Goal: Task Accomplishment & Management: Use online tool/utility

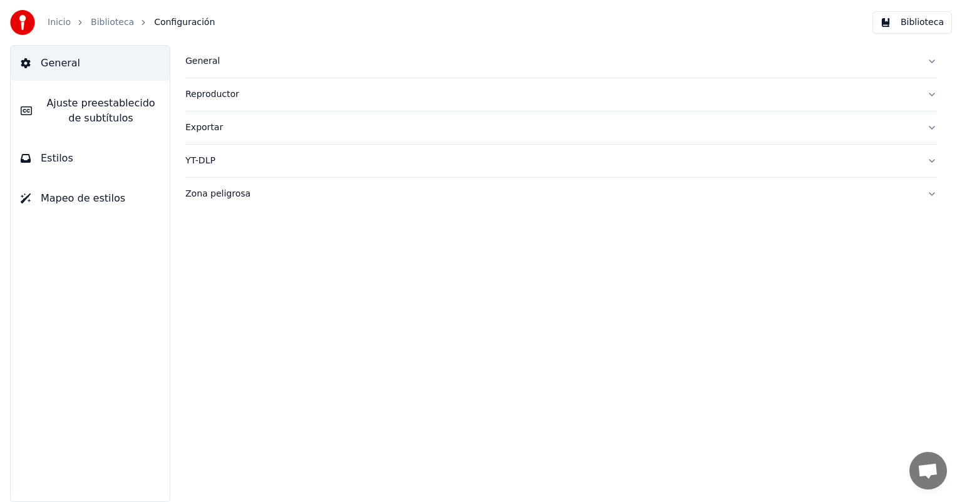
click at [108, 24] on link "Biblioteca" at bounding box center [112, 22] width 43 height 13
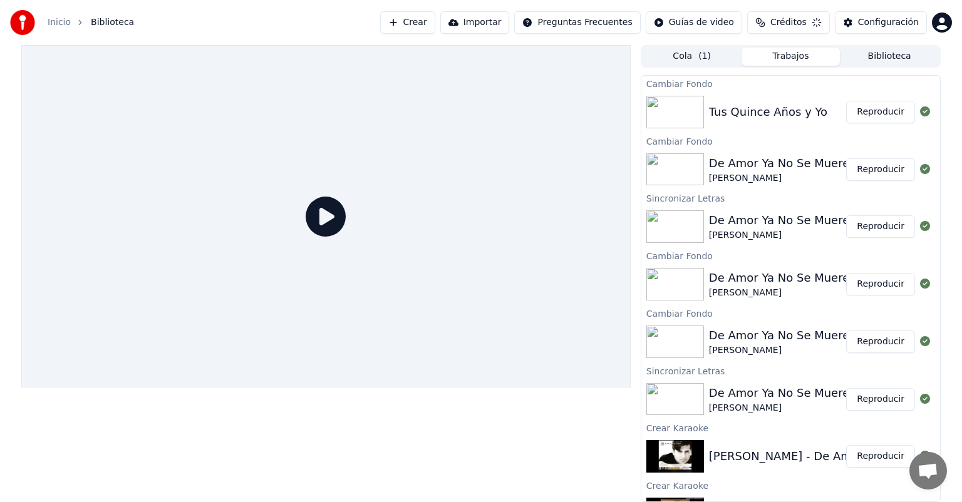
click at [872, 285] on button "Reproducir" at bounding box center [880, 284] width 69 height 23
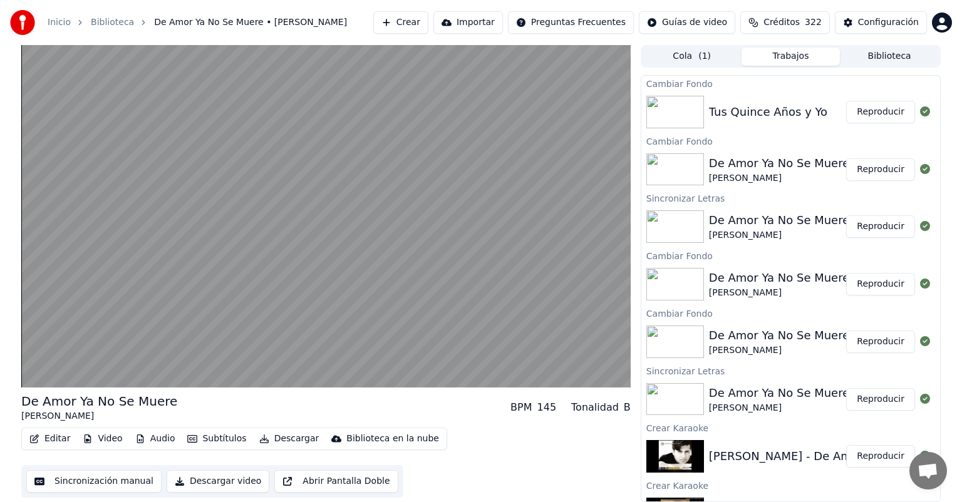
click at [111, 440] on button "Video" at bounding box center [102, 439] width 49 height 18
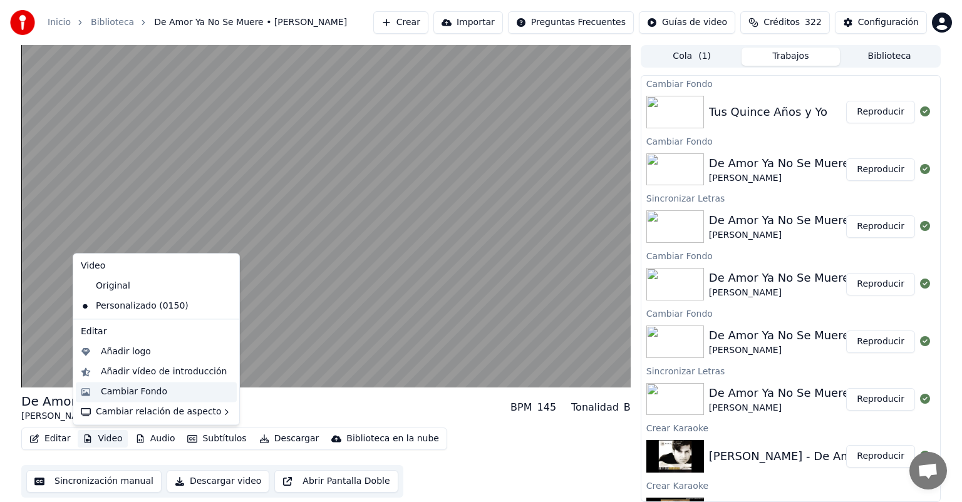
click at [120, 389] on div "Cambiar Fondo" at bounding box center [134, 392] width 66 height 13
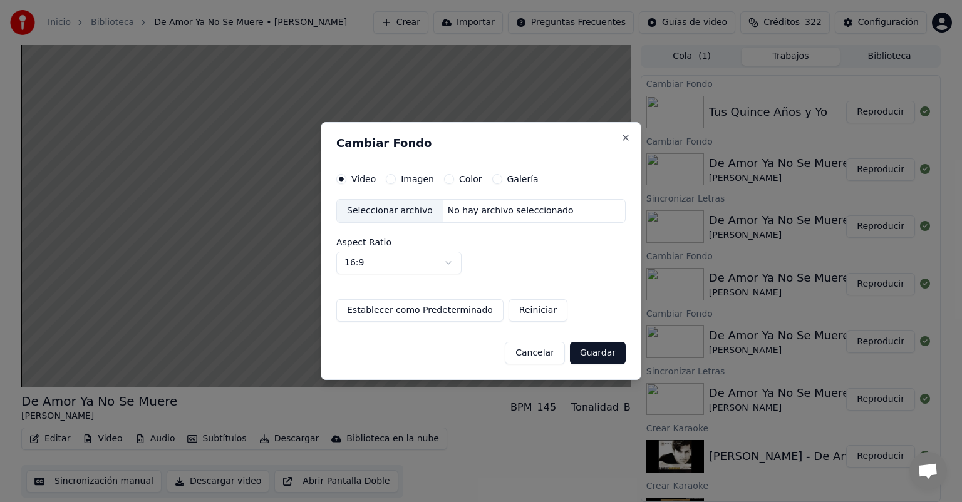
click at [392, 209] on div "Seleccionar archivo" at bounding box center [390, 211] width 106 height 23
click at [415, 180] on label "Imagen" at bounding box center [417, 179] width 33 height 9
click at [396, 180] on button "Imagen" at bounding box center [391, 179] width 10 height 10
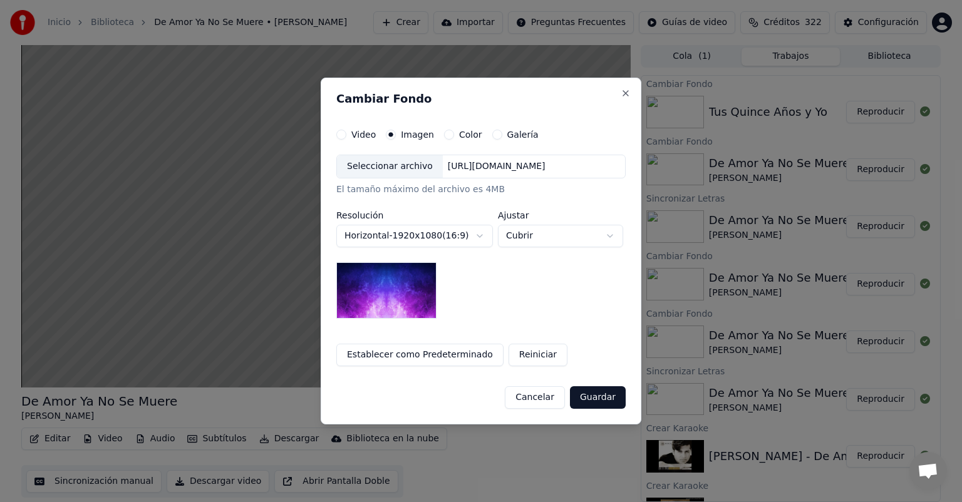
click at [393, 238] on body "Inicio Biblioteca De Amor Ya No Se Muere • [PERSON_NAME] Importar Preguntas Fre…" at bounding box center [481, 251] width 962 height 502
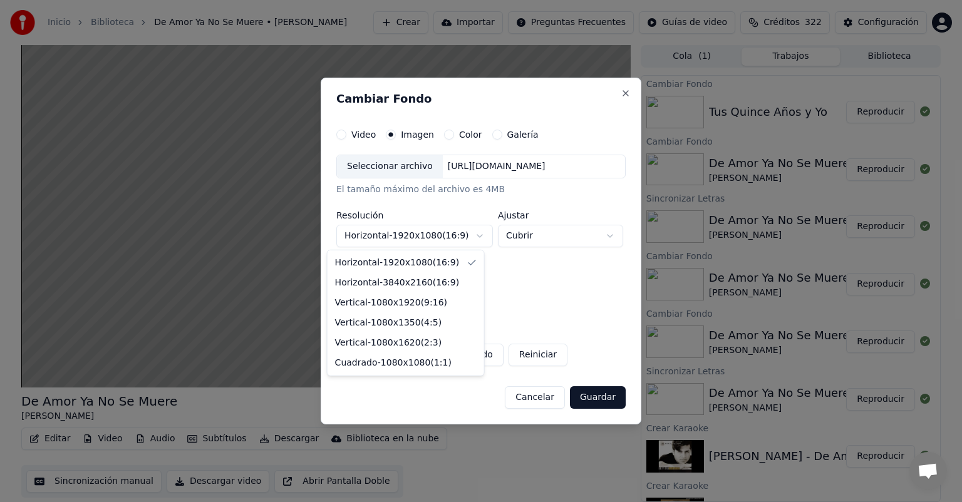
click at [365, 178] on body "Inicio Biblioteca De Amor Ya No Se Muere • [PERSON_NAME] Importar Preguntas Fre…" at bounding box center [481, 251] width 962 height 502
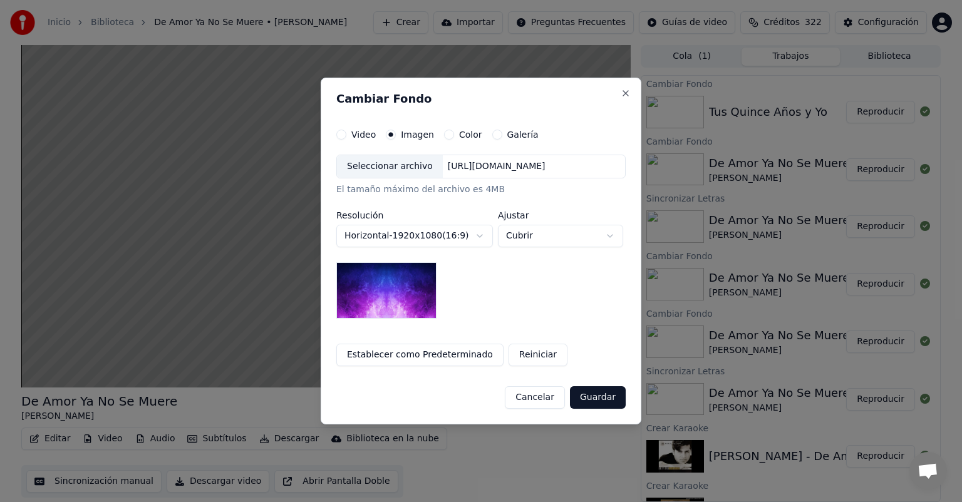
click at [365, 173] on div "Seleccionar archivo" at bounding box center [390, 166] width 106 height 23
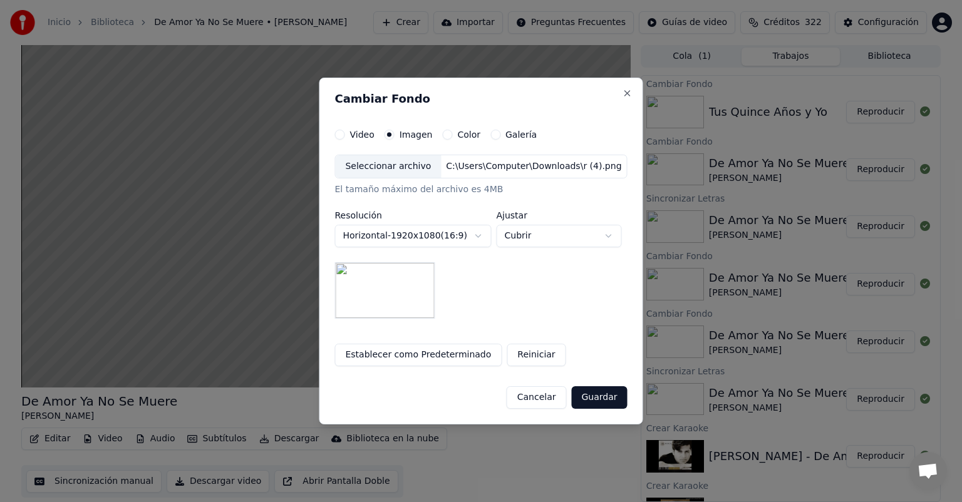
click at [596, 390] on button "Guardar" at bounding box center [599, 397] width 56 height 23
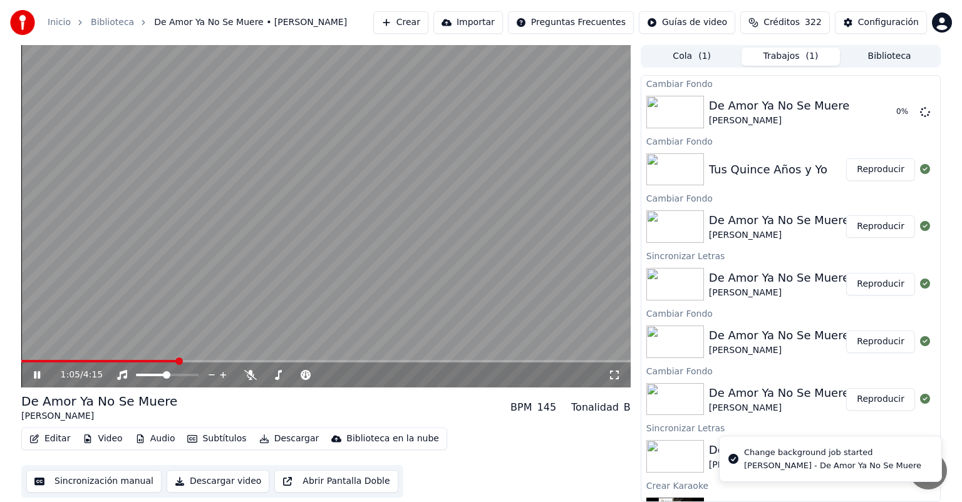
click at [869, 176] on button "Reproducir" at bounding box center [880, 169] width 69 height 23
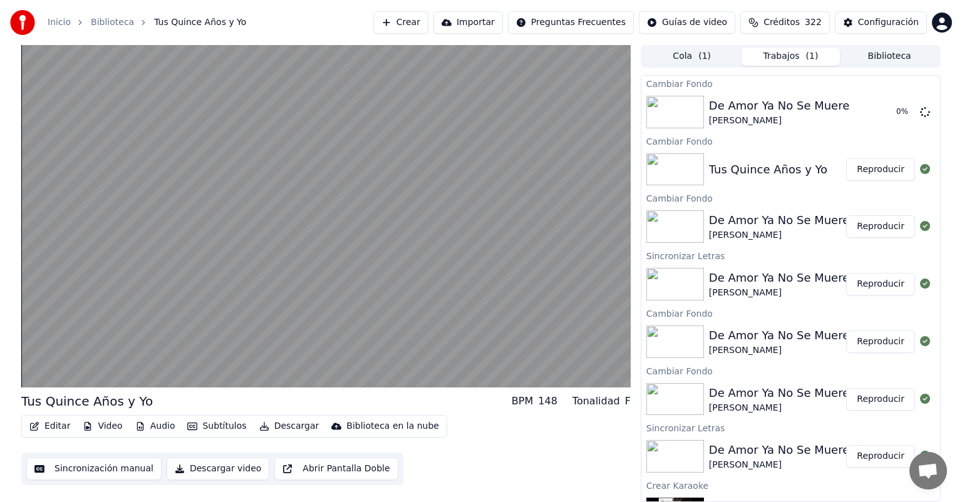
click at [116, 429] on button "Video" at bounding box center [102, 427] width 49 height 18
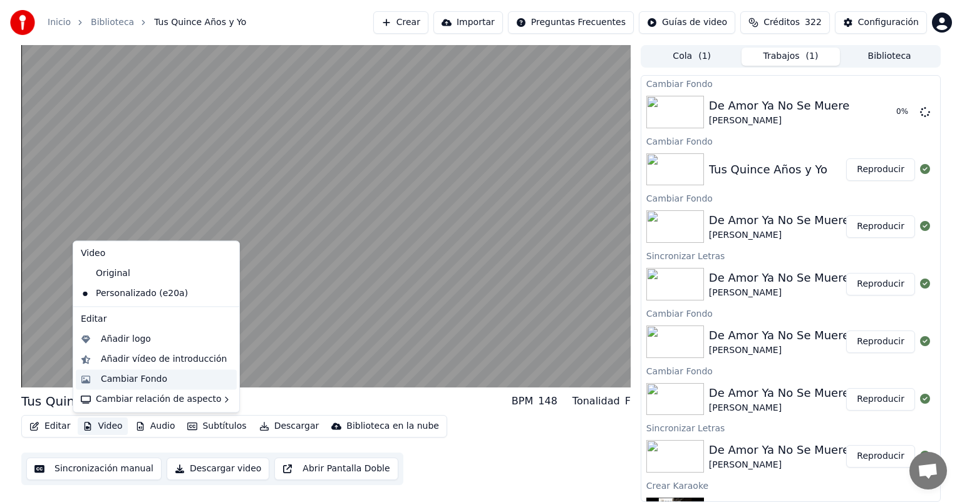
click at [130, 378] on div "Cambiar Fondo" at bounding box center [134, 379] width 66 height 13
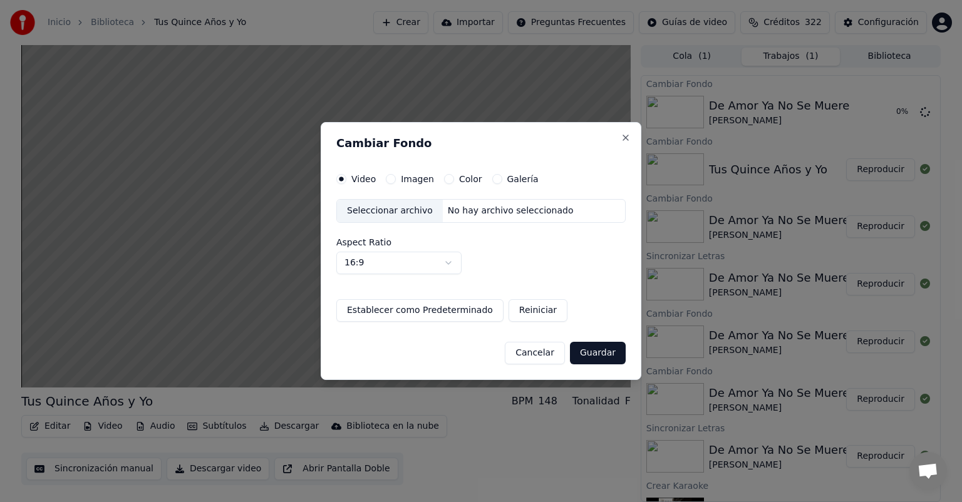
click at [391, 181] on button "Imagen" at bounding box center [391, 179] width 10 height 10
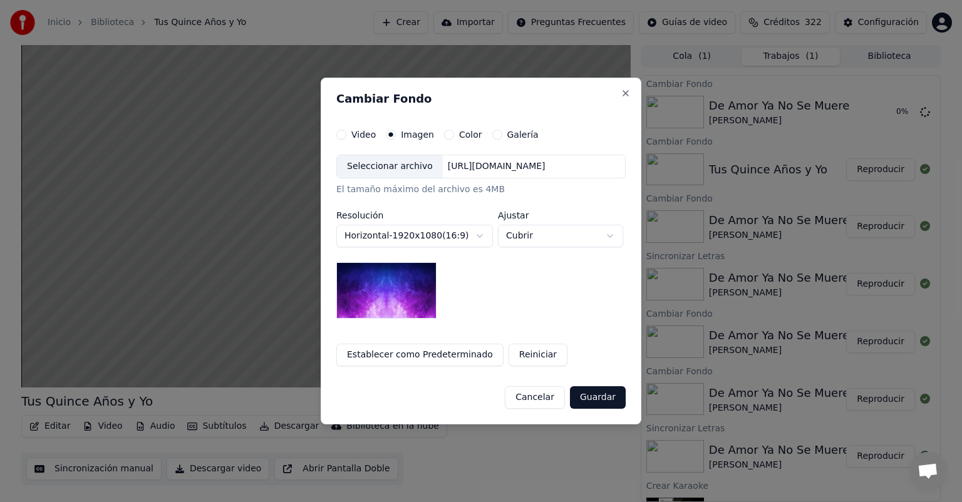
click at [397, 171] on div "Seleccionar archivo" at bounding box center [390, 166] width 106 height 23
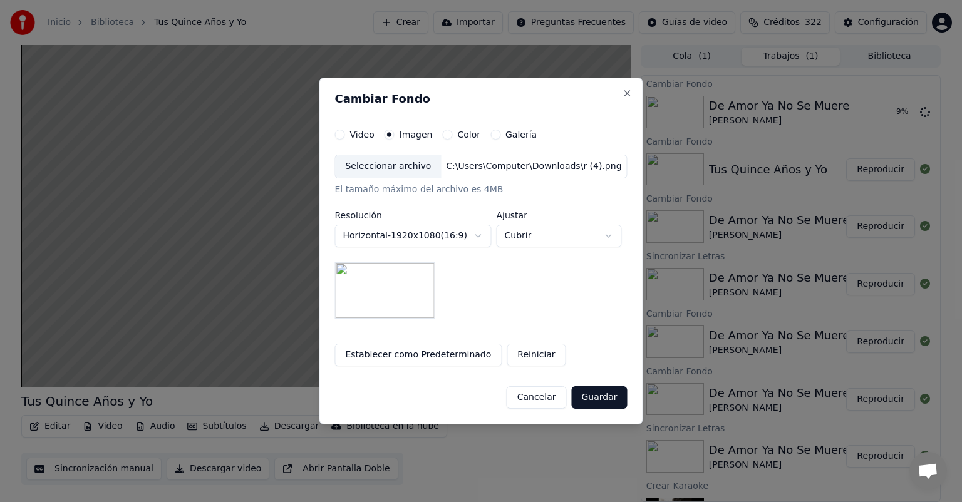
click at [527, 243] on button "Cubrir" at bounding box center [558, 236] width 125 height 23
select select "*******"
click at [596, 403] on button "Guardar" at bounding box center [599, 397] width 56 height 23
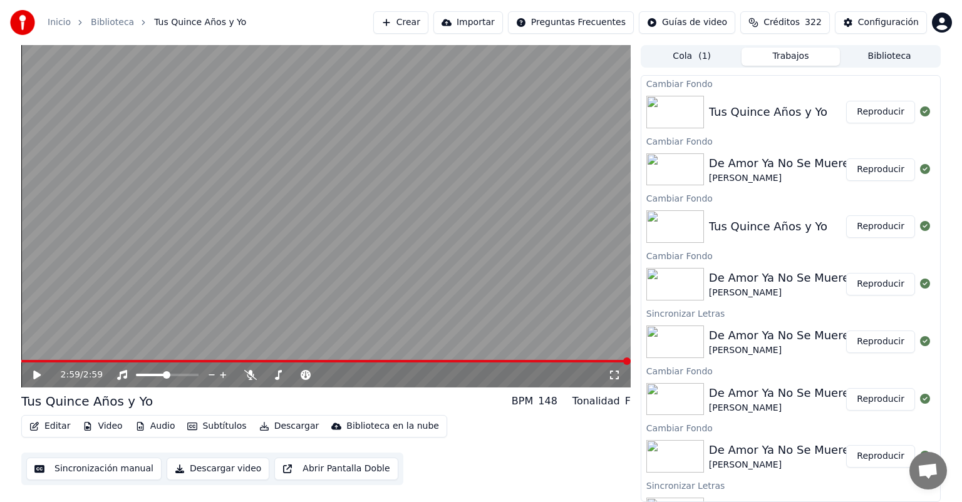
click at [31, 373] on icon at bounding box center [45, 375] width 29 height 10
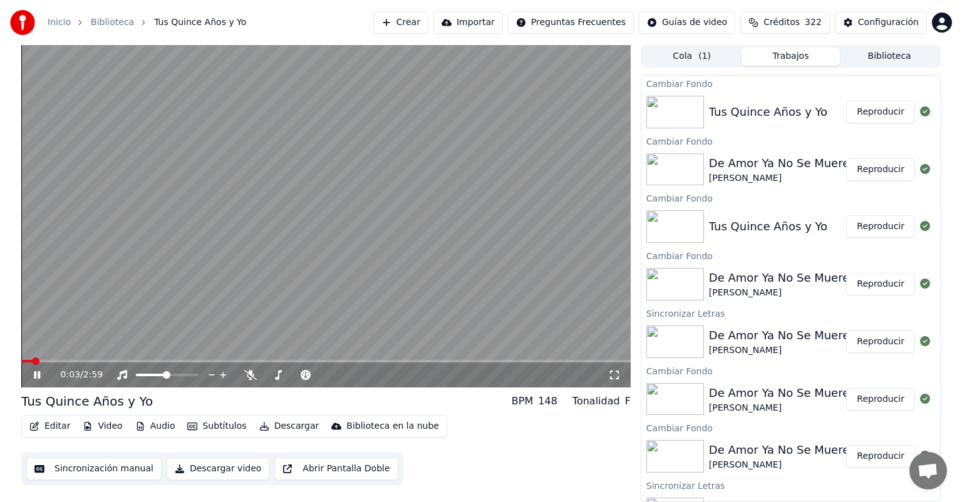
click at [867, 119] on button "Reproducir" at bounding box center [880, 112] width 69 height 23
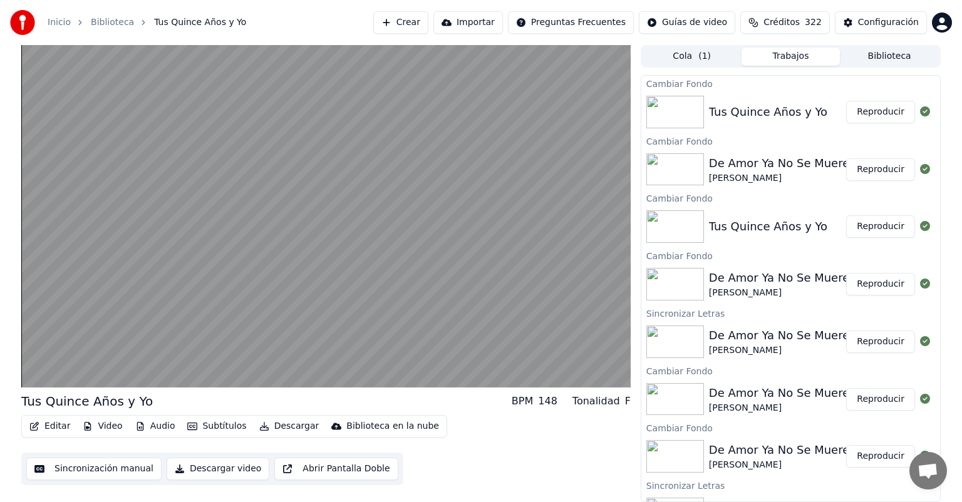
click at [869, 162] on button "Reproducir" at bounding box center [880, 169] width 69 height 23
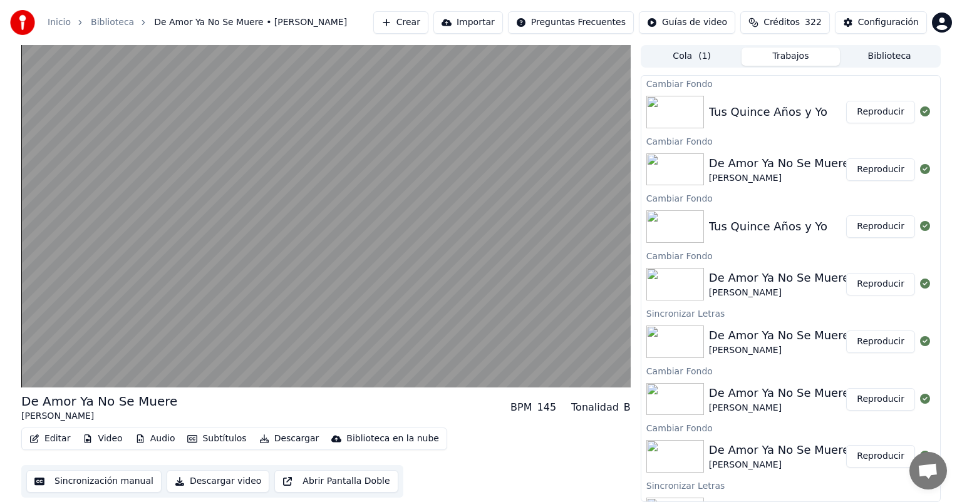
click at [857, 107] on button "Reproducir" at bounding box center [880, 112] width 69 height 23
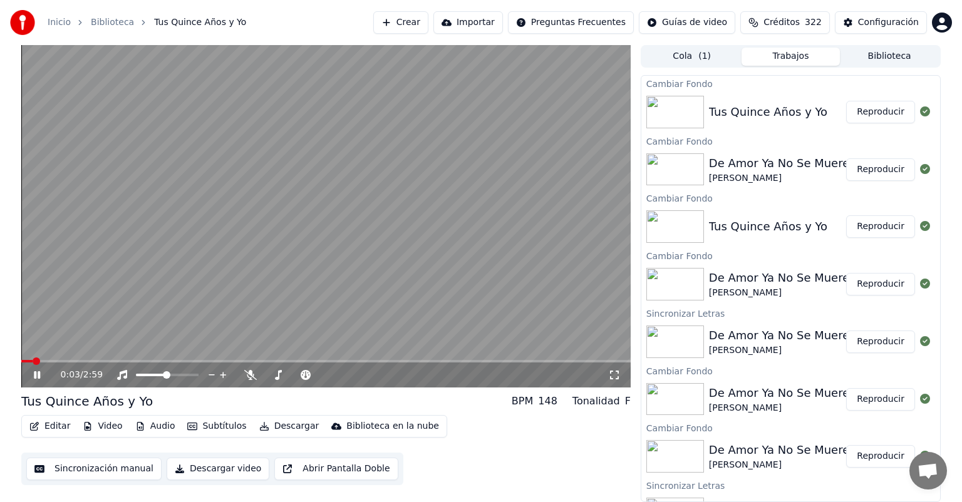
click at [106, 429] on button "Video" at bounding box center [102, 427] width 49 height 18
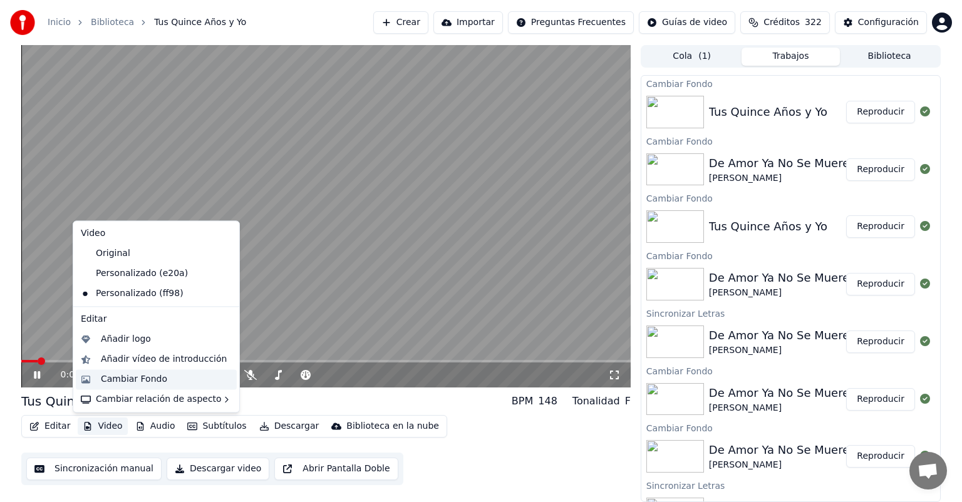
click at [125, 376] on div "Cambiar Fondo" at bounding box center [134, 379] width 66 height 13
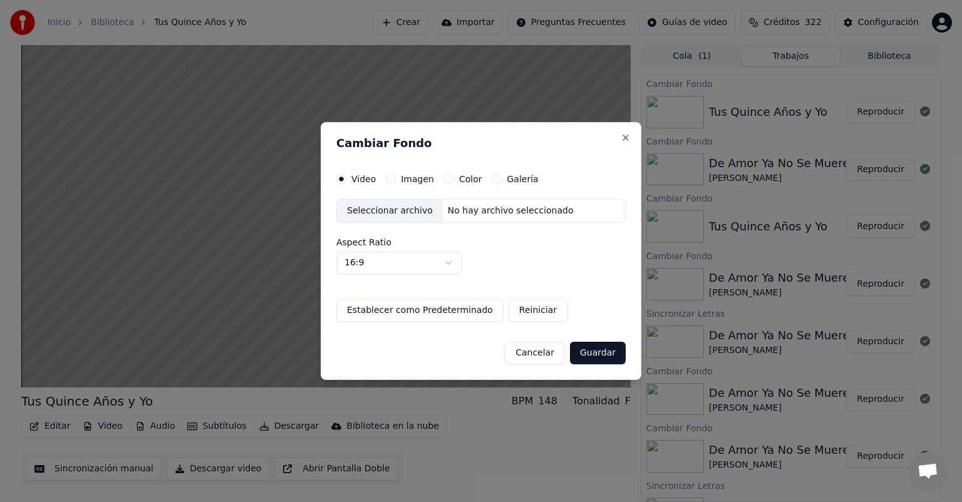
click at [391, 180] on button "Imagen" at bounding box center [391, 179] width 10 height 10
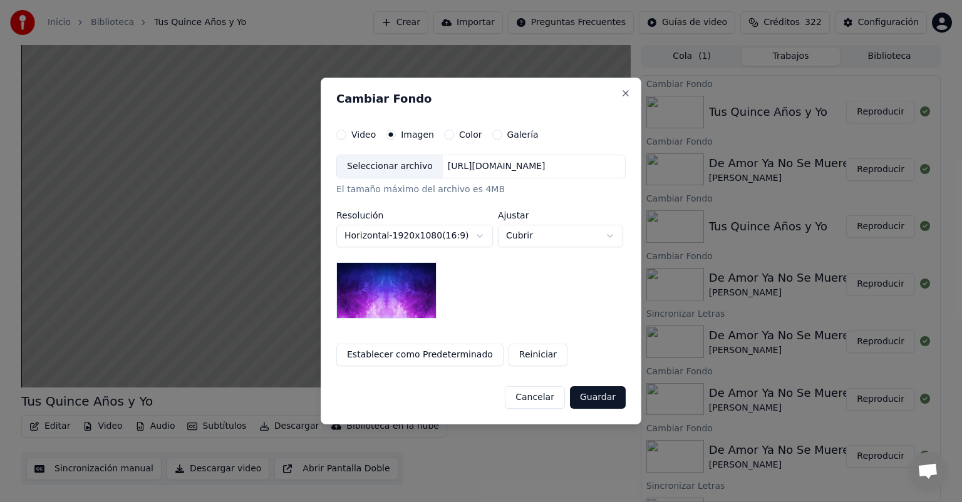
click at [373, 163] on div "Seleccionar archivo" at bounding box center [390, 166] width 106 height 23
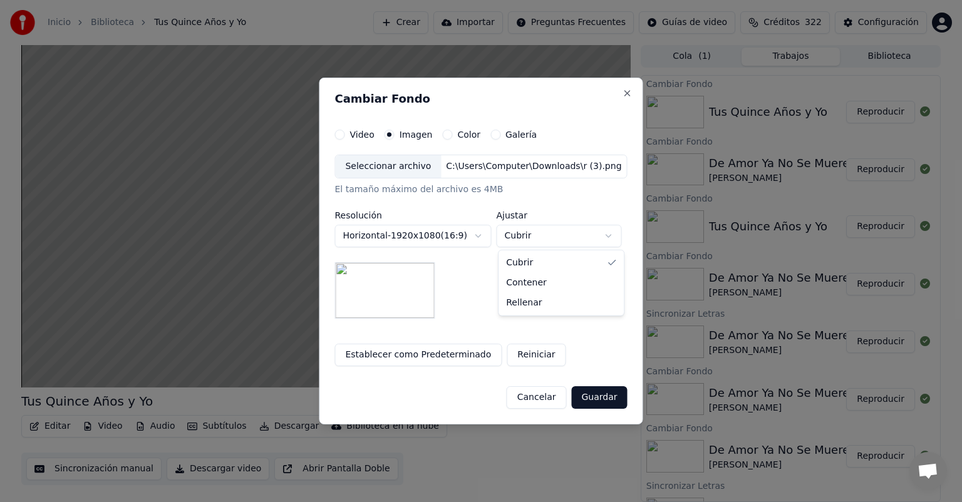
click at [532, 239] on body "Inicio Biblioteca Tus Quince Años y Yo Crear Importar Preguntas Frecuentes Guía…" at bounding box center [481, 251] width 962 height 502
select select "*******"
click at [586, 400] on button "Guardar" at bounding box center [599, 397] width 56 height 23
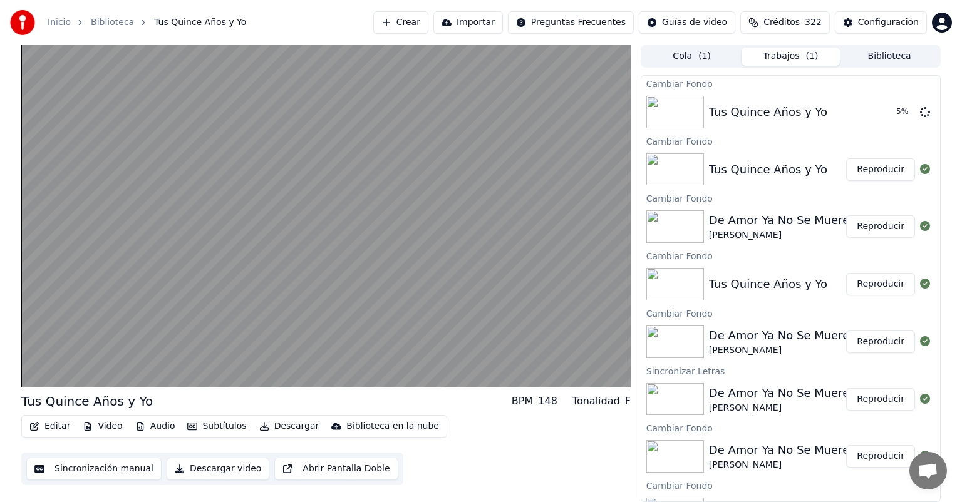
click at [869, 170] on button "Reproducir" at bounding box center [880, 169] width 69 height 23
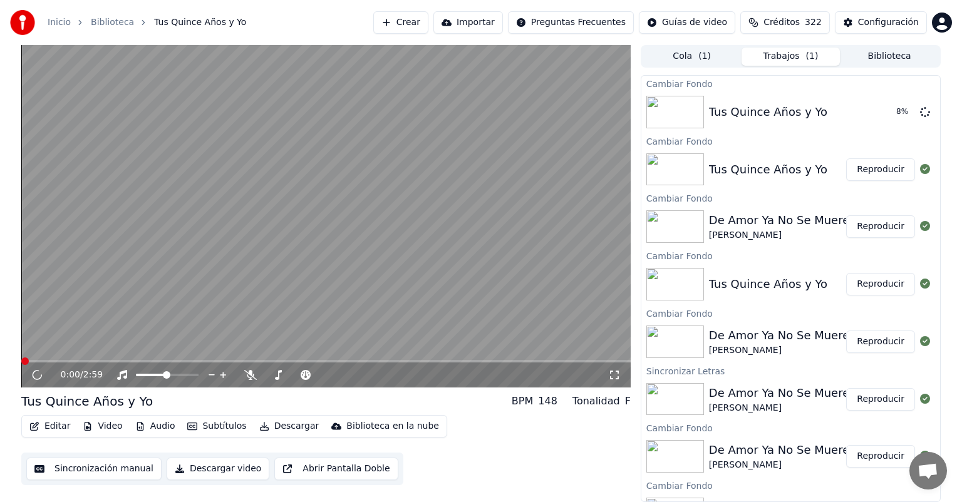
click at [876, 226] on button "Reproducir" at bounding box center [880, 226] width 69 height 23
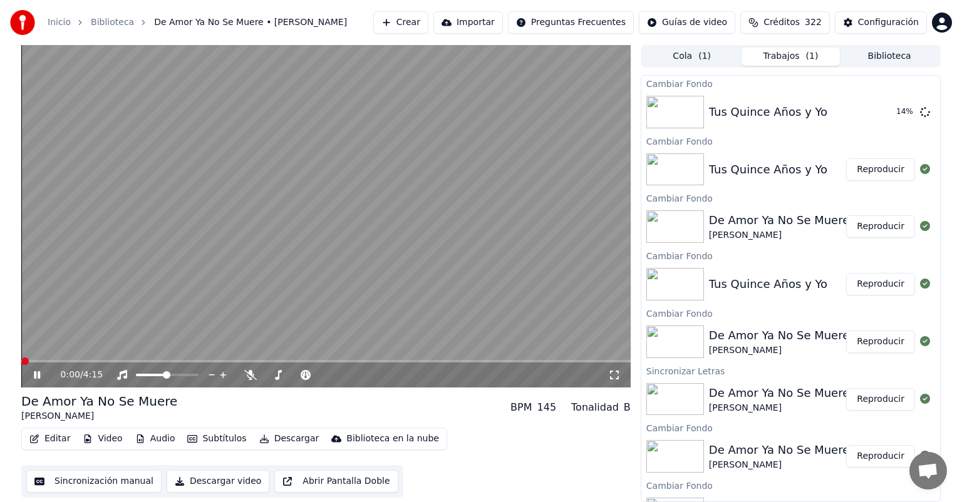
click at [95, 439] on button "Video" at bounding box center [102, 439] width 49 height 18
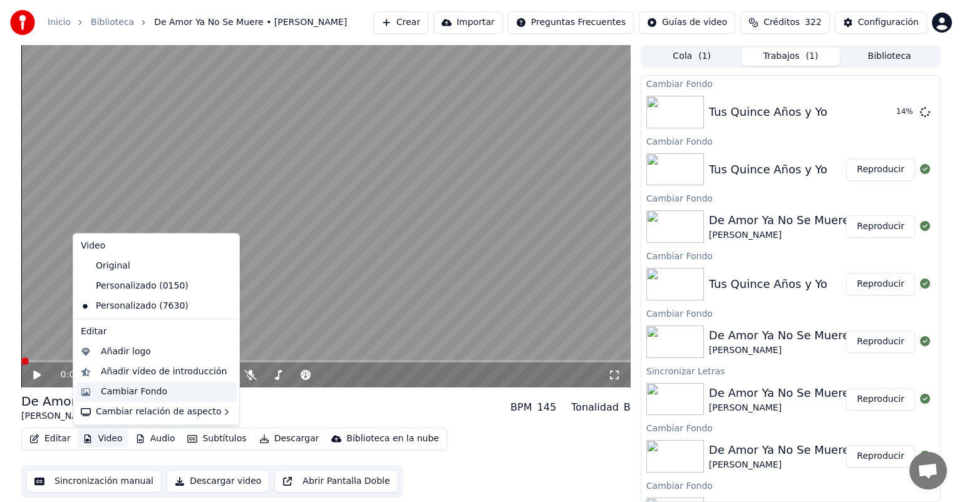
click at [115, 393] on div "Cambiar Fondo" at bounding box center [134, 392] width 66 height 13
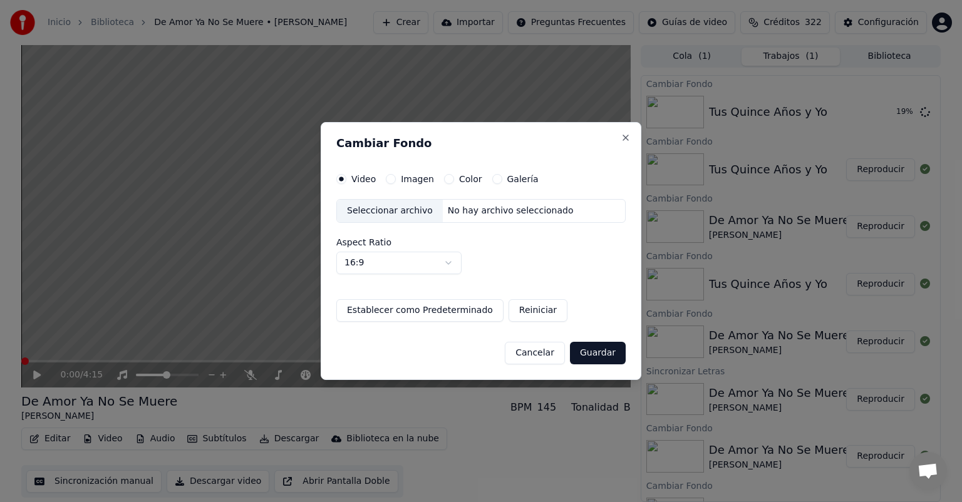
click at [388, 177] on button "Imagen" at bounding box center [391, 179] width 10 height 10
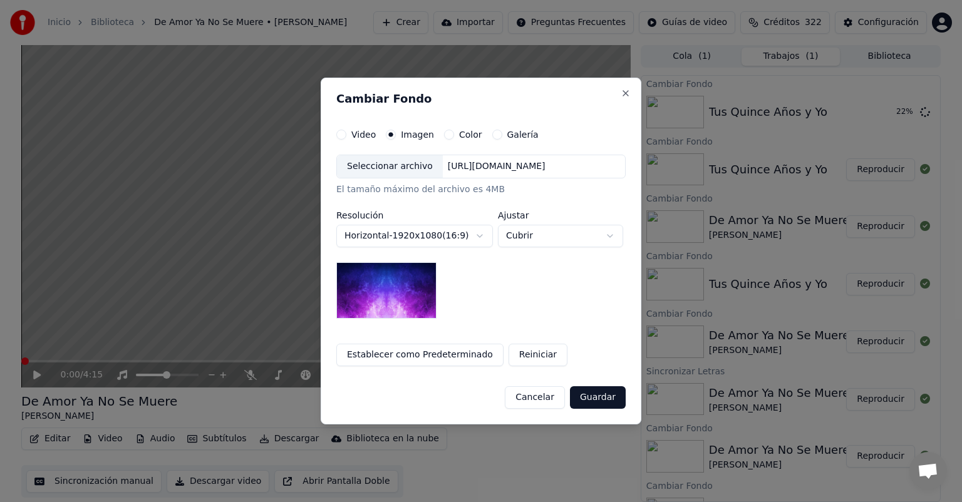
click at [373, 175] on div "Seleccionar archivo" at bounding box center [390, 166] width 106 height 23
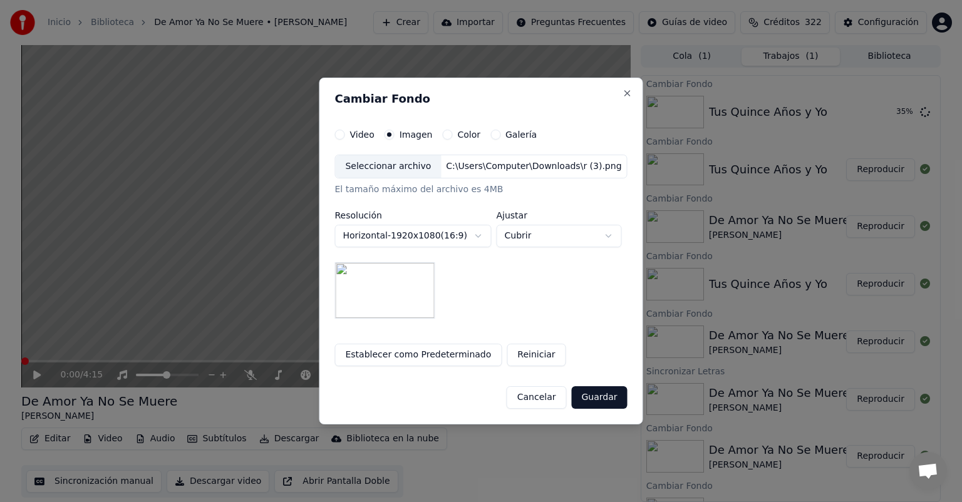
click at [534, 236] on body "Inicio Biblioteca De Amor Ya No Se Muere • [PERSON_NAME] Importar Preguntas Fre…" at bounding box center [481, 251] width 962 height 502
select select "*******"
click at [403, 162] on div "Seleccionar archivo" at bounding box center [388, 166] width 106 height 23
click at [594, 396] on button "Guardar" at bounding box center [599, 397] width 56 height 23
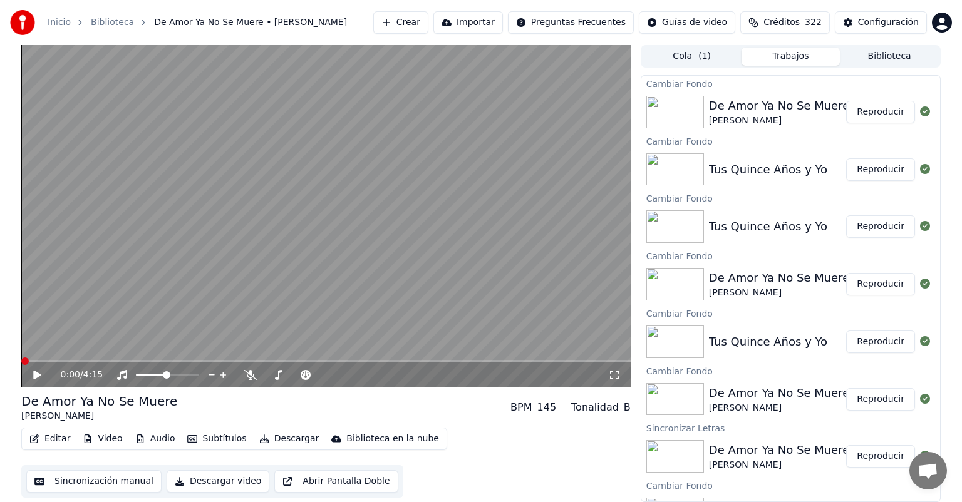
click at [876, 111] on button "Reproducir" at bounding box center [880, 112] width 69 height 23
click at [1, 136] on div "0:29 / 4:15 De Amor Ya No Se Muere [PERSON_NAME] BPM 145 Tonalidad B Editar Vid…" at bounding box center [481, 273] width 962 height 457
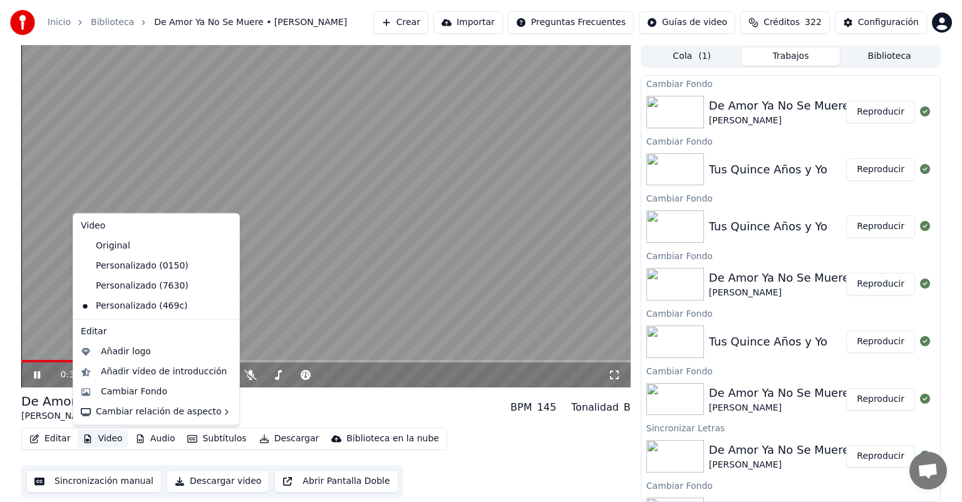
click at [105, 441] on button "Video" at bounding box center [102, 439] width 49 height 18
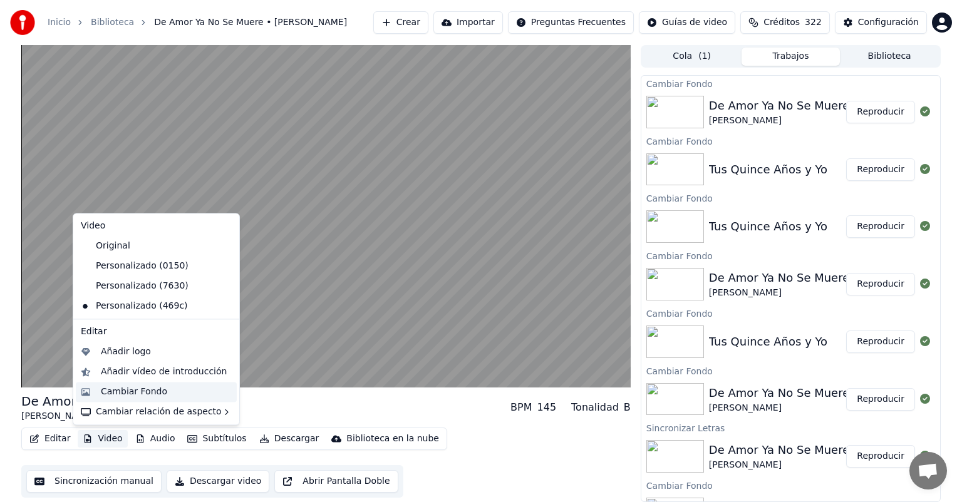
click at [116, 391] on div "Cambiar Fondo" at bounding box center [134, 392] width 66 height 13
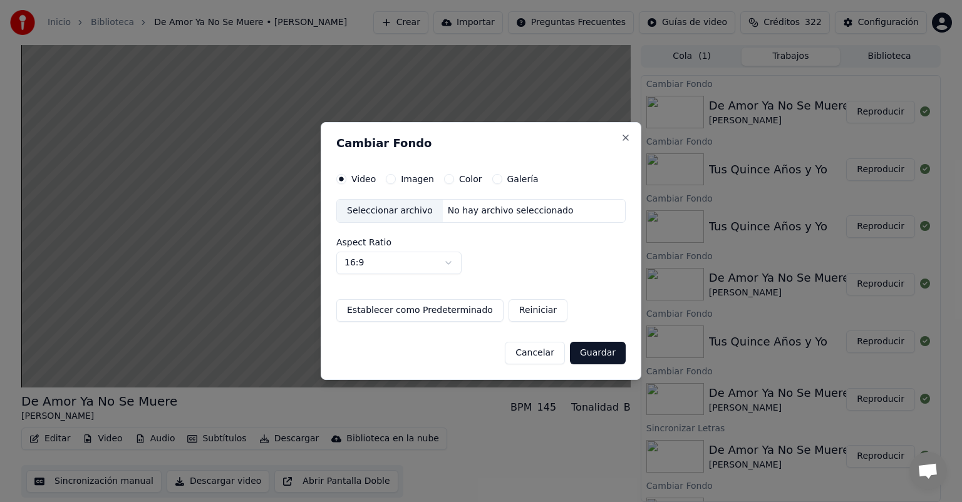
click at [405, 182] on label "Imagen" at bounding box center [417, 179] width 33 height 9
click at [396, 182] on button "Imagen" at bounding box center [391, 179] width 10 height 10
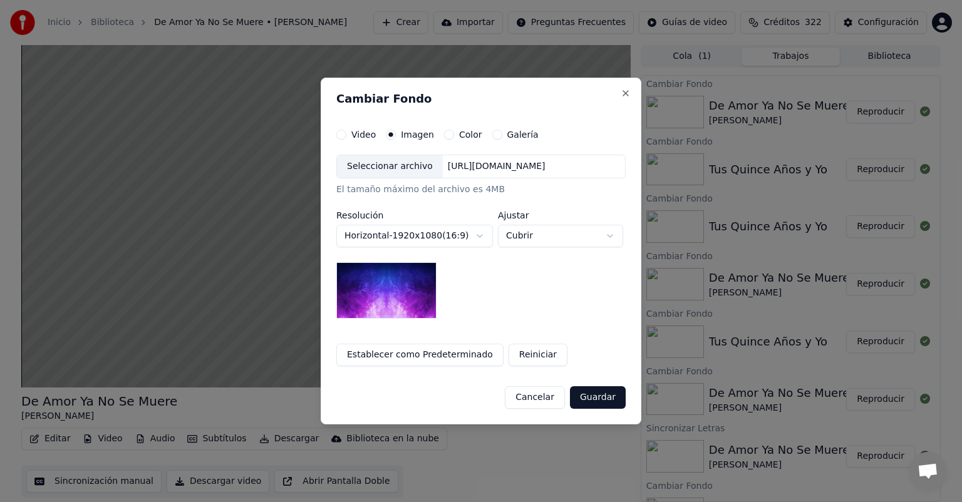
click at [375, 171] on div "Seleccionar archivo" at bounding box center [390, 166] width 106 height 23
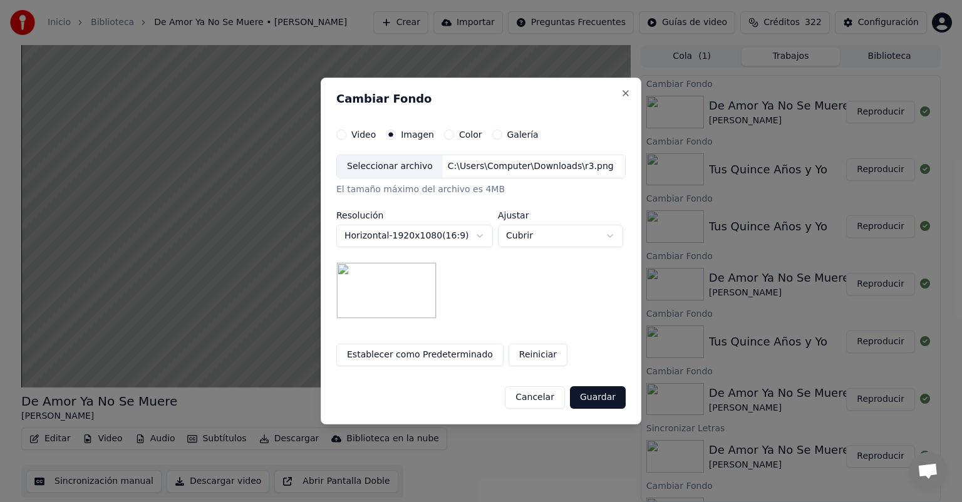
click at [534, 234] on body "Inicio Biblioteca De Amor Ya No Se Muere • [PERSON_NAME] Importar Preguntas Fre…" at bounding box center [481, 251] width 962 height 502
select select "*******"
click at [600, 408] on button "Guardar" at bounding box center [598, 397] width 56 height 23
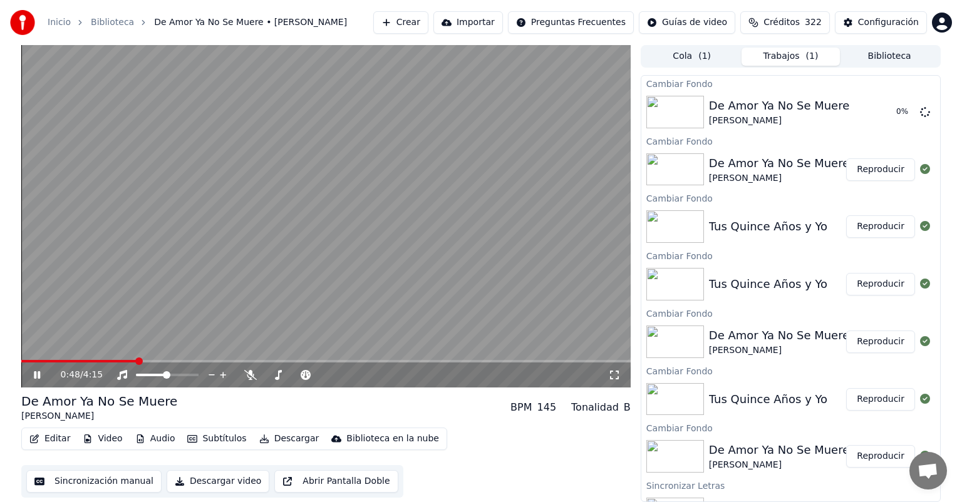
click at [278, 255] on video at bounding box center [325, 216] width 609 height 343
click at [858, 111] on button "Reproducir" at bounding box center [880, 112] width 69 height 23
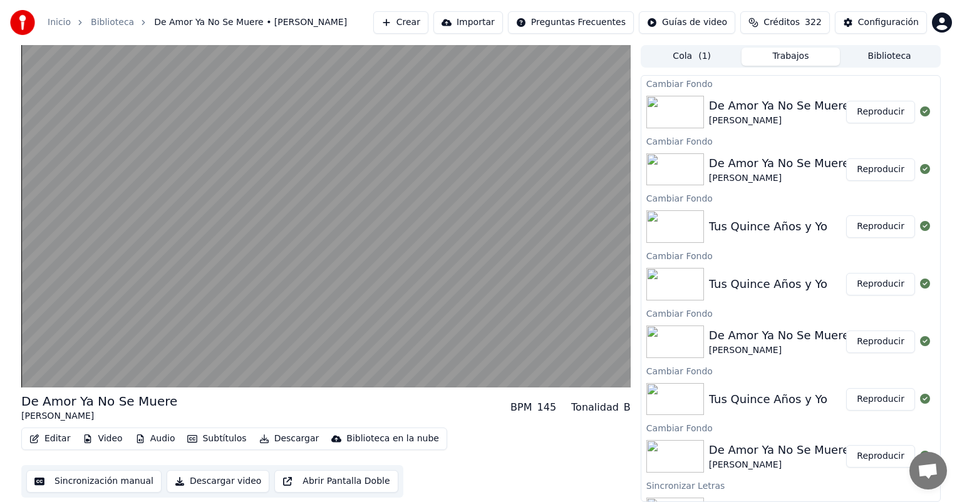
click at [866, 168] on button "Reproducir" at bounding box center [880, 169] width 69 height 23
click at [872, 226] on button "Reproducir" at bounding box center [880, 226] width 69 height 23
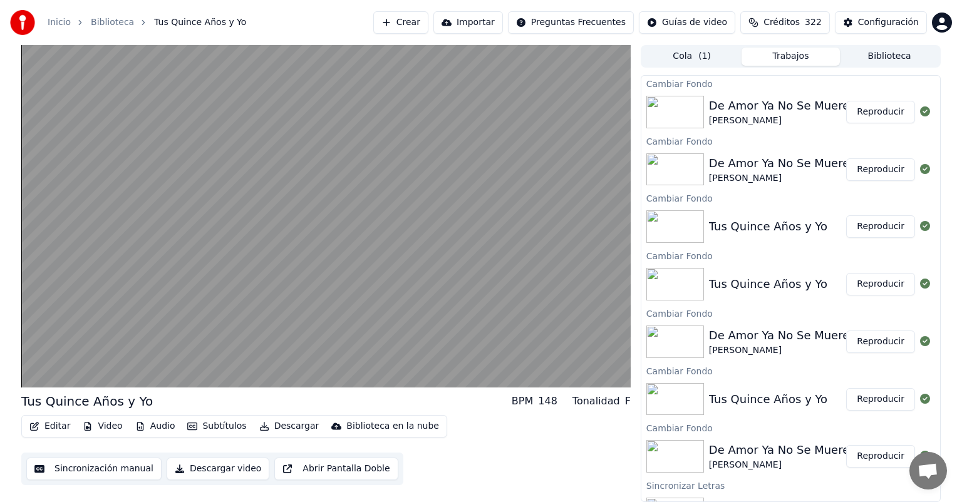
click at [103, 424] on button "Video" at bounding box center [102, 427] width 49 height 18
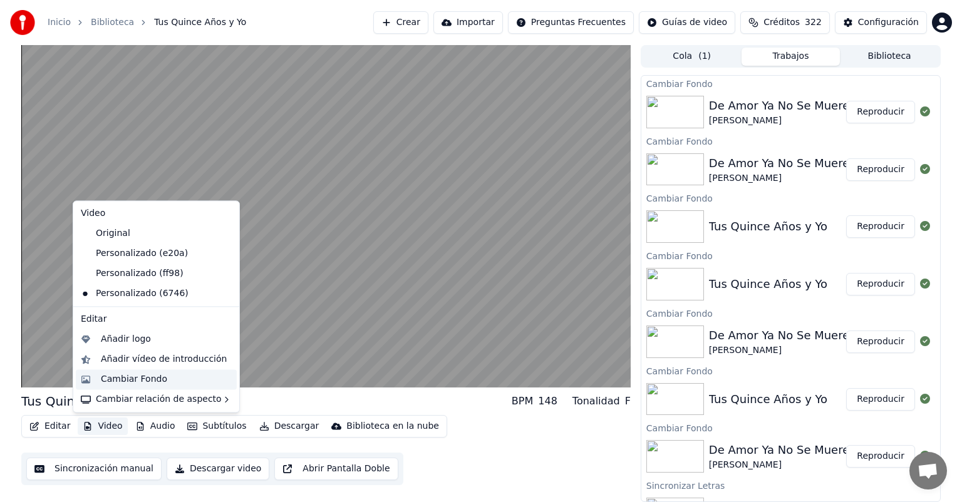
click at [109, 380] on div "Cambiar Fondo" at bounding box center [134, 379] width 66 height 13
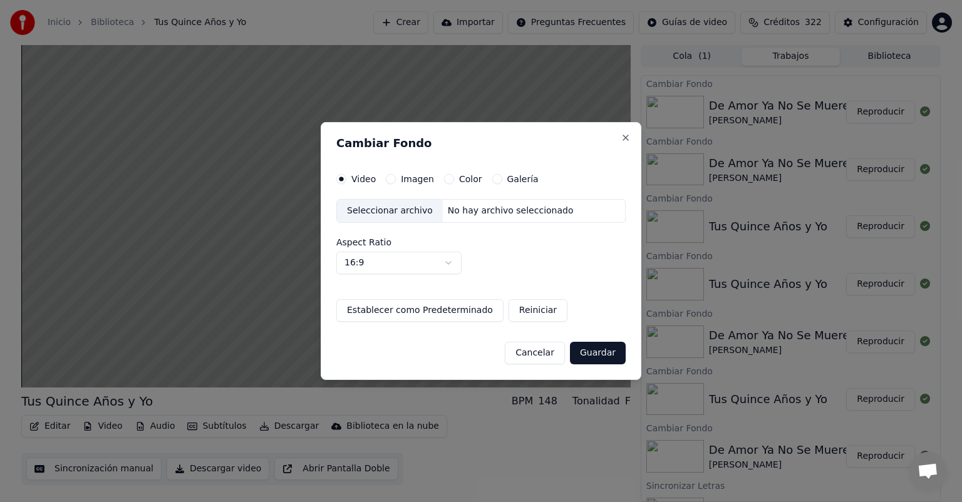
click at [386, 180] on button "Imagen" at bounding box center [391, 179] width 10 height 10
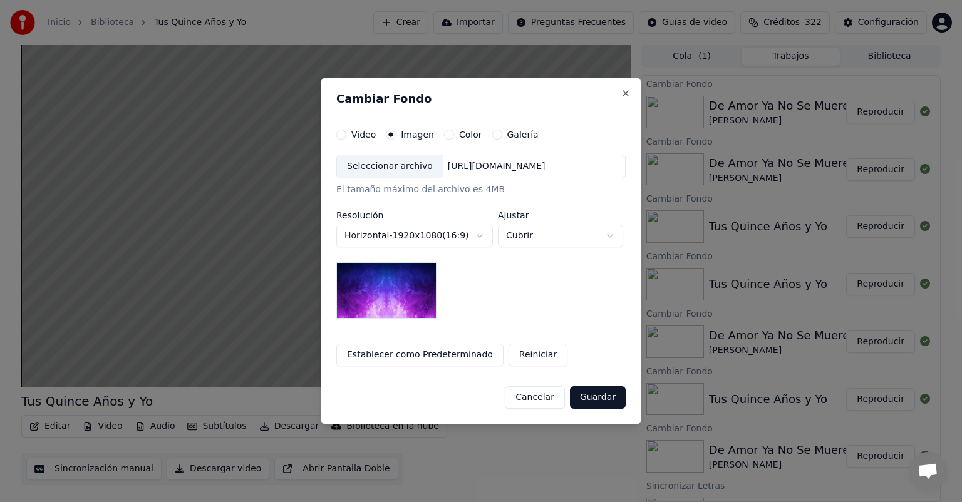
click at [376, 166] on div "Seleccionar archivo" at bounding box center [390, 166] width 106 height 23
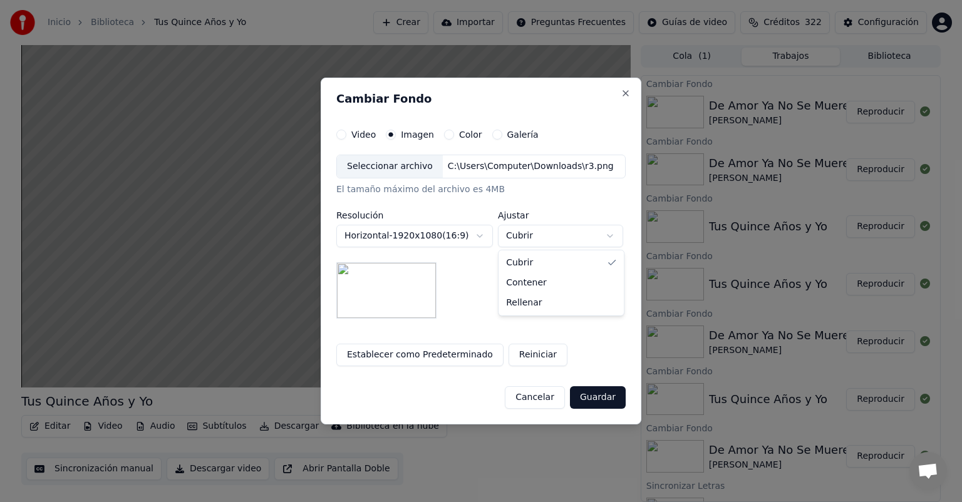
click at [532, 238] on body "Inicio Biblioteca Tus Quince Años y Yo Crear Importar Preguntas Frecuentes Guía…" at bounding box center [481, 251] width 962 height 502
select select "****"
click at [527, 307] on body "Inicio Biblioteca Tus Quince Años y Yo Crear Importar Preguntas Frecuentes Guía…" at bounding box center [481, 251] width 962 height 502
click at [527, 307] on div "**********" at bounding box center [480, 237] width 289 height 164
click at [576, 400] on button "Guardar" at bounding box center [598, 397] width 56 height 23
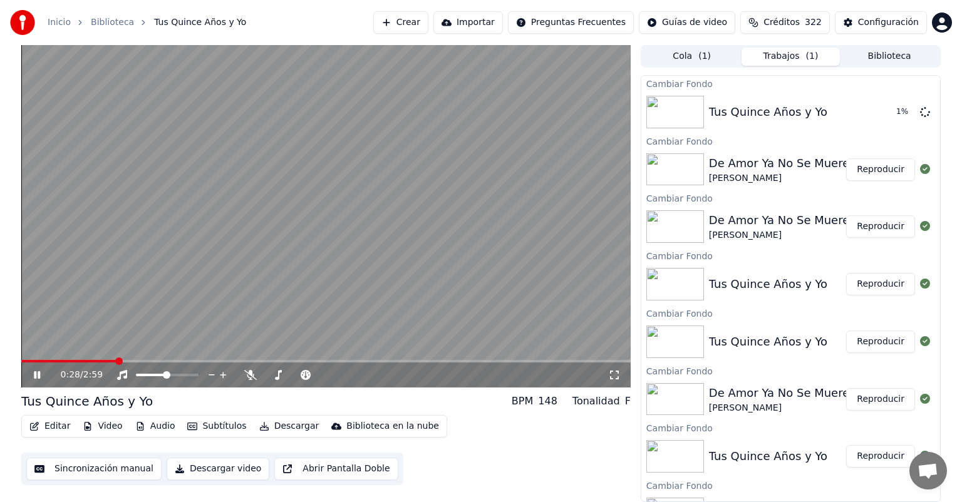
click at [34, 370] on div "0:28 / 2:59" at bounding box center [325, 375] width 599 height 13
click at [38, 372] on icon at bounding box center [37, 375] width 6 height 8
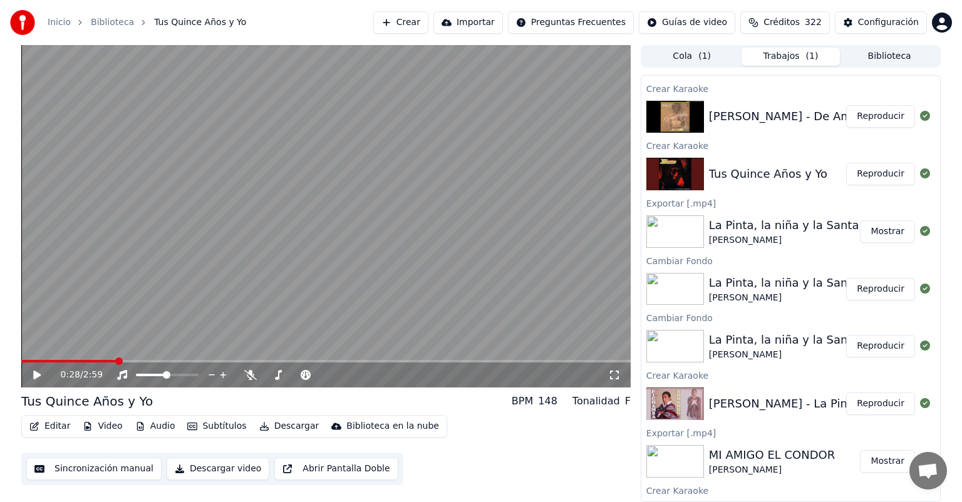
scroll to position [854, 0]
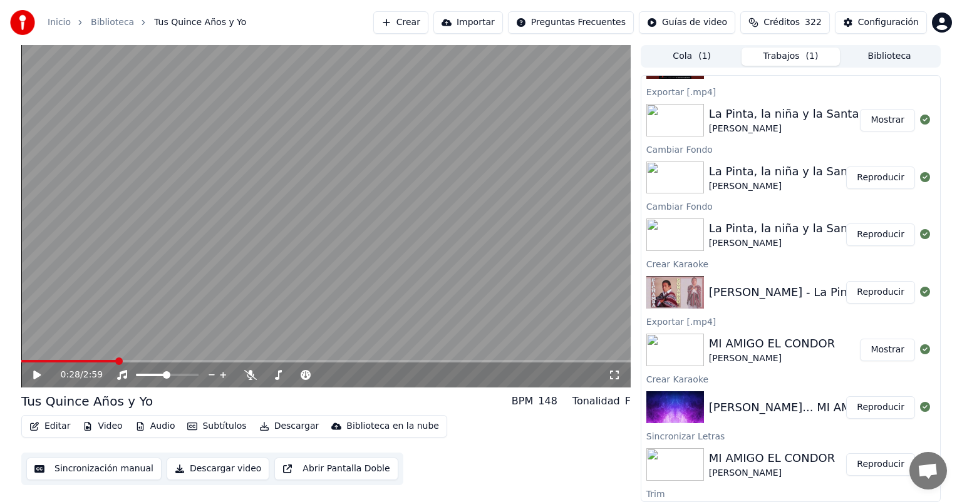
click at [875, 401] on button "Reproducir" at bounding box center [880, 407] width 69 height 23
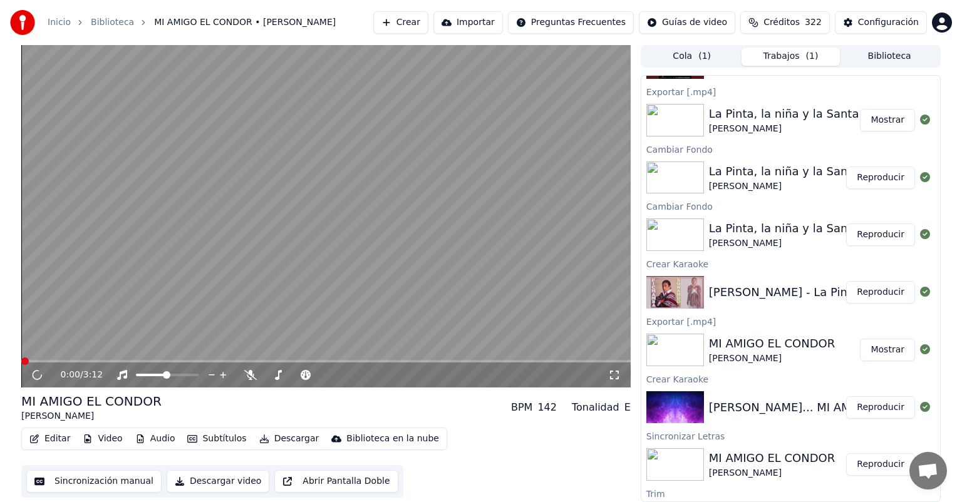
click at [29, 363] on span at bounding box center [25, 362] width 8 height 8
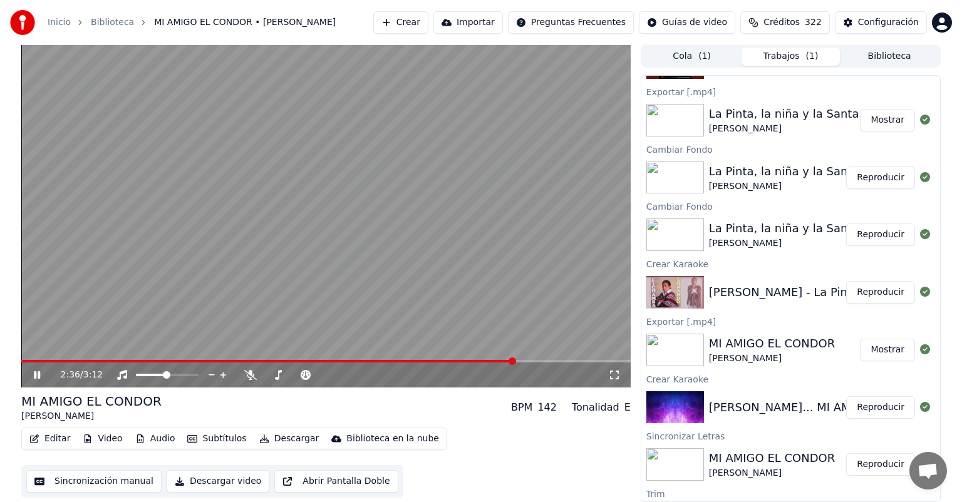
click at [516, 358] on span at bounding box center [513, 362] width 8 height 8
click at [599, 362] on span at bounding box center [597, 362] width 8 height 8
click at [590, 362] on span at bounding box center [588, 362] width 8 height 8
click at [410, 29] on button "Crear" at bounding box center [400, 22] width 55 height 23
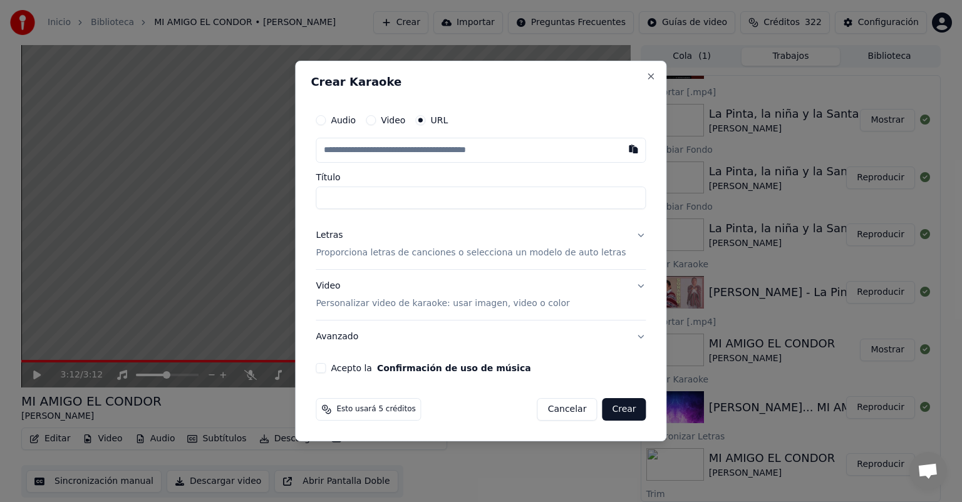
click at [376, 118] on button "Video" at bounding box center [371, 120] width 10 height 10
click at [385, 154] on div "Seleccionar archivo" at bounding box center [369, 150] width 106 height 23
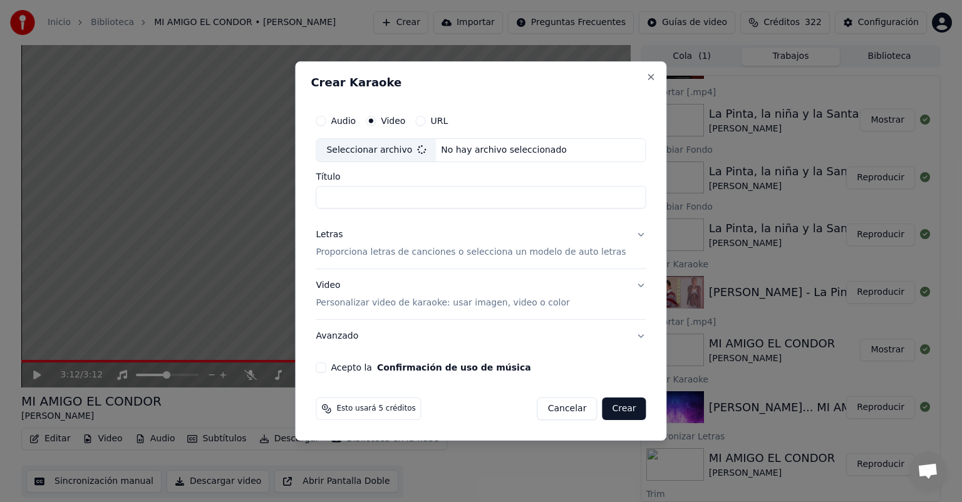
type input "**********"
click at [457, 259] on button "Letras Proporciona letras de canciones o selecciona un modelo de auto letras" at bounding box center [481, 244] width 330 height 50
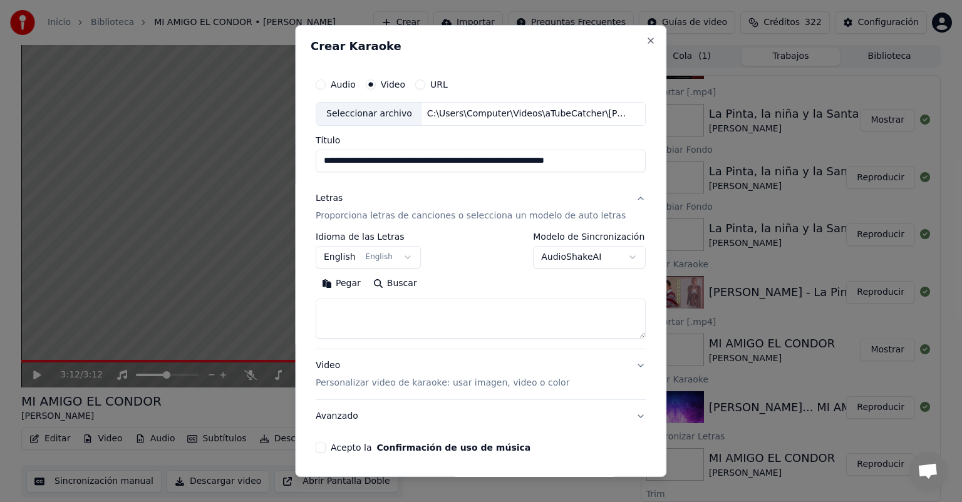
click at [485, 321] on textarea at bounding box center [481, 319] width 330 height 40
paste textarea "**********"
type textarea "**********"
click at [457, 382] on p "Personalizar video de karaoke: usar imagen, video o color" at bounding box center [443, 383] width 254 height 13
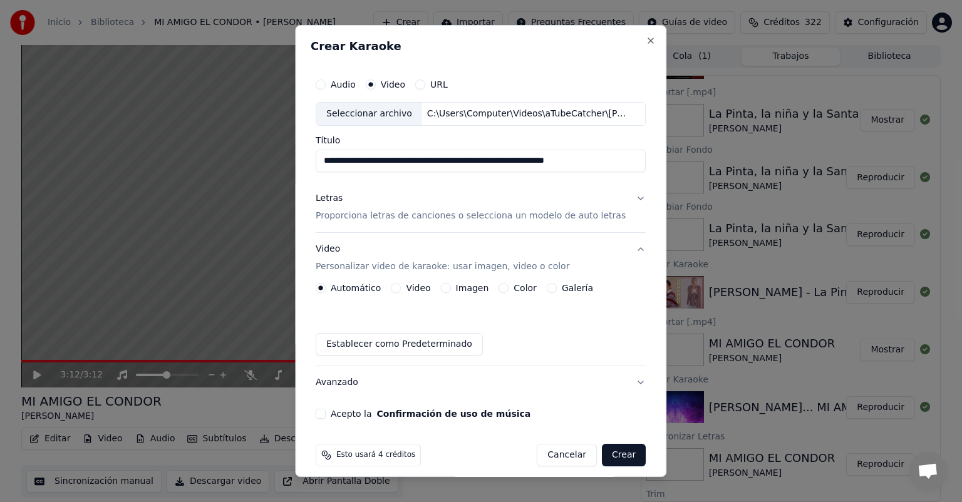
click at [448, 289] on button "Imagen" at bounding box center [446, 288] width 10 height 10
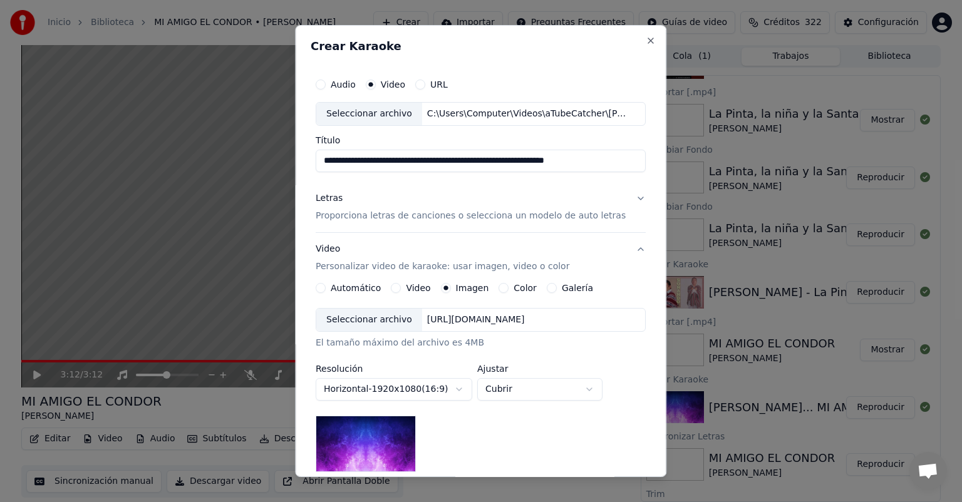
click at [399, 287] on button "Video" at bounding box center [396, 288] width 10 height 10
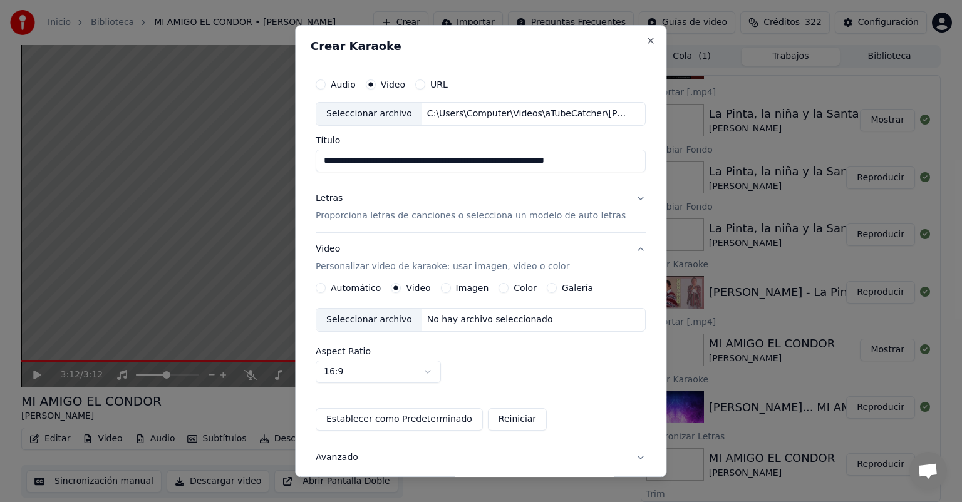
click at [386, 312] on div "Seleccionar archivo" at bounding box center [369, 320] width 106 height 23
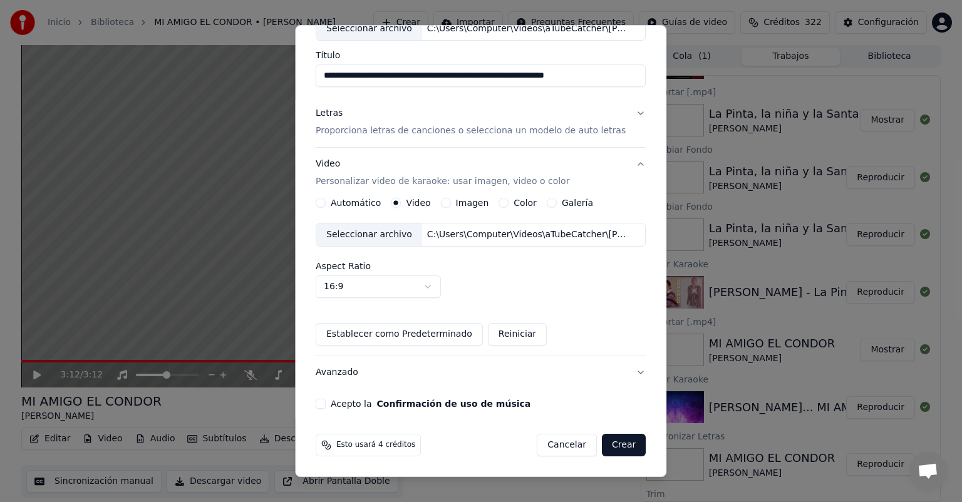
click at [326, 406] on button "Acepto la Confirmación de uso de música" at bounding box center [321, 404] width 10 height 10
click at [602, 445] on button "Crear" at bounding box center [624, 445] width 44 height 23
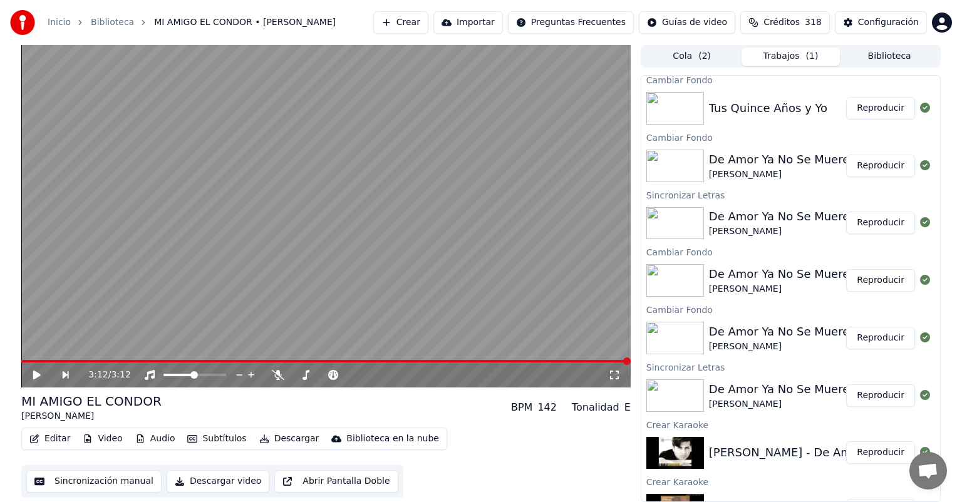
scroll to position [0, 0]
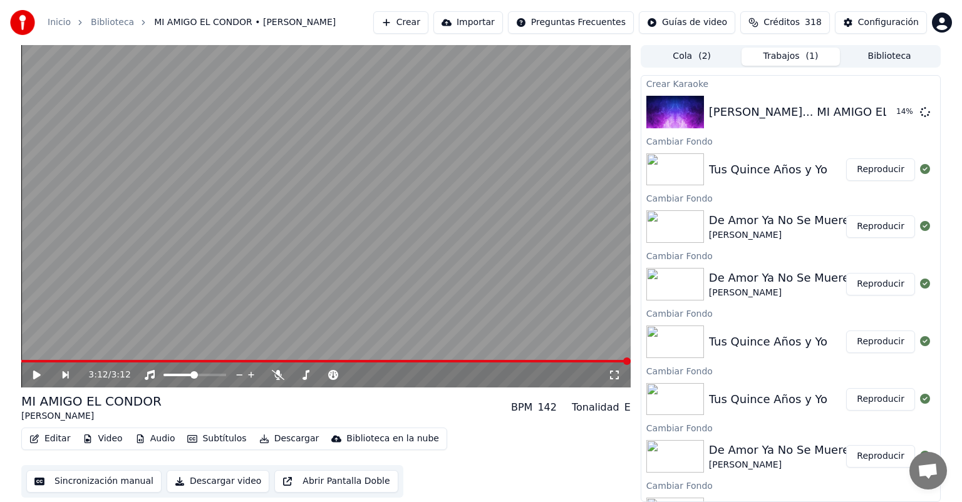
click at [871, 167] on button "Reproducir" at bounding box center [880, 169] width 69 height 23
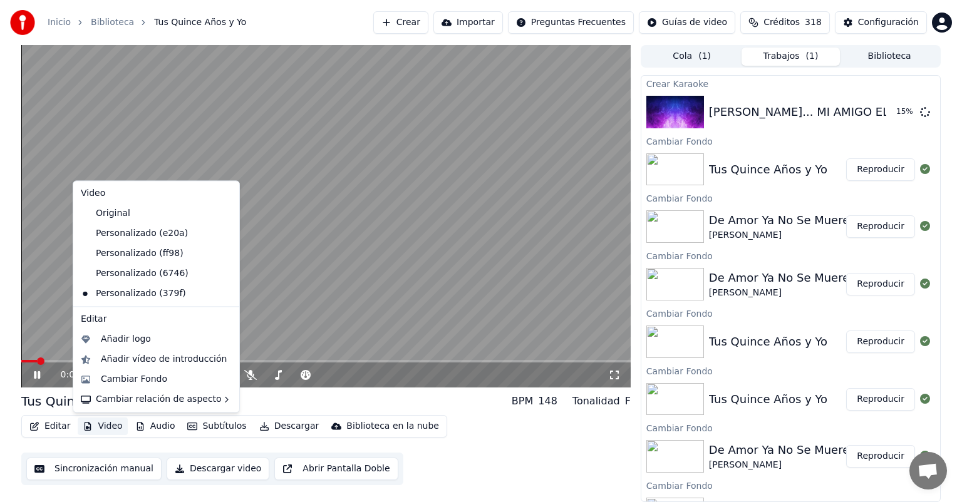
click at [94, 426] on button "Video" at bounding box center [102, 427] width 49 height 18
click at [127, 375] on div "Cambiar Fondo" at bounding box center [134, 379] width 66 height 13
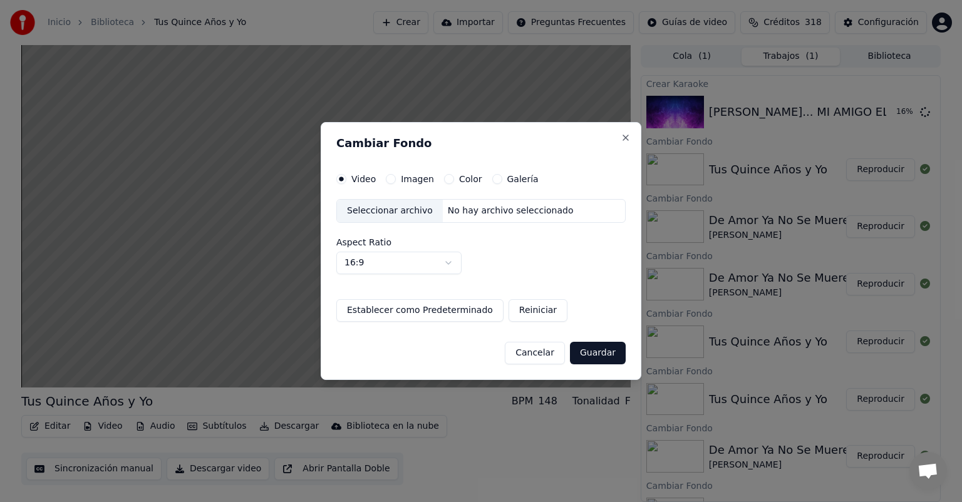
click at [390, 180] on button "Imagen" at bounding box center [391, 179] width 10 height 10
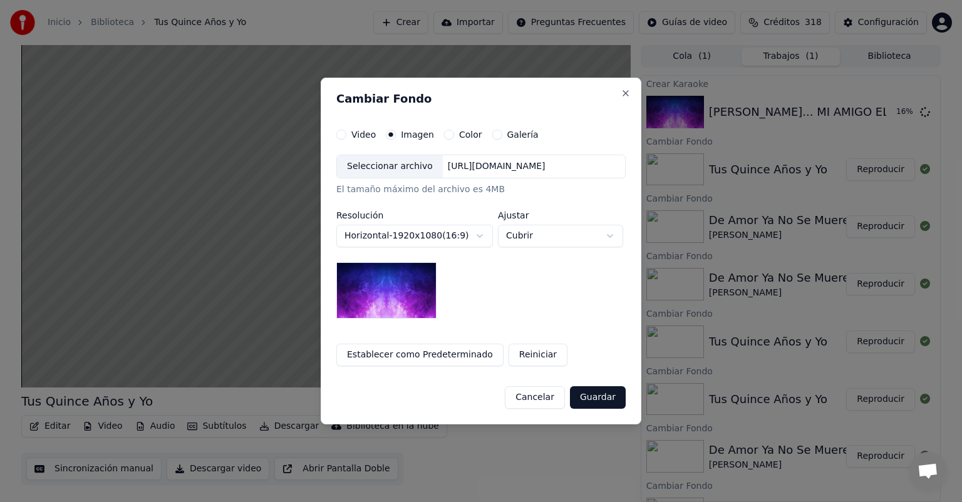
click at [379, 173] on div "Seleccionar archivo" at bounding box center [390, 166] width 106 height 23
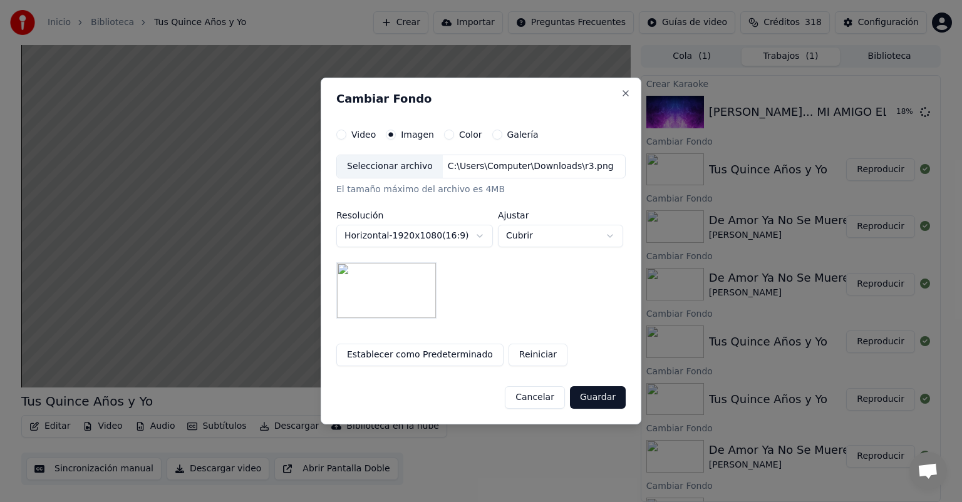
click at [599, 396] on button "Guardar" at bounding box center [598, 397] width 56 height 23
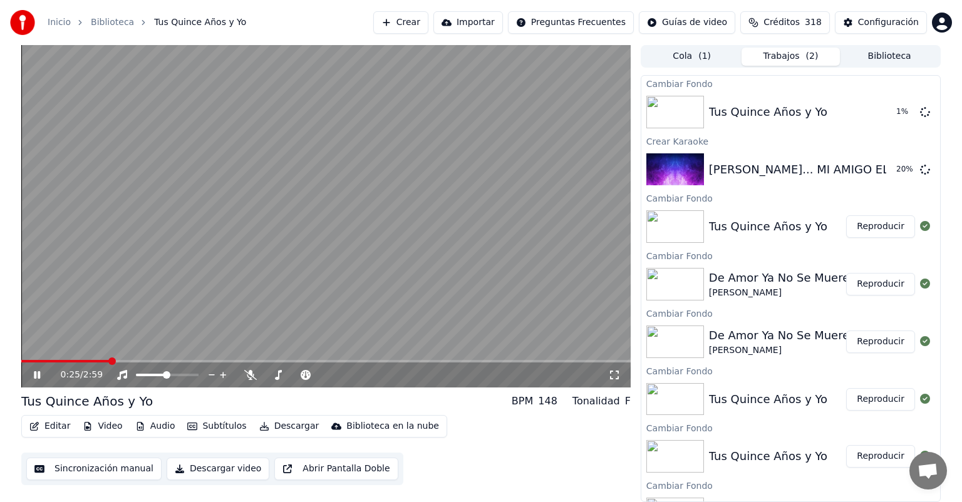
click at [544, 286] on video at bounding box center [325, 216] width 609 height 343
click at [864, 111] on button "Reproducir" at bounding box center [880, 112] width 69 height 23
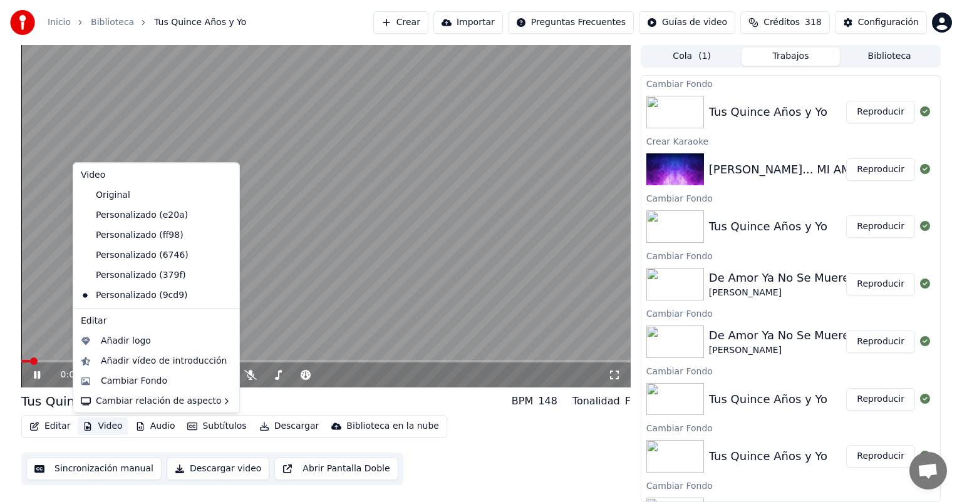
click at [105, 424] on button "Video" at bounding box center [102, 427] width 49 height 18
click at [130, 383] on div "Cambiar Fondo" at bounding box center [134, 381] width 66 height 13
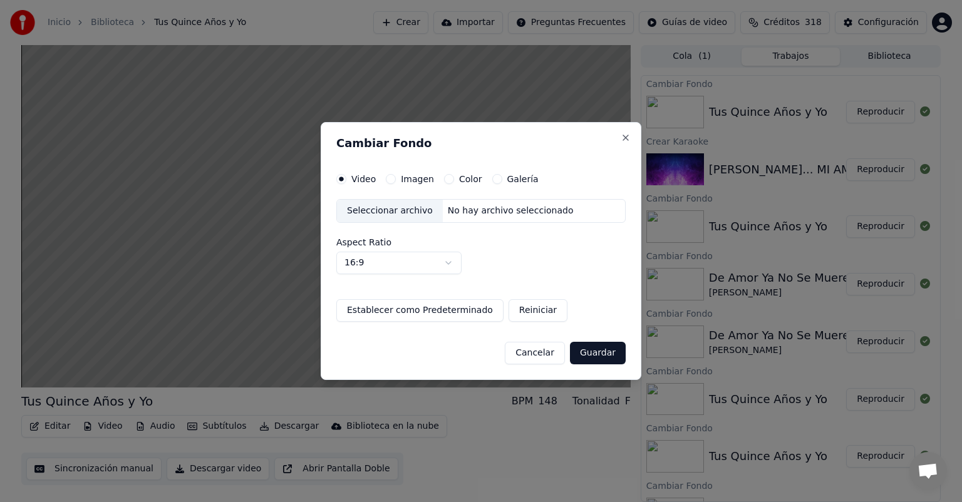
click at [388, 179] on button "Imagen" at bounding box center [391, 179] width 10 height 10
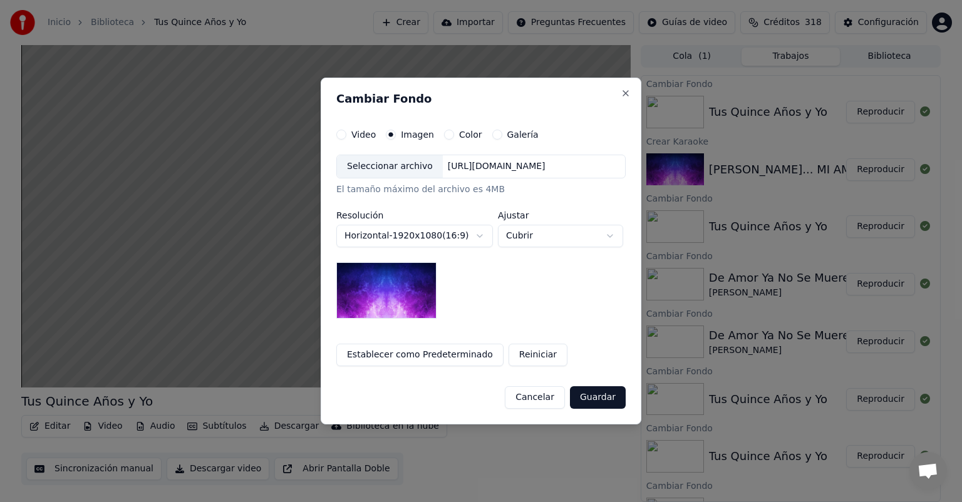
click at [364, 180] on div "Seleccionar archivo [URL][DOMAIN_NAME] El tamaño máximo del archivo es 4MB" at bounding box center [480, 175] width 289 height 41
click at [375, 164] on div "Seleccionar archivo" at bounding box center [390, 166] width 106 height 23
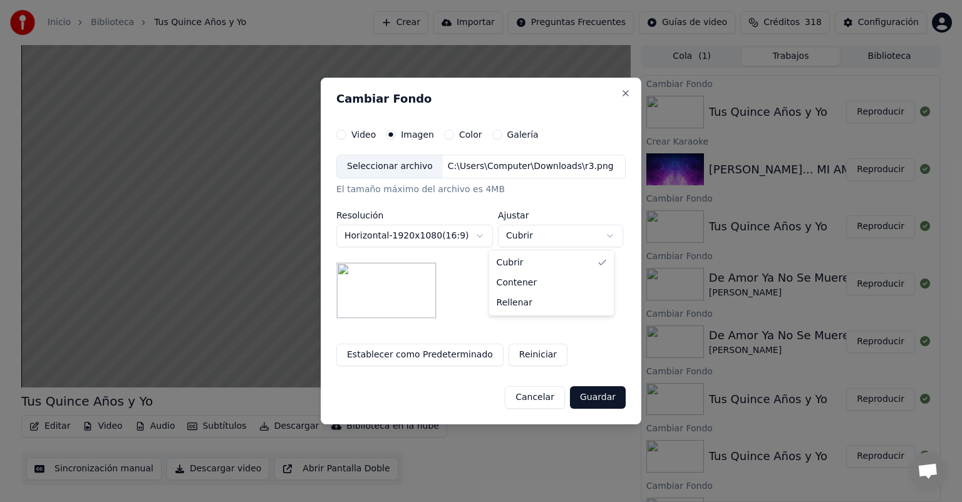
click at [523, 239] on body "Inicio Biblioteca Tus Quince Años y Yo Crear Importar Preguntas Frecuentes Guía…" at bounding box center [481, 251] width 962 height 502
select select "*******"
click at [589, 396] on button "Guardar" at bounding box center [598, 397] width 56 height 23
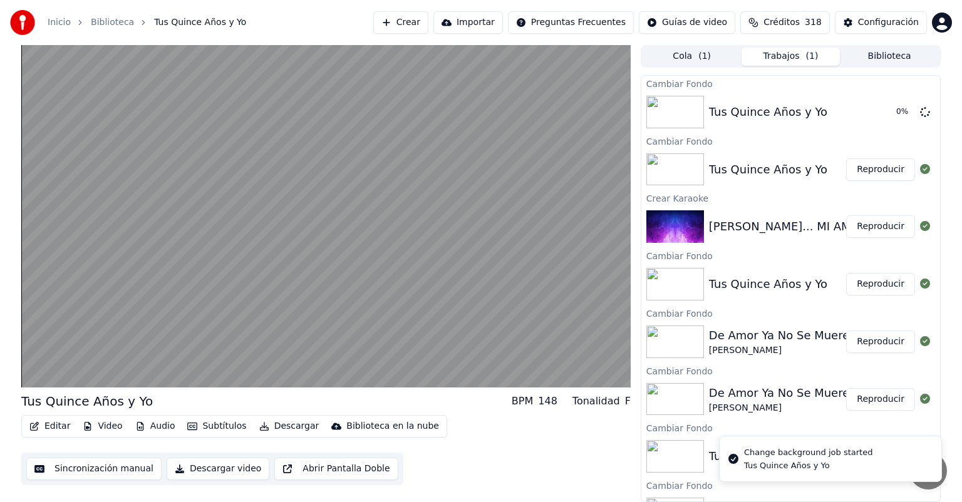
click at [850, 227] on button "Reproducir" at bounding box center [880, 226] width 69 height 23
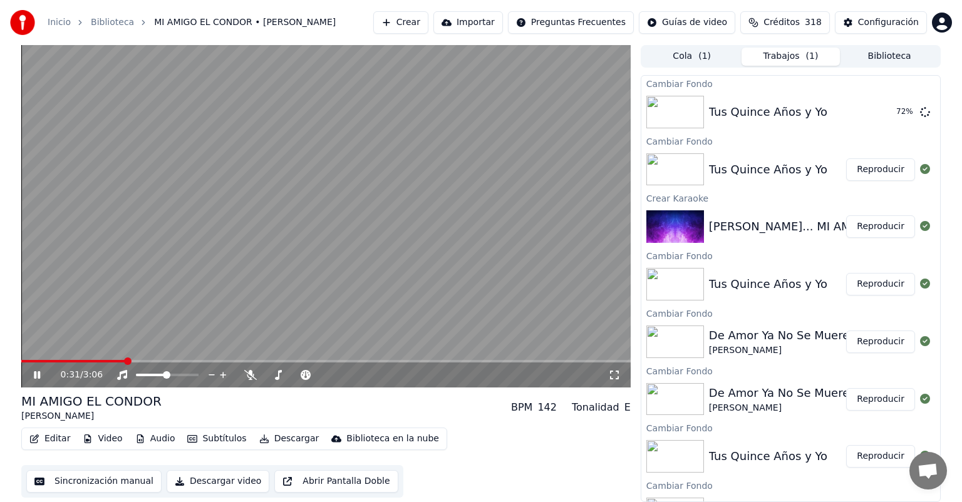
click at [249, 375] on body "Inicio Biblioteca MI AMIGO EL CONDOR • [PERSON_NAME] Crear Importar Preguntas F…" at bounding box center [481, 251] width 962 height 502
click at [249, 375] on icon at bounding box center [250, 375] width 13 height 10
click at [886, 167] on button "Reproducir" at bounding box center [880, 169] width 69 height 23
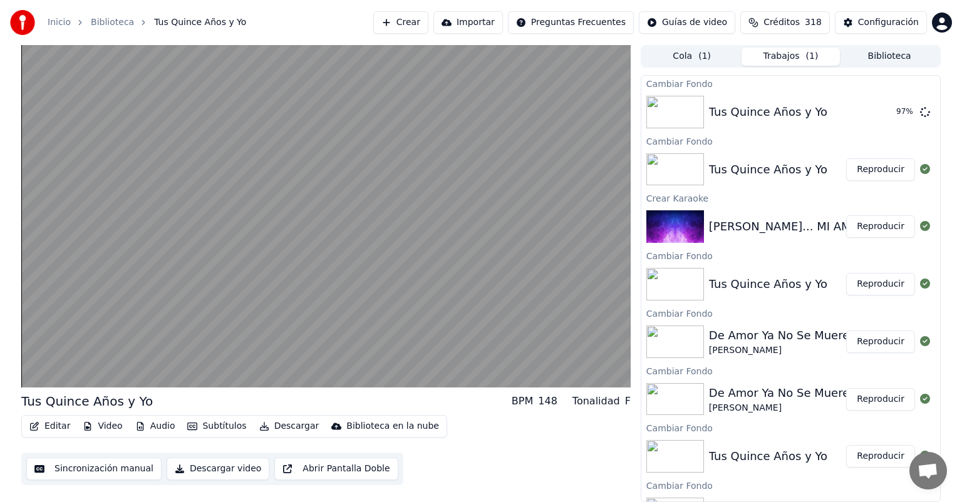
click at [871, 334] on button "Reproducir" at bounding box center [880, 342] width 69 height 23
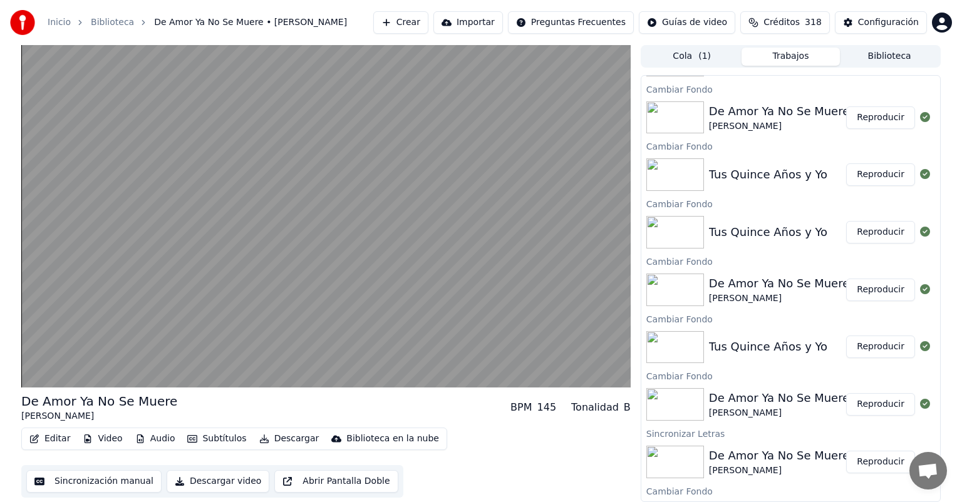
scroll to position [283, 0]
click at [867, 401] on button "Reproducir" at bounding box center [880, 403] width 69 height 23
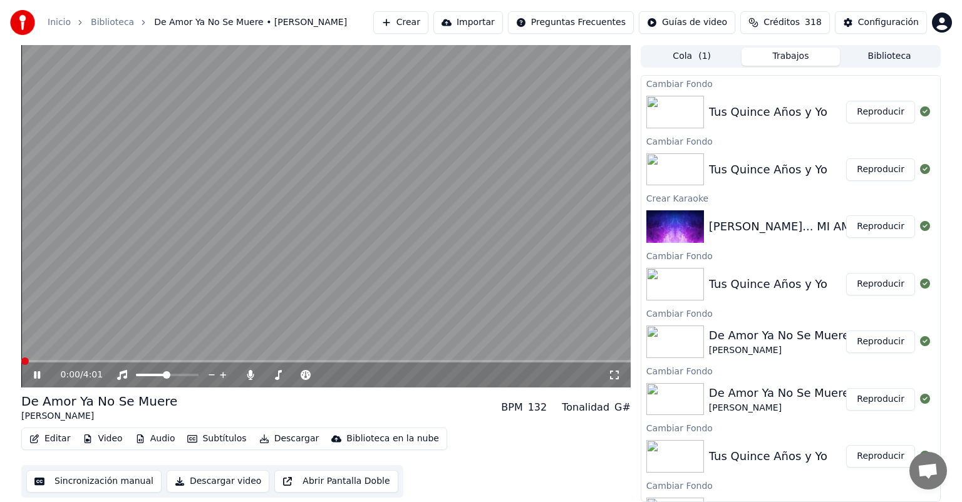
click at [33, 376] on icon at bounding box center [45, 375] width 29 height 10
click at [864, 220] on button "Reproducir" at bounding box center [880, 226] width 69 height 23
click at [48, 361] on span at bounding box center [325, 361] width 609 height 3
click at [66, 363] on span at bounding box center [44, 361] width 46 height 3
click at [45, 440] on button "Editar" at bounding box center [49, 439] width 51 height 18
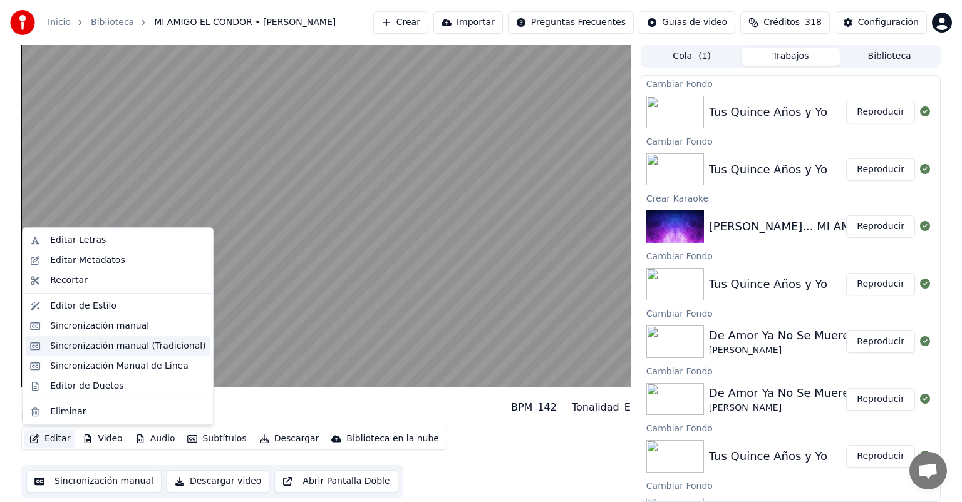
click at [50, 351] on div "Sincronización manual (Tradicional)" at bounding box center [127, 346] width 155 height 13
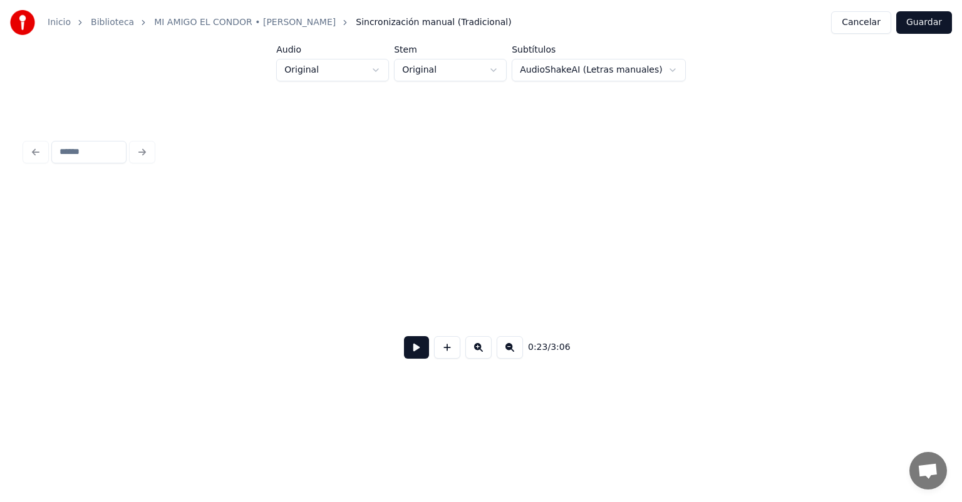
scroll to position [0, 2989]
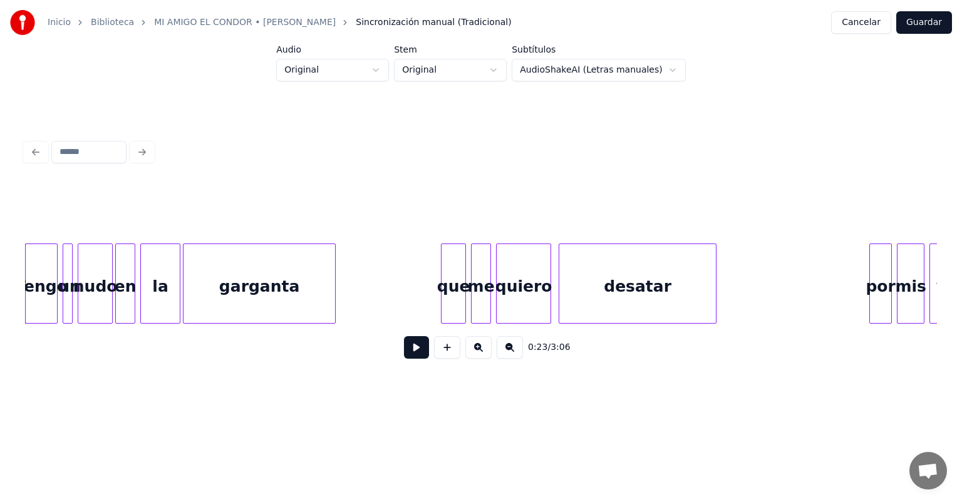
click at [418, 349] on button at bounding box center [416, 347] width 25 height 23
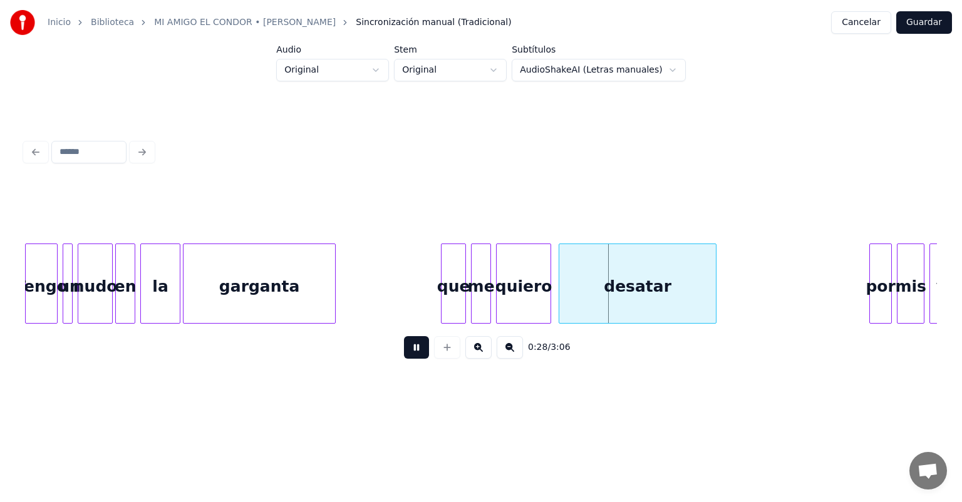
click at [443, 297] on div at bounding box center [444, 283] width 4 height 79
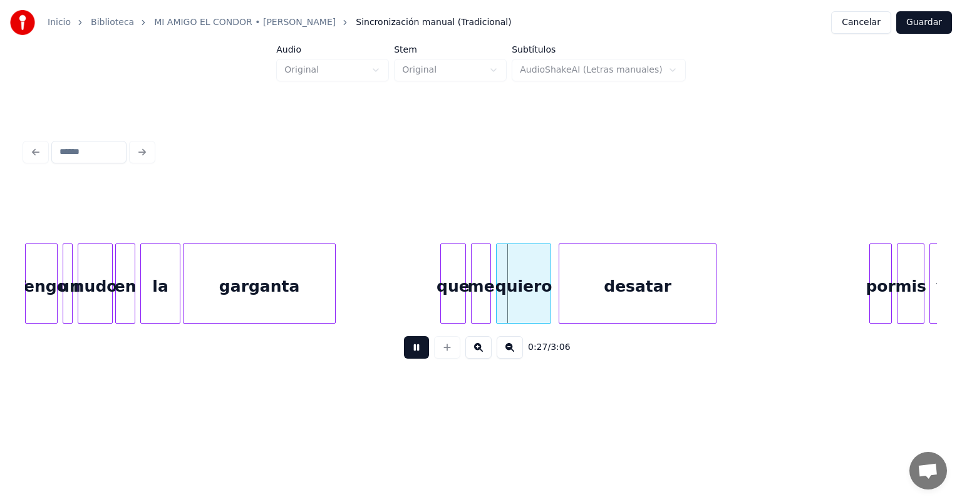
click at [442, 298] on div at bounding box center [443, 283] width 4 height 79
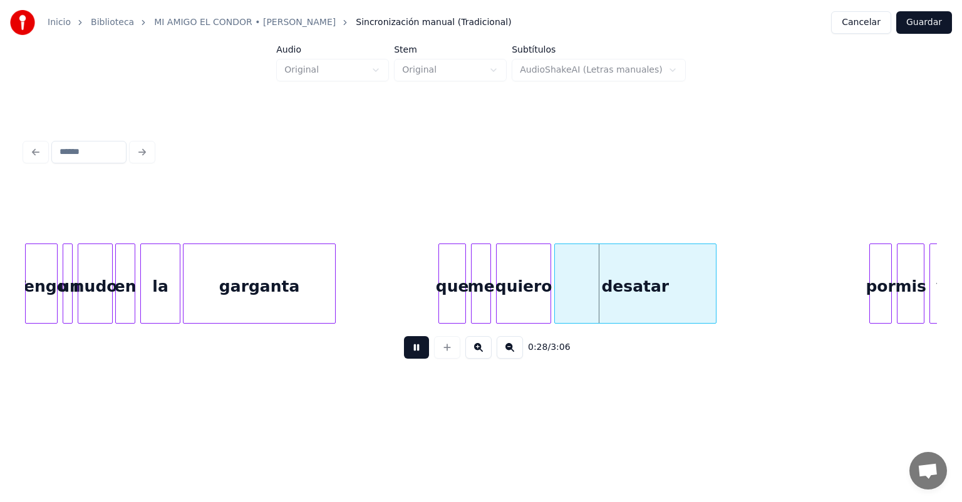
click at [561, 297] on div "desatar" at bounding box center [636, 286] width 162 height 85
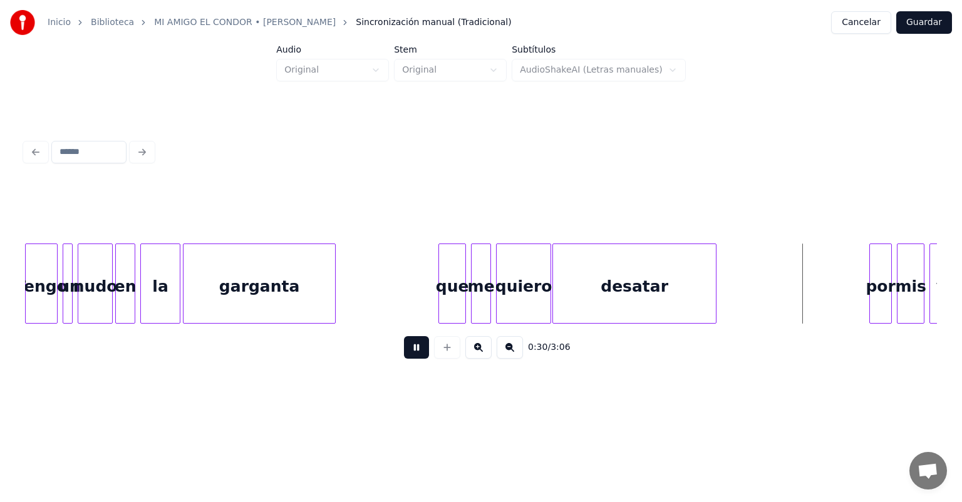
click at [871, 292] on div "por" at bounding box center [880, 286] width 21 height 85
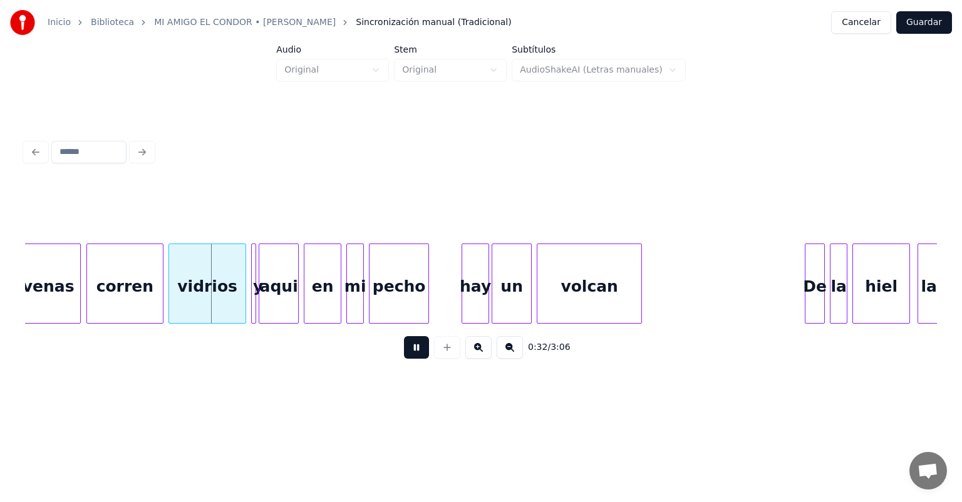
click at [93, 304] on div "corren" at bounding box center [125, 286] width 76 height 85
click at [171, 303] on div "vidrios" at bounding box center [206, 286] width 79 height 85
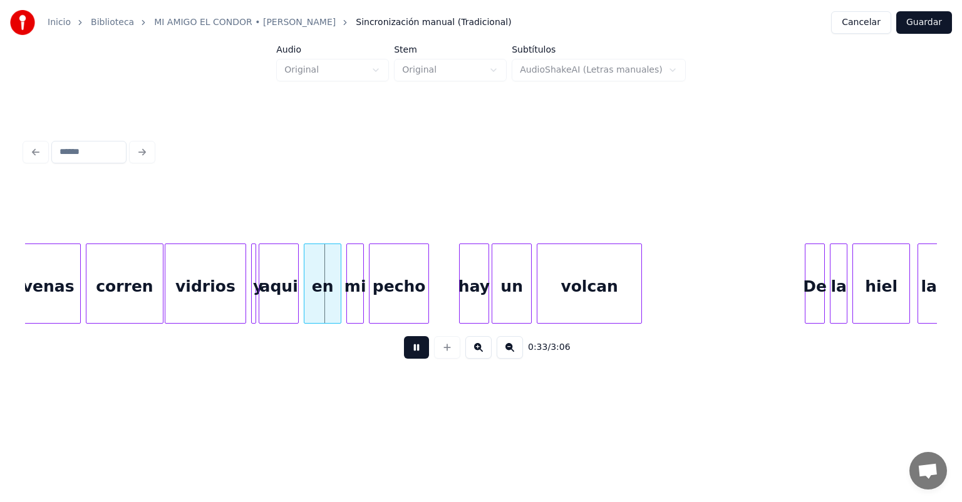
click at [463, 306] on div "hay" at bounding box center [474, 286] width 29 height 85
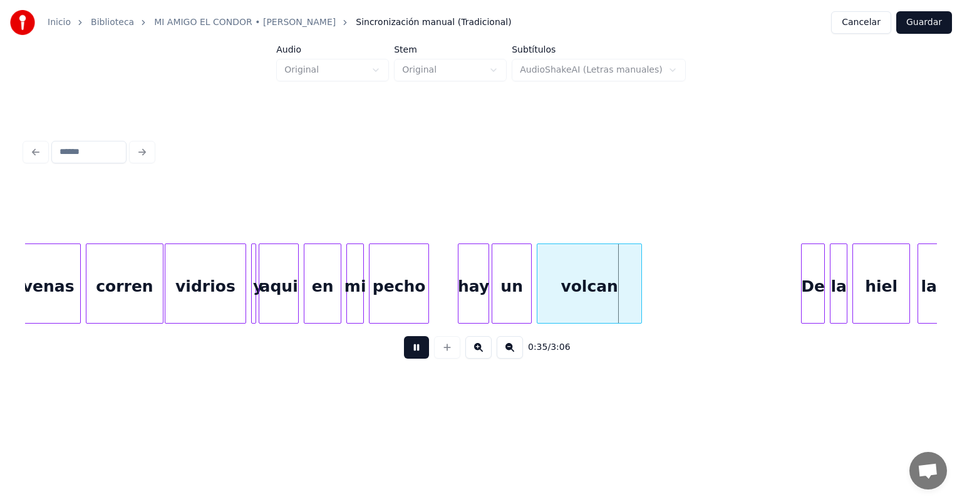
click at [807, 292] on div "De" at bounding box center [813, 286] width 23 height 85
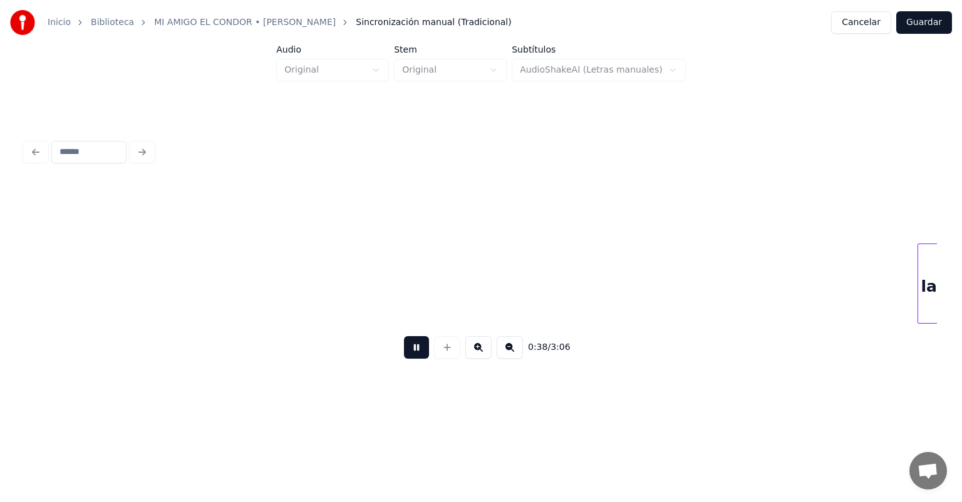
scroll to position [0, 4815]
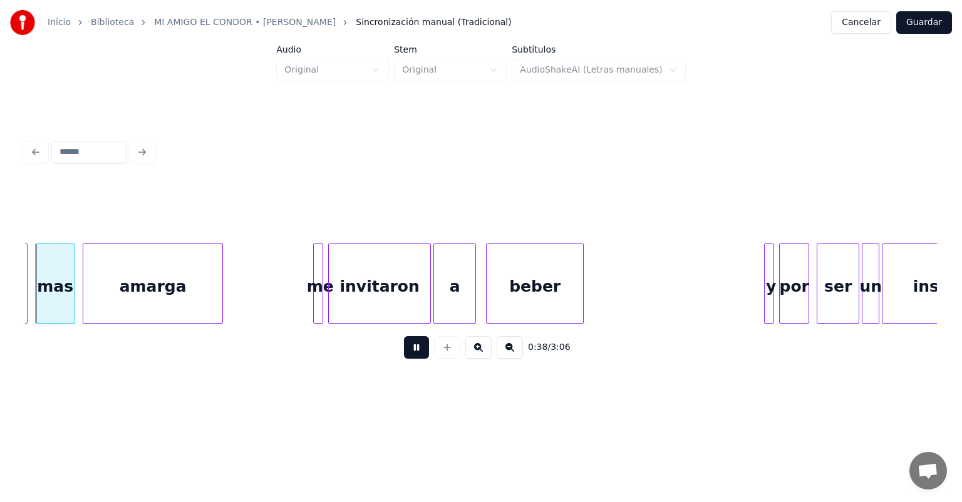
click at [817, 296] on div at bounding box center [819, 283] width 4 height 79
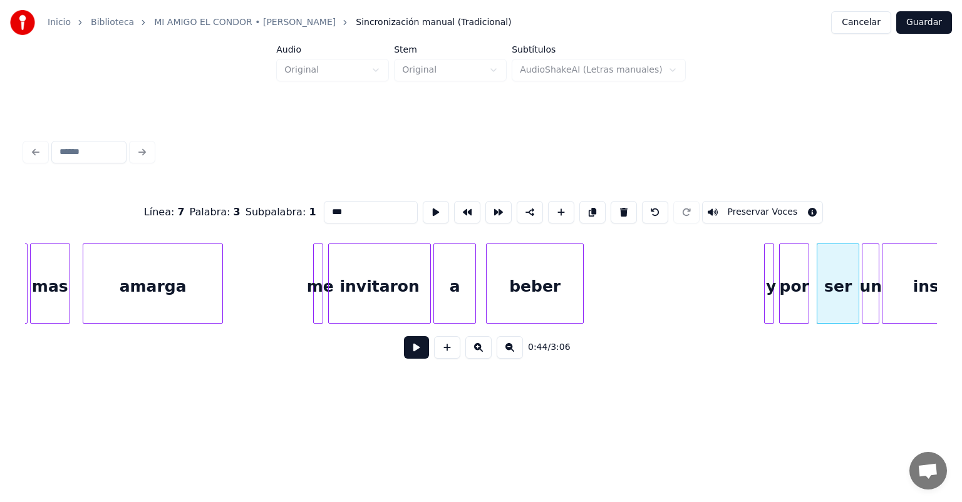
click at [44, 297] on div "mas" at bounding box center [50, 286] width 39 height 85
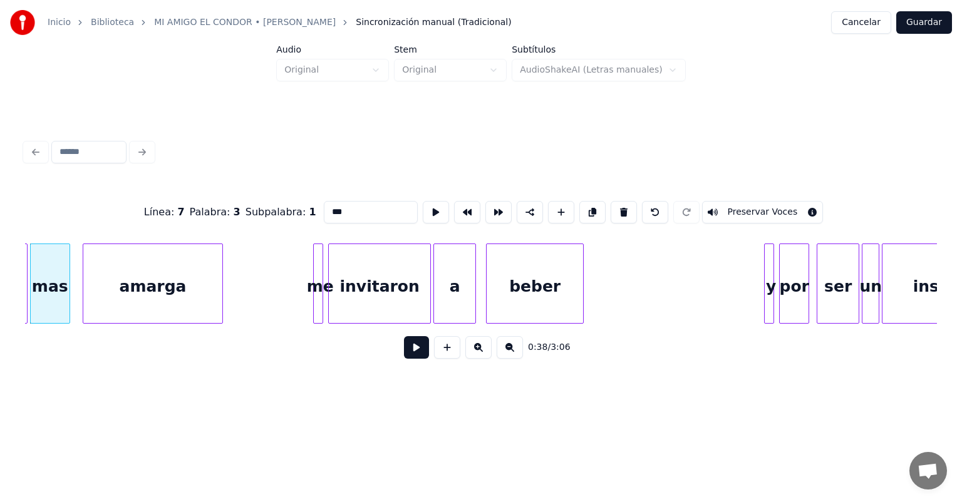
click at [86, 296] on div "amarga" at bounding box center [152, 286] width 139 height 85
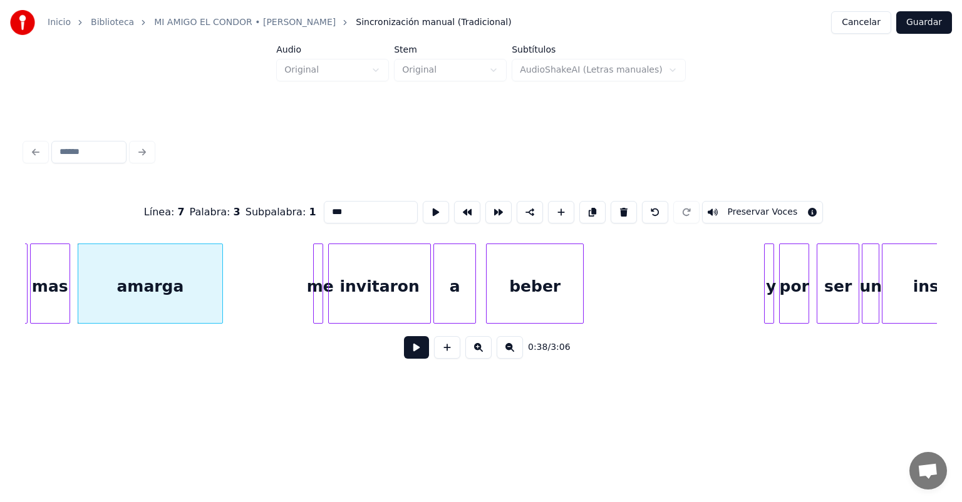
click at [57, 291] on div "mas" at bounding box center [50, 286] width 39 height 85
type input "***"
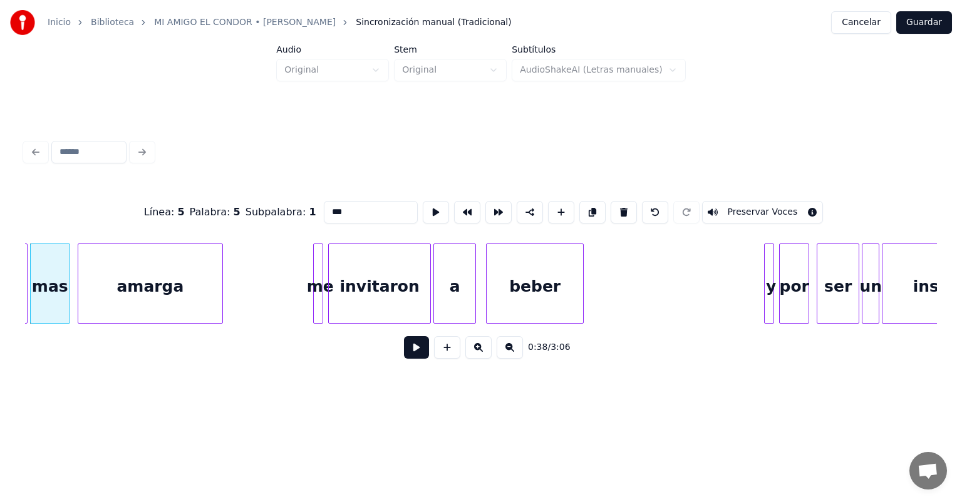
click at [404, 359] on button at bounding box center [416, 347] width 25 height 23
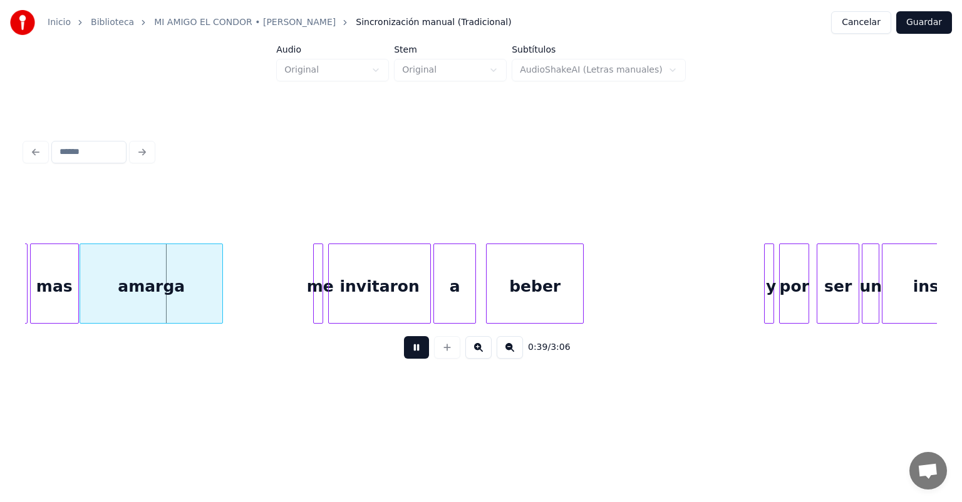
click at [66, 289] on div "mas" at bounding box center [55, 286] width 48 height 85
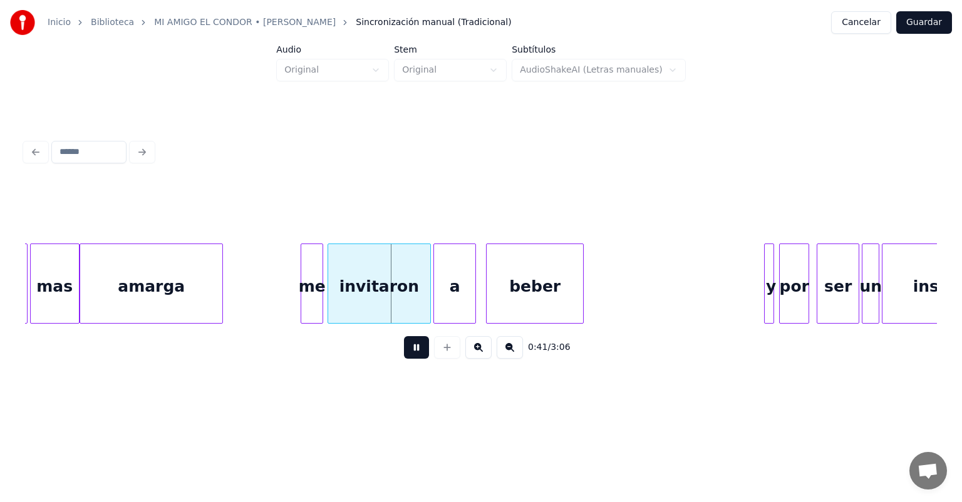
click at [329, 304] on div "invitaron" at bounding box center [379, 286] width 103 height 85
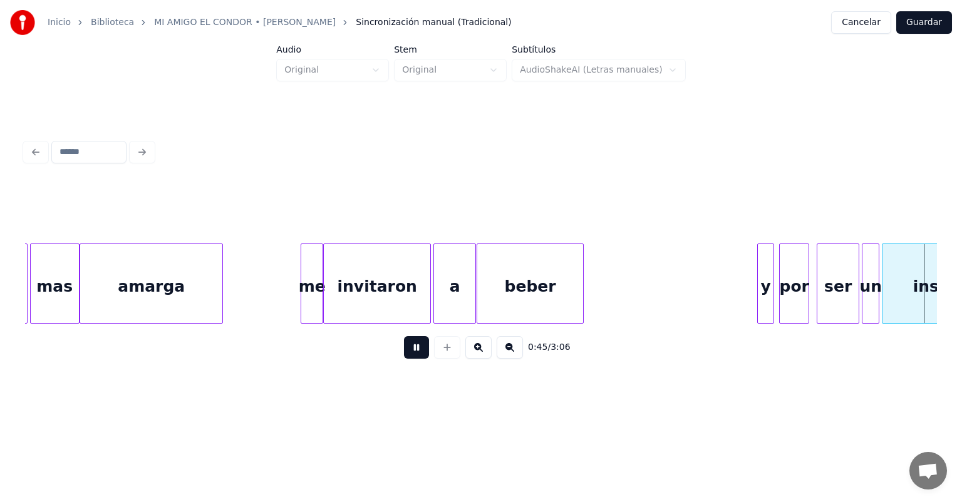
scroll to position [0, 5728]
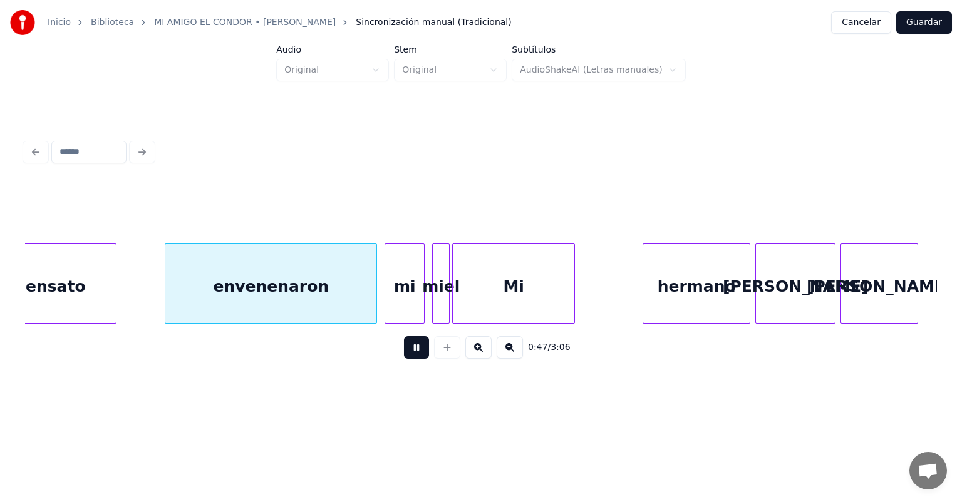
click at [174, 306] on div "envenenaron" at bounding box center [270, 286] width 211 height 85
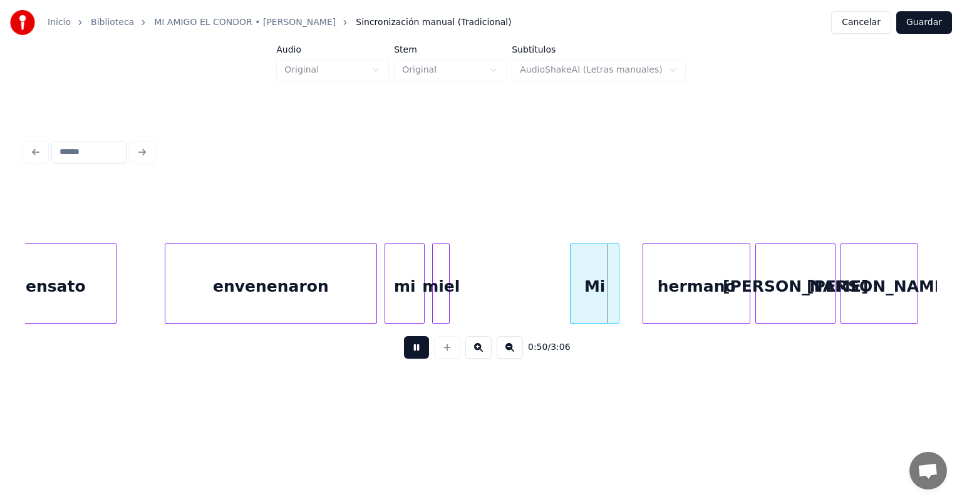
click at [404, 359] on button at bounding box center [416, 347] width 25 height 23
click at [290, 280] on div "envenenaron" at bounding box center [271, 286] width 212 height 85
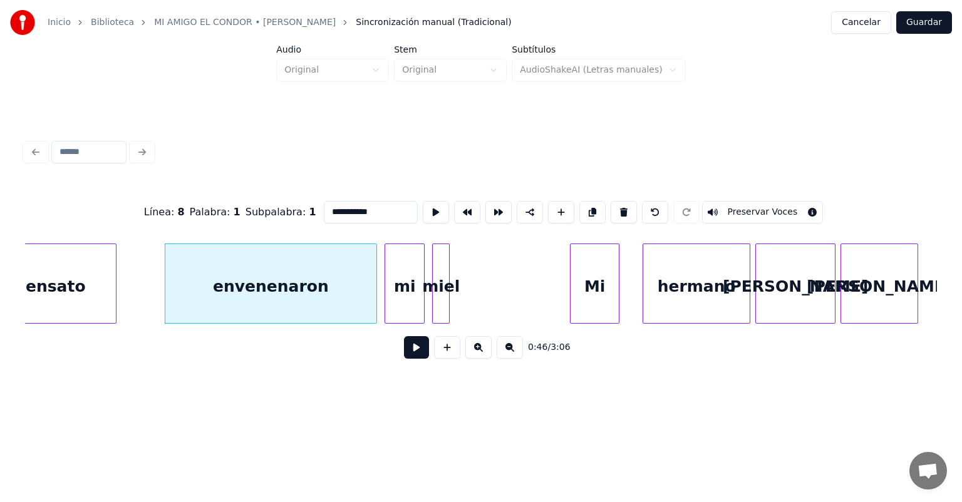
click at [409, 353] on button at bounding box center [416, 347] width 25 height 23
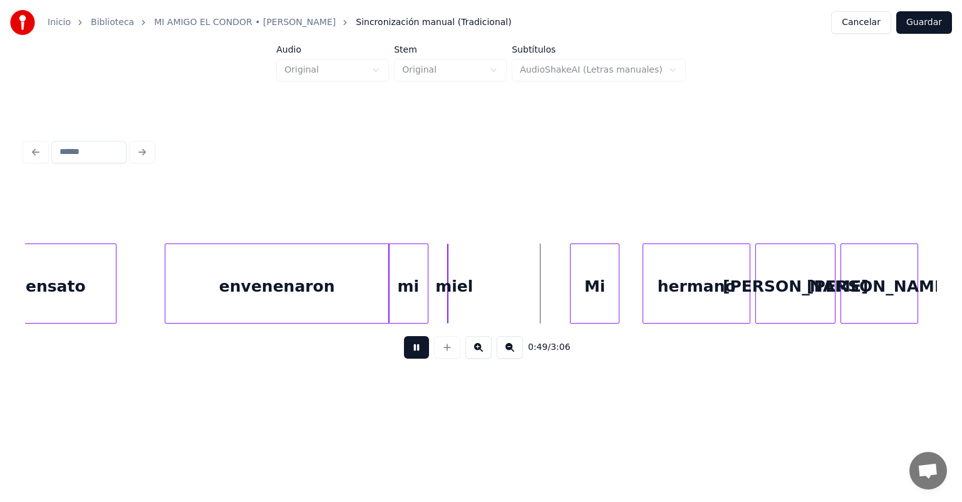
click at [447, 299] on div at bounding box center [446, 283] width 4 height 79
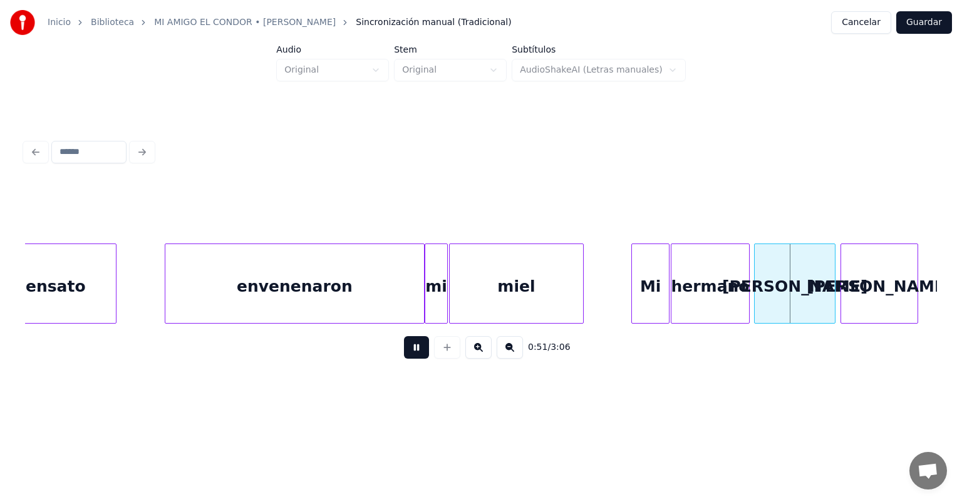
click at [757, 285] on div "[PERSON_NAME]" at bounding box center [795, 286] width 80 height 85
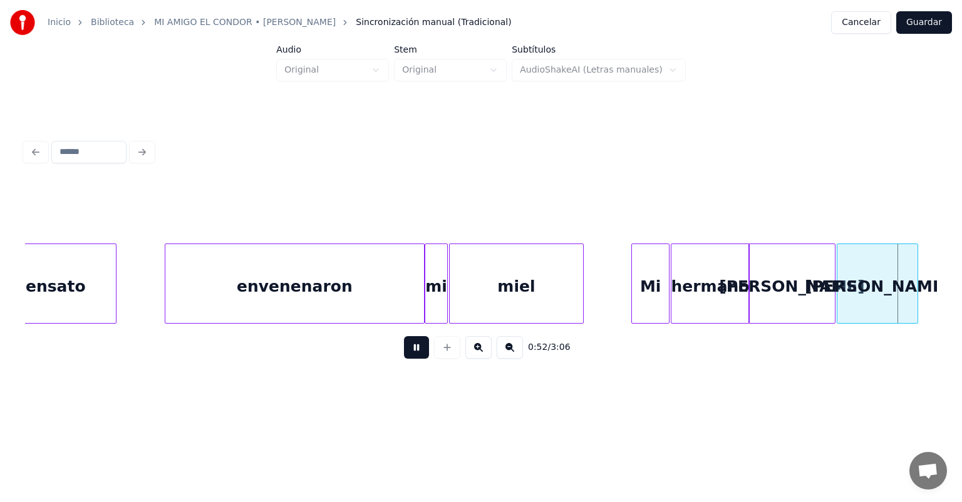
click at [843, 284] on div "[PERSON_NAME]" at bounding box center [877, 286] width 80 height 85
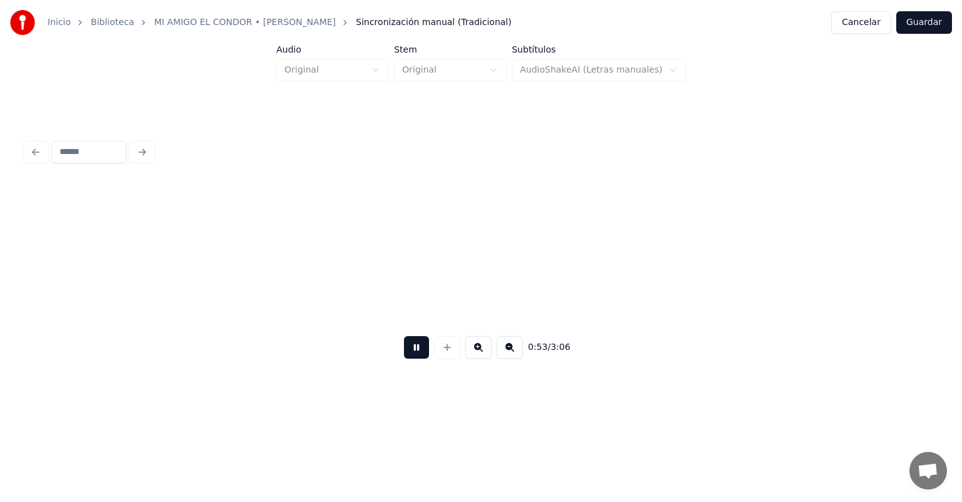
scroll to position [0, 6640]
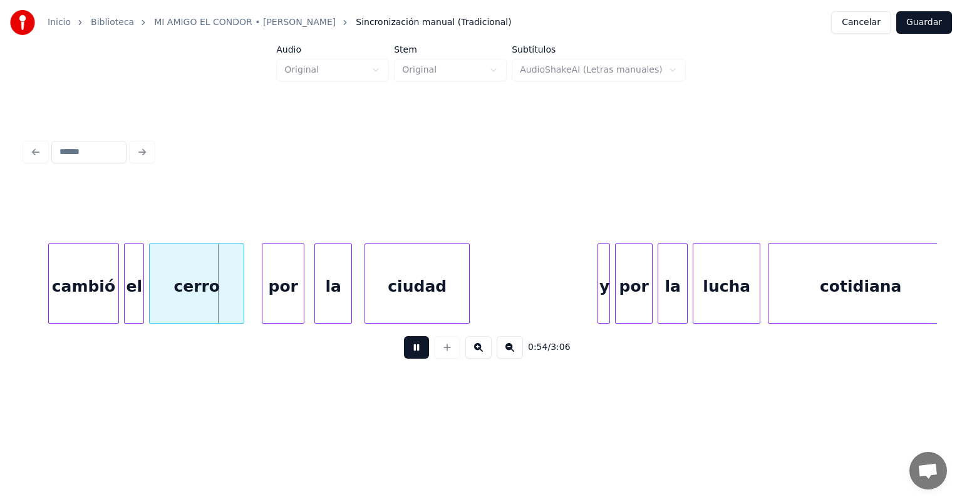
click at [54, 301] on div "cambió" at bounding box center [84, 286] width 70 height 85
click at [600, 293] on div "y" at bounding box center [601, 286] width 18 height 85
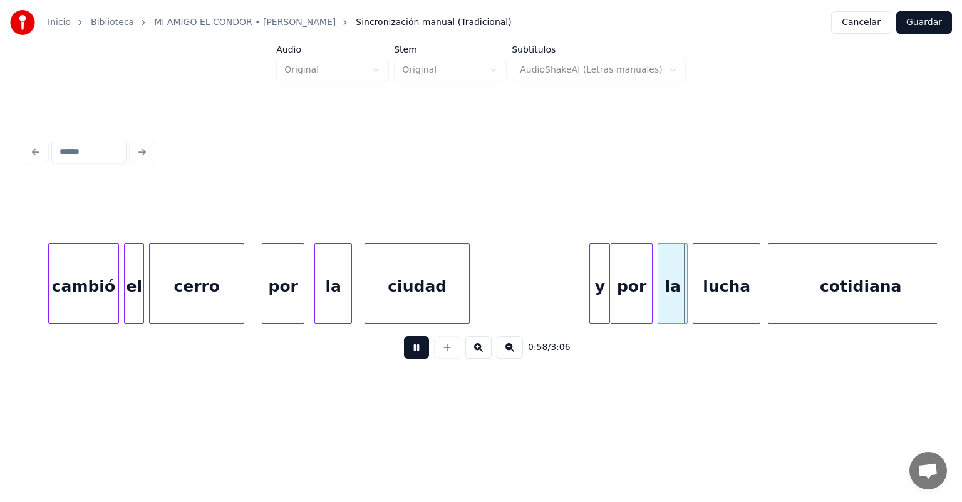
click at [616, 292] on div "por" at bounding box center [631, 286] width 41 height 85
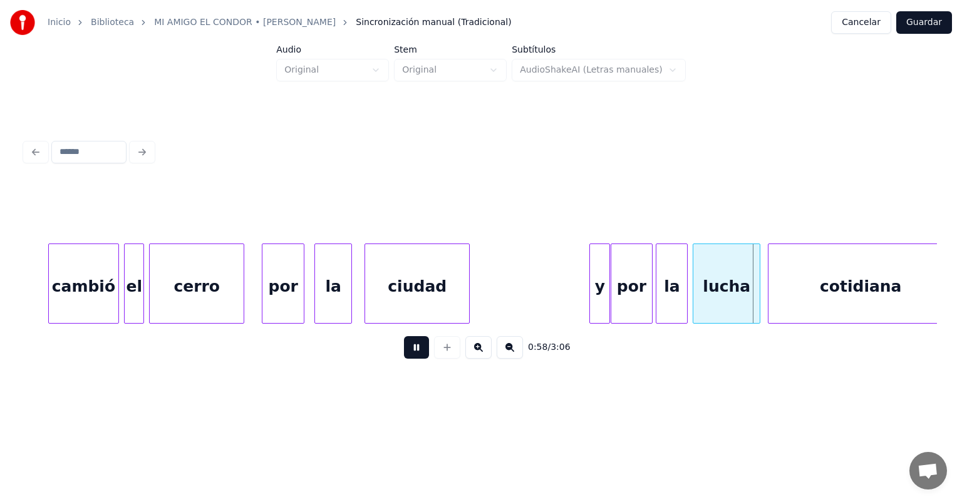
click at [660, 294] on div "la" at bounding box center [671, 286] width 31 height 85
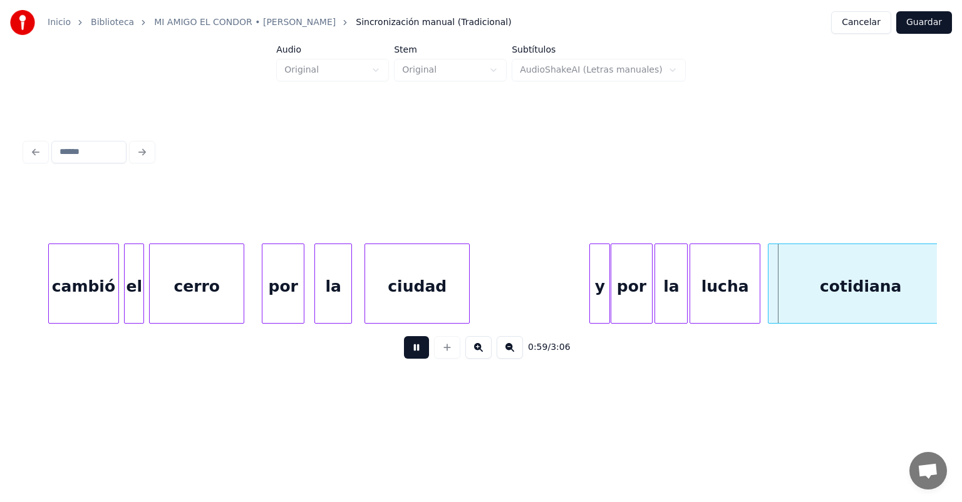
click at [693, 299] on div "lucha" at bounding box center [725, 286] width 70 height 85
click at [768, 290] on div "cotidiana" at bounding box center [859, 286] width 187 height 85
click at [627, 288] on div "por" at bounding box center [631, 286] width 41 height 85
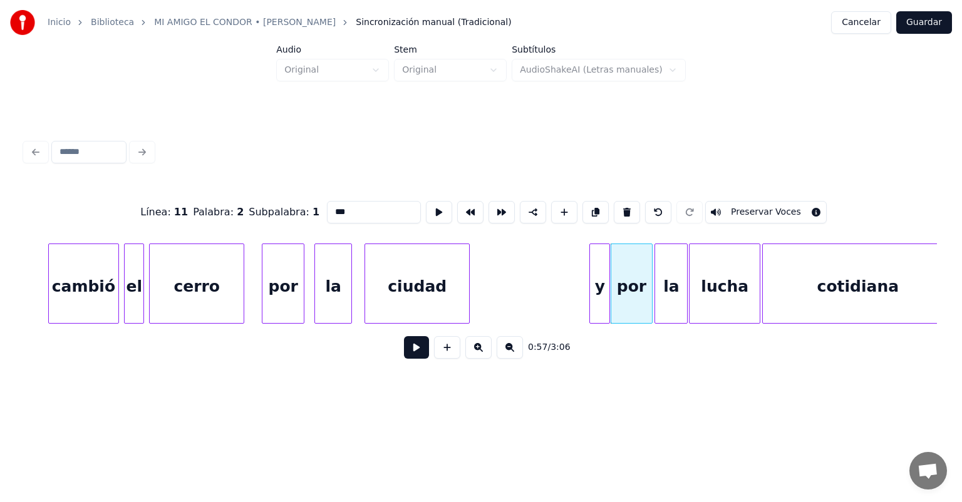
click at [327, 209] on input "***" at bounding box center [374, 212] width 94 height 23
type input "**"
click at [405, 354] on button at bounding box center [416, 347] width 25 height 23
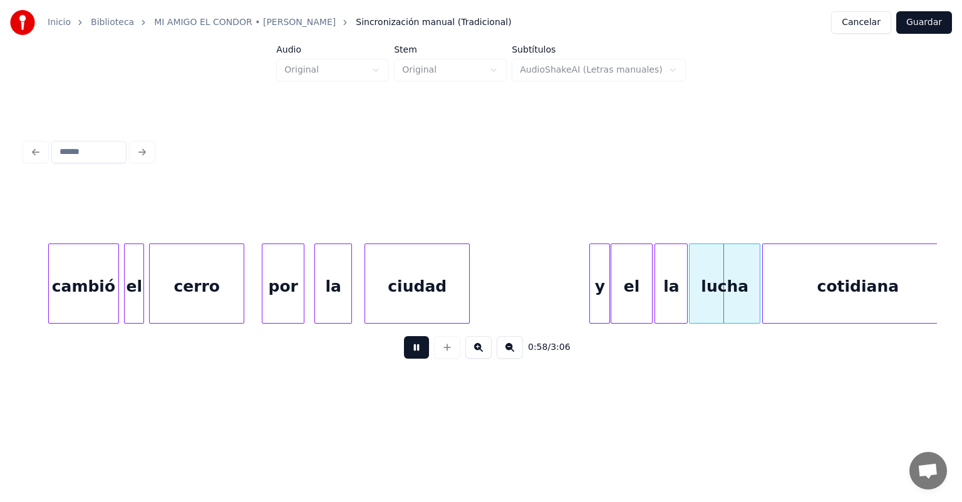
click at [633, 278] on div "el" at bounding box center [631, 286] width 41 height 85
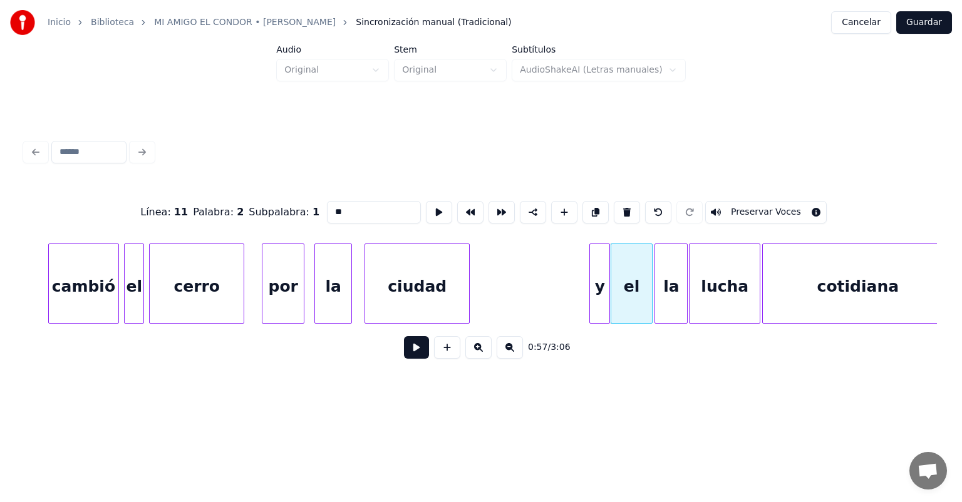
click at [327, 207] on input "**" at bounding box center [374, 212] width 94 height 23
type input "**"
click at [404, 352] on button at bounding box center [416, 347] width 25 height 23
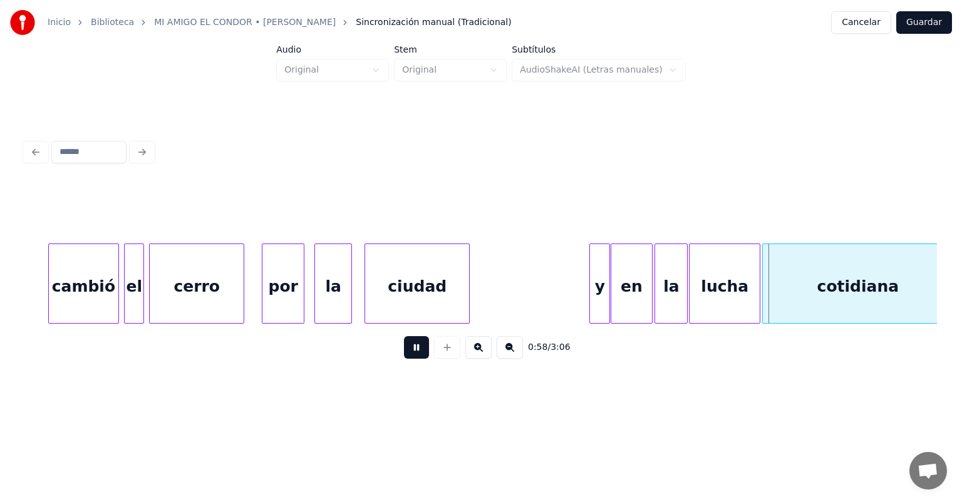
click at [410, 356] on button at bounding box center [416, 347] width 25 height 23
click at [600, 279] on div "y" at bounding box center [599, 286] width 19 height 85
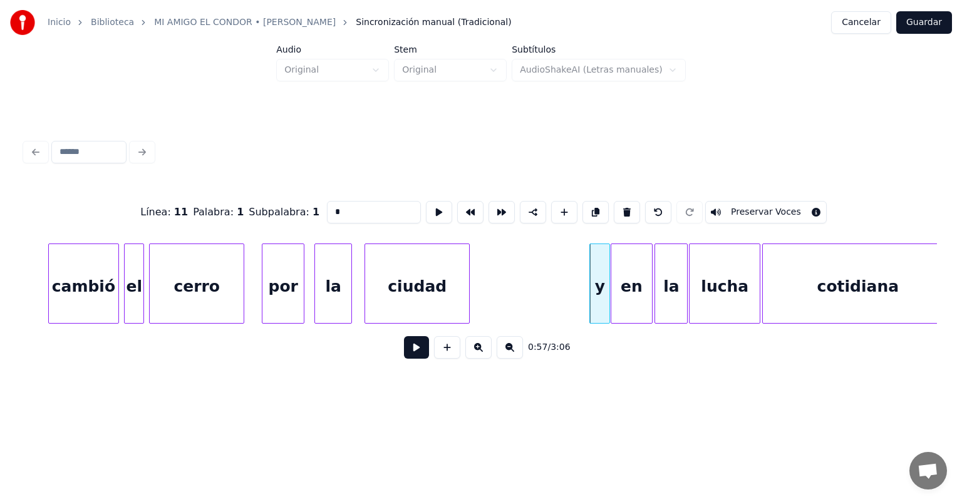
click at [405, 351] on button at bounding box center [416, 347] width 25 height 23
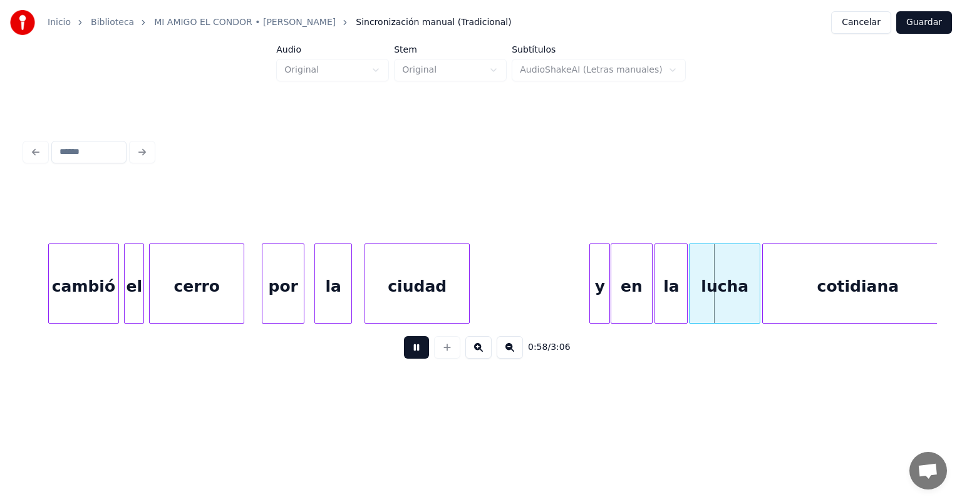
click at [628, 291] on div "en" at bounding box center [631, 286] width 41 height 85
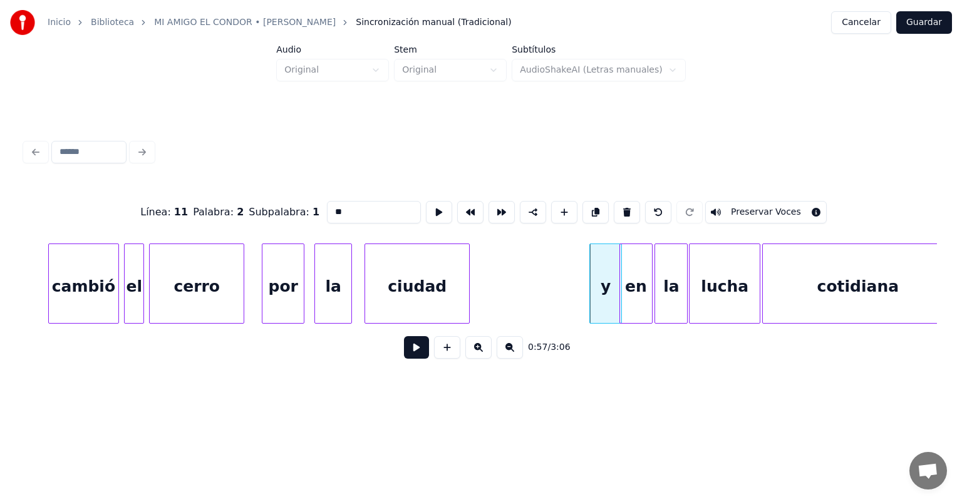
click at [404, 359] on button at bounding box center [416, 347] width 25 height 23
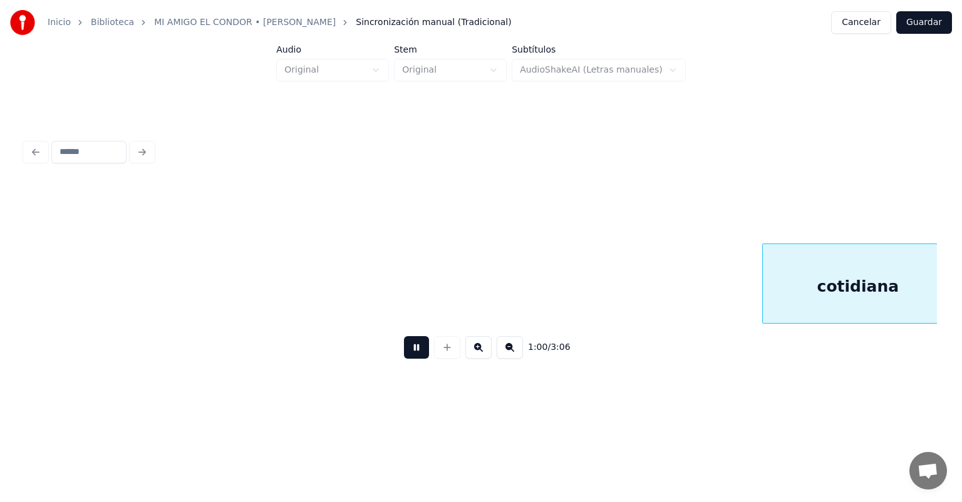
scroll to position [0, 7553]
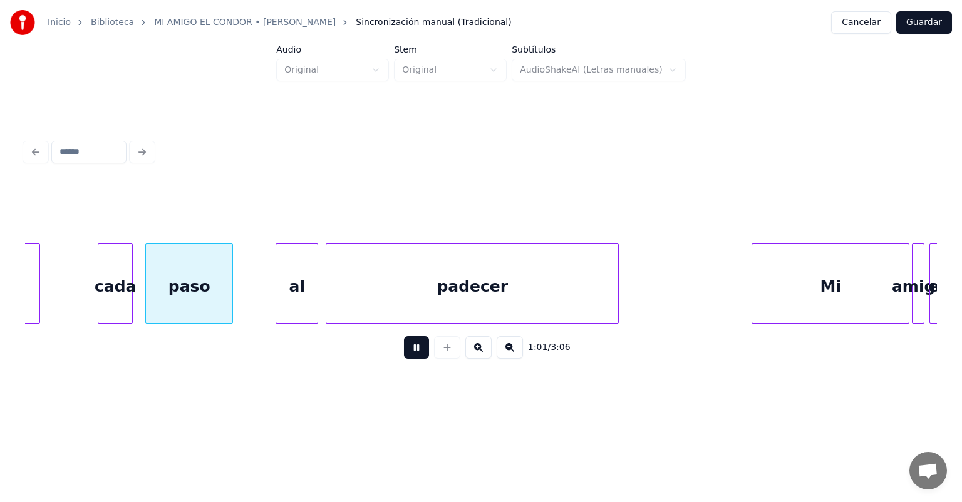
click at [100, 306] on div at bounding box center [100, 283] width 4 height 79
click at [147, 303] on div "paso" at bounding box center [188, 286] width 90 height 85
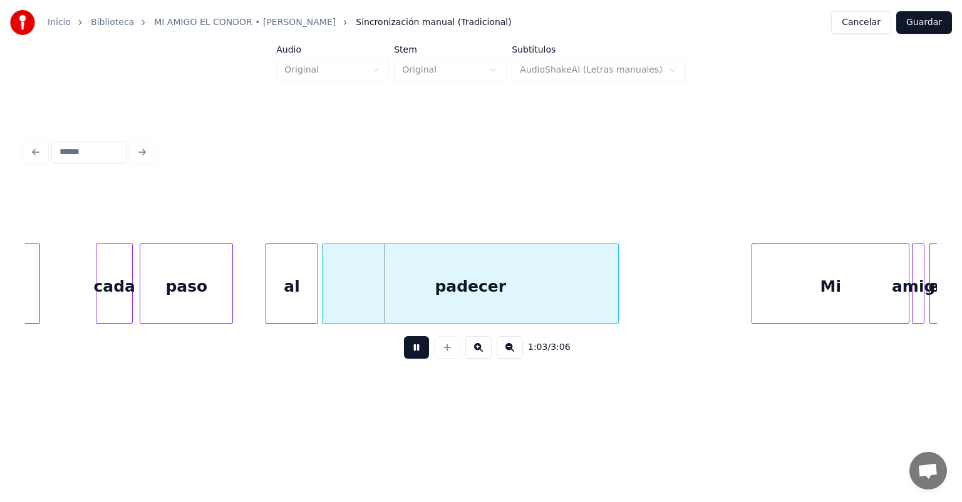
click at [328, 308] on div "padecer" at bounding box center [471, 286] width 296 height 85
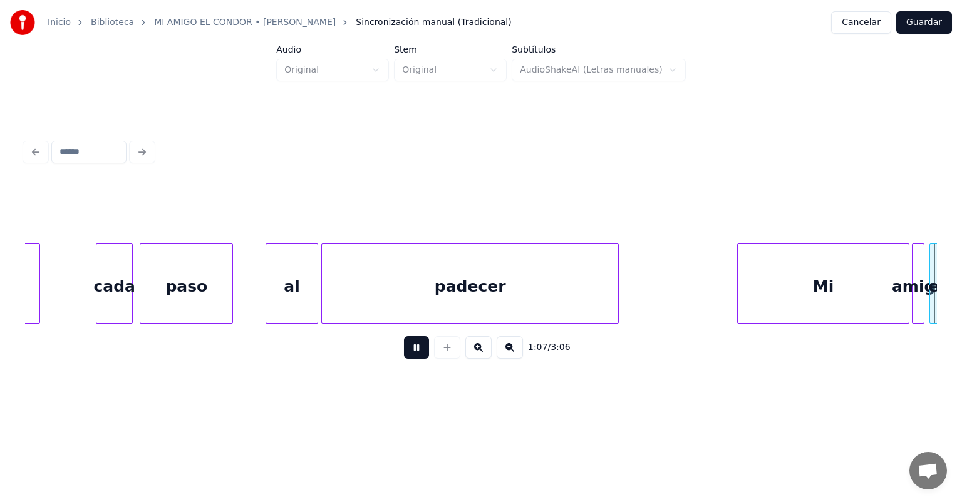
scroll to position [0, 8466]
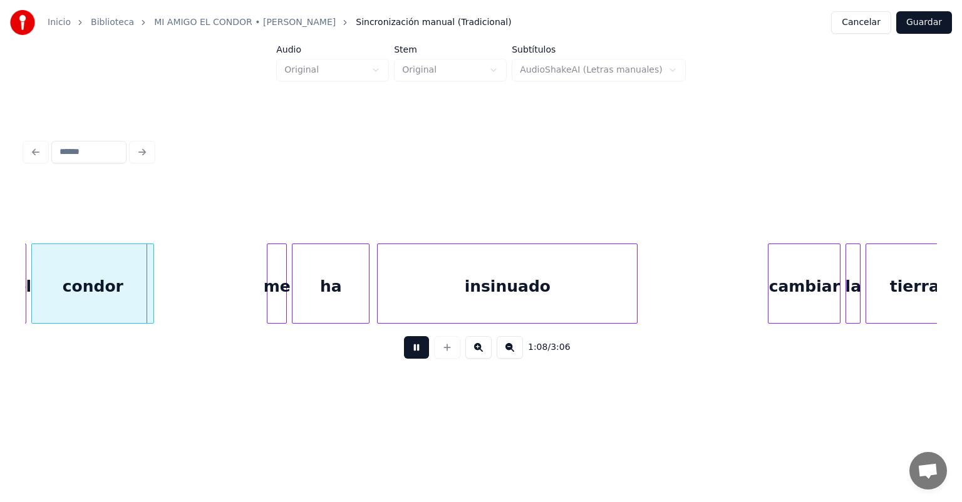
click at [404, 359] on button at bounding box center [416, 347] width 25 height 23
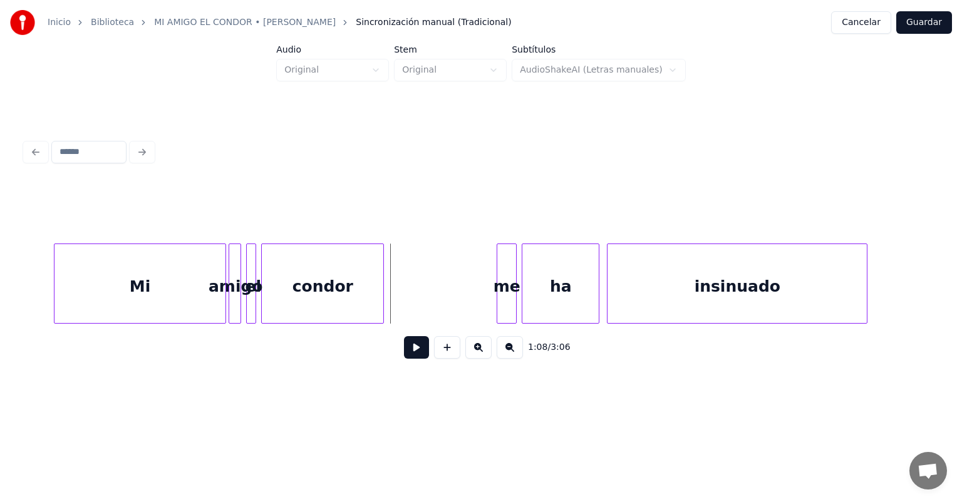
scroll to position [0, 8230]
click at [244, 303] on div "amigo" at bounding box center [242, 286] width 13 height 85
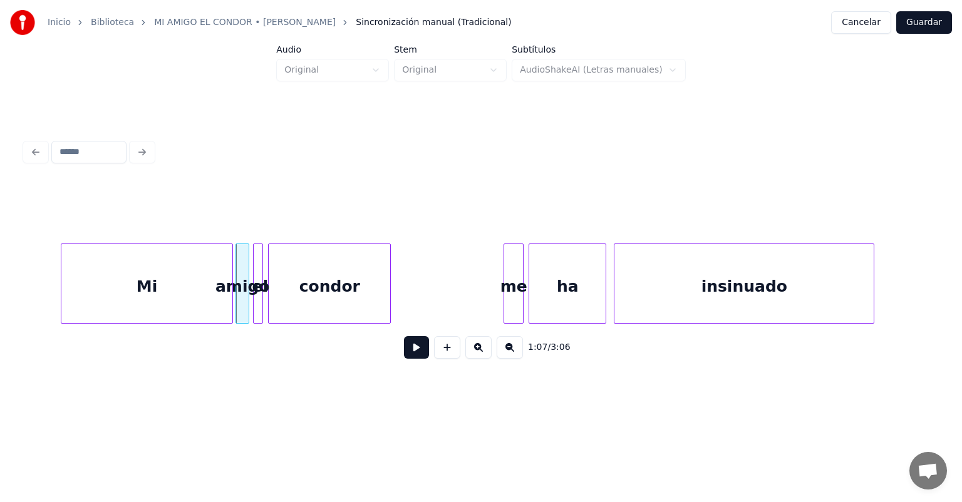
click at [260, 305] on div at bounding box center [261, 283] width 4 height 79
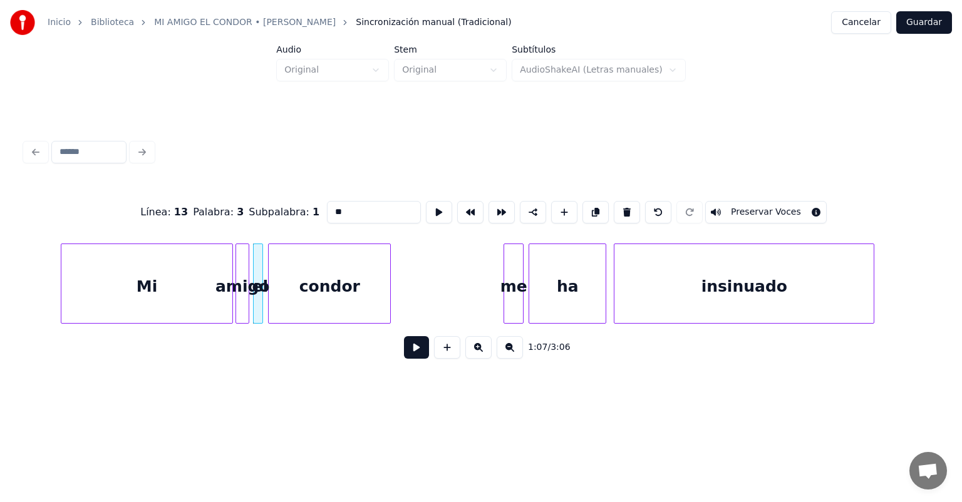
click at [196, 297] on div "Mi" at bounding box center [147, 286] width 172 height 85
type input "**"
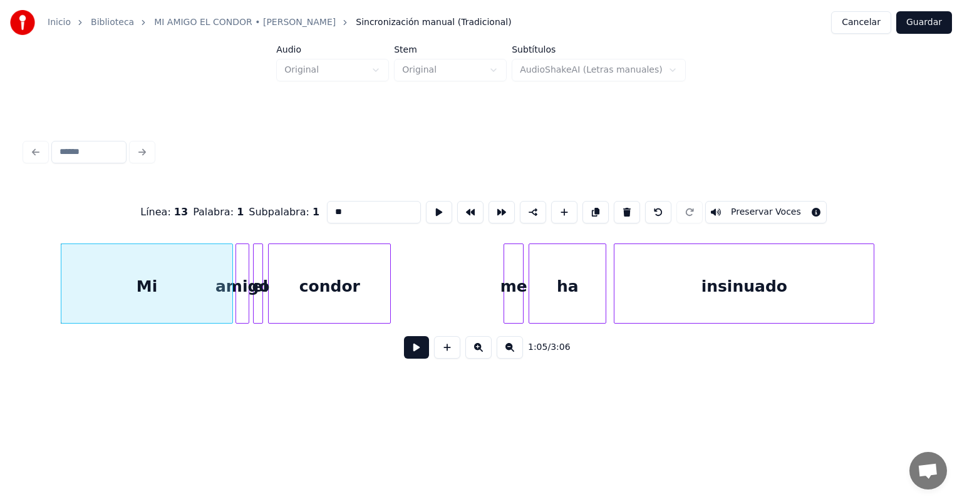
click at [405, 359] on button at bounding box center [416, 347] width 25 height 23
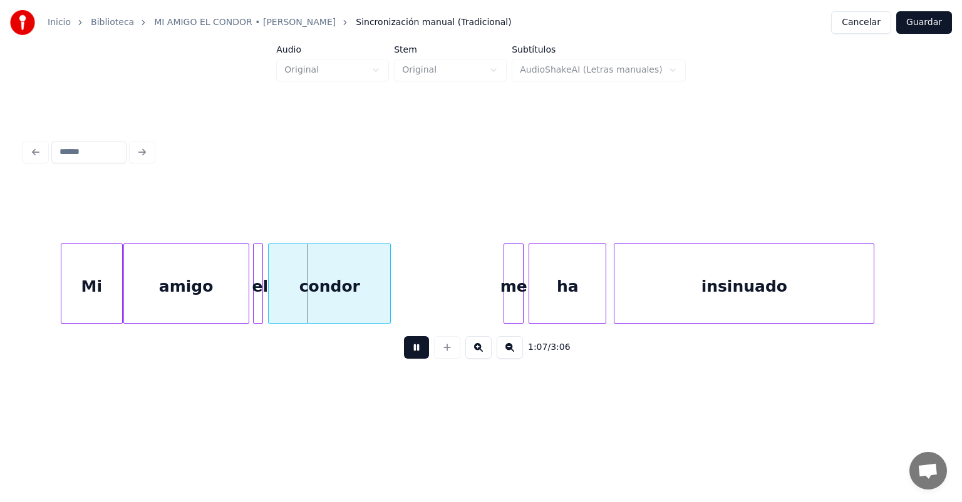
click at [95, 288] on div "Mi" at bounding box center [91, 286] width 61 height 85
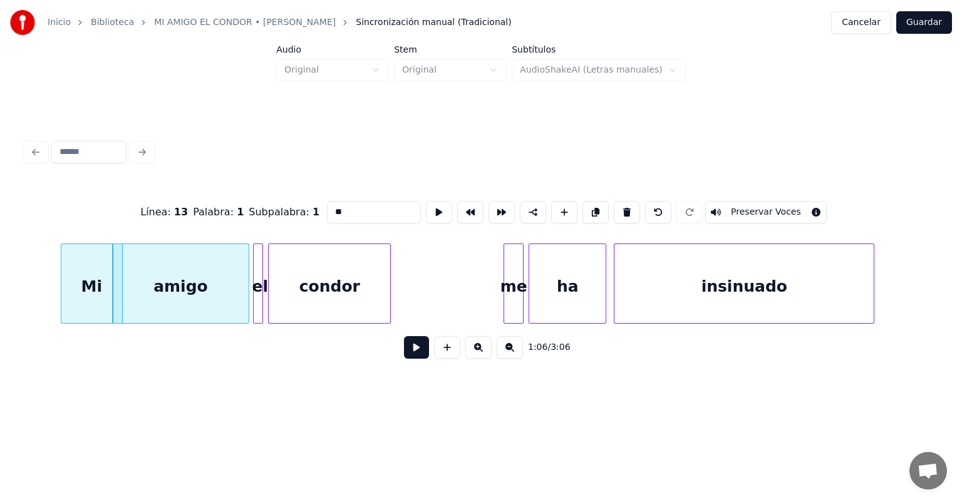
click at [409, 349] on button at bounding box center [416, 347] width 25 height 23
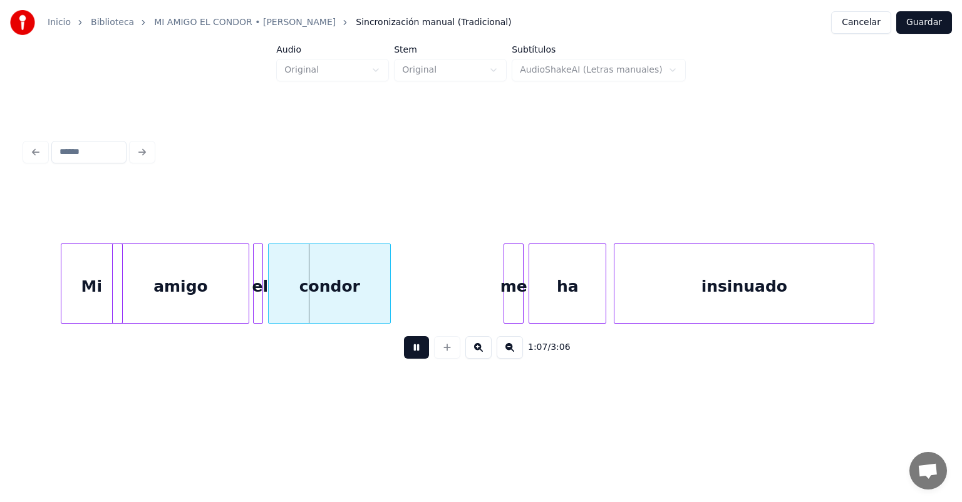
click at [69, 271] on div "Mi" at bounding box center [91, 286] width 61 height 85
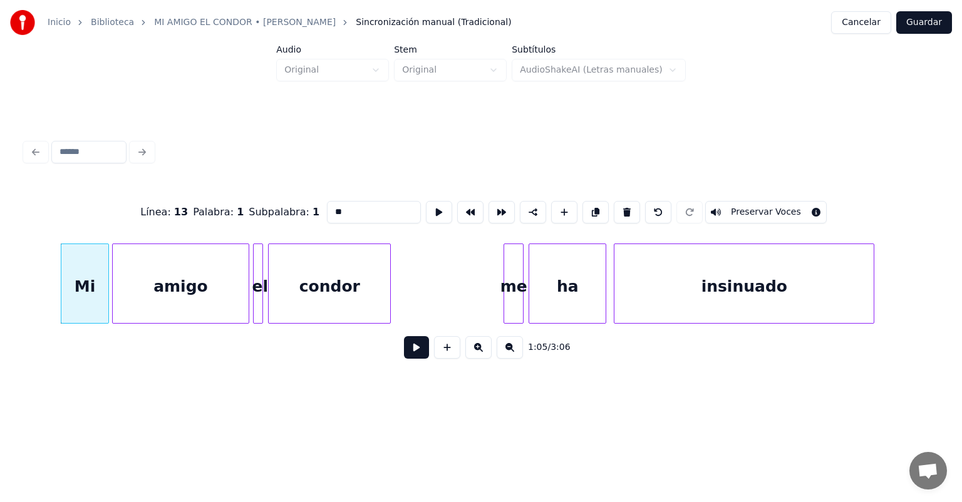
click at [413, 359] on button at bounding box center [416, 347] width 25 height 23
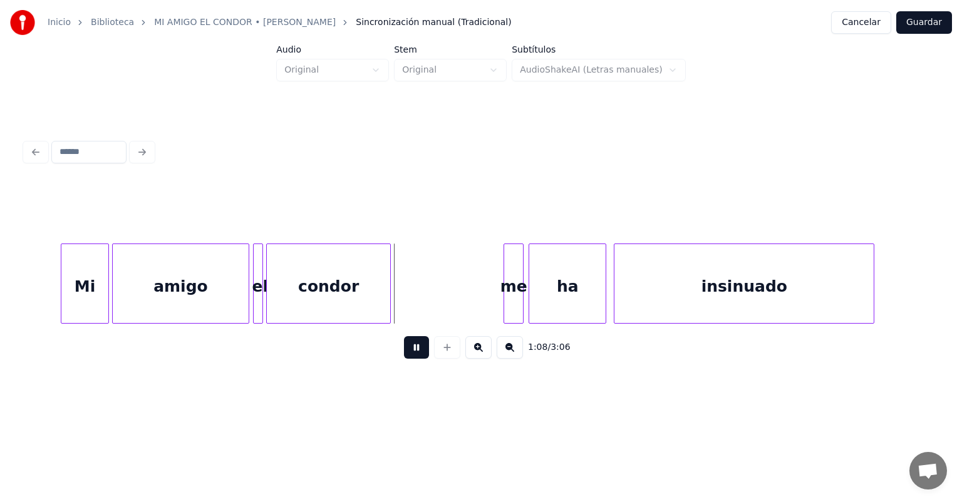
click at [270, 303] on div "condor" at bounding box center [328, 286] width 123 height 85
click at [255, 296] on div "el" at bounding box center [257, 286] width 13 height 85
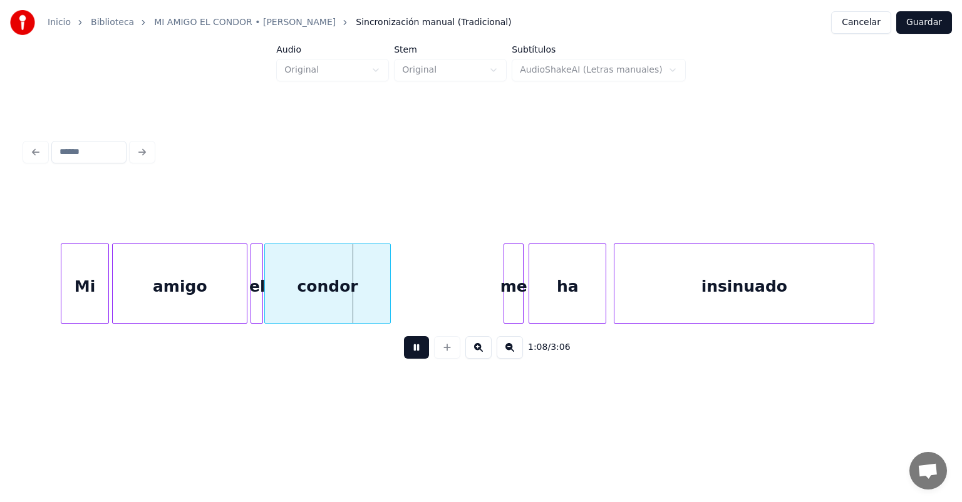
click at [246, 298] on div at bounding box center [245, 283] width 4 height 79
click at [258, 301] on div "el" at bounding box center [248, 284] width 26 height 80
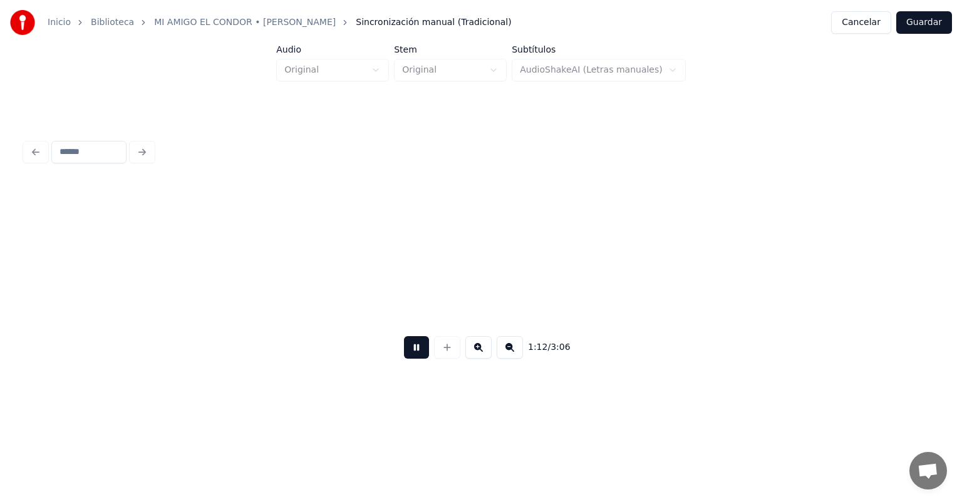
scroll to position [0, 9143]
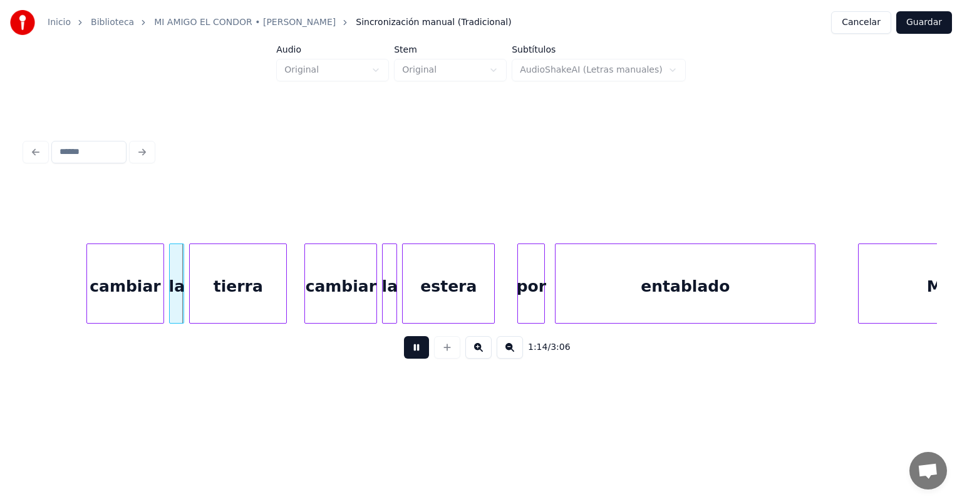
click at [94, 301] on div "cambiar" at bounding box center [125, 286] width 77 height 85
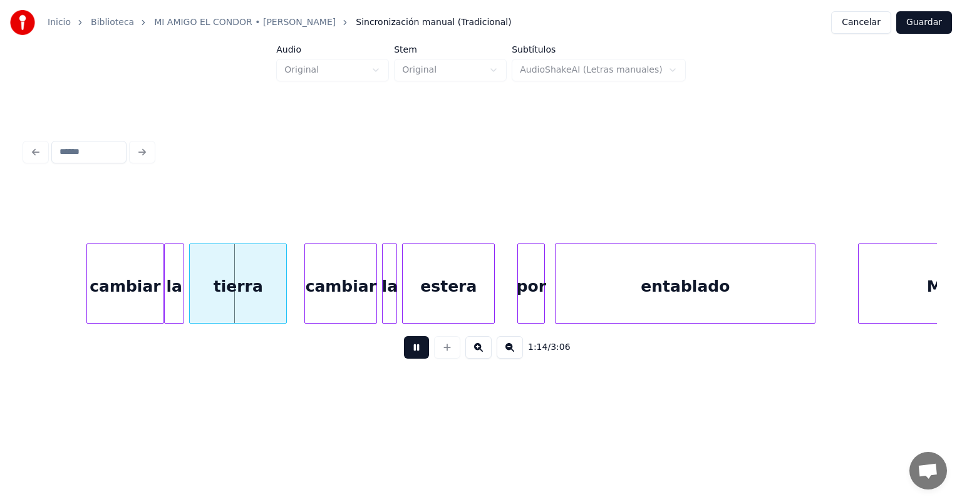
click at [173, 302] on div "la" at bounding box center [174, 286] width 19 height 85
click at [190, 300] on div "tierra" at bounding box center [236, 286] width 101 height 85
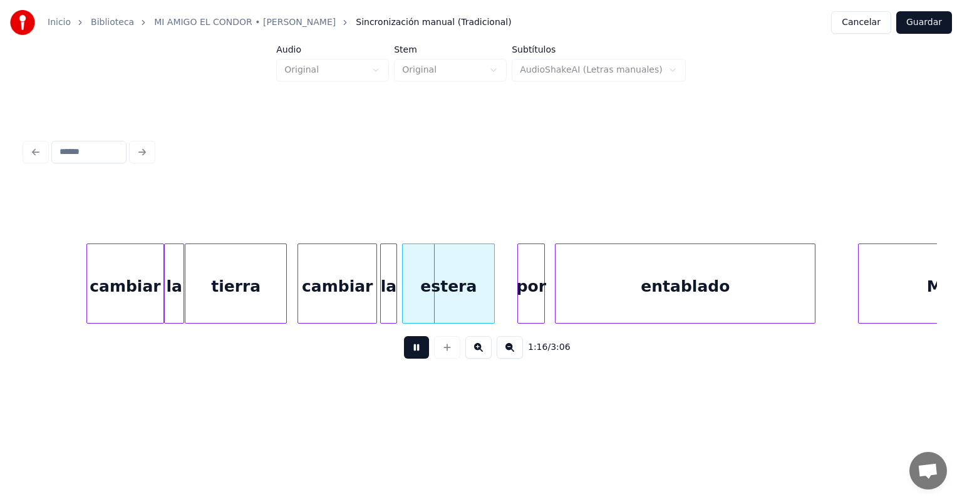
click at [385, 300] on div "la" at bounding box center [389, 286] width 16 height 85
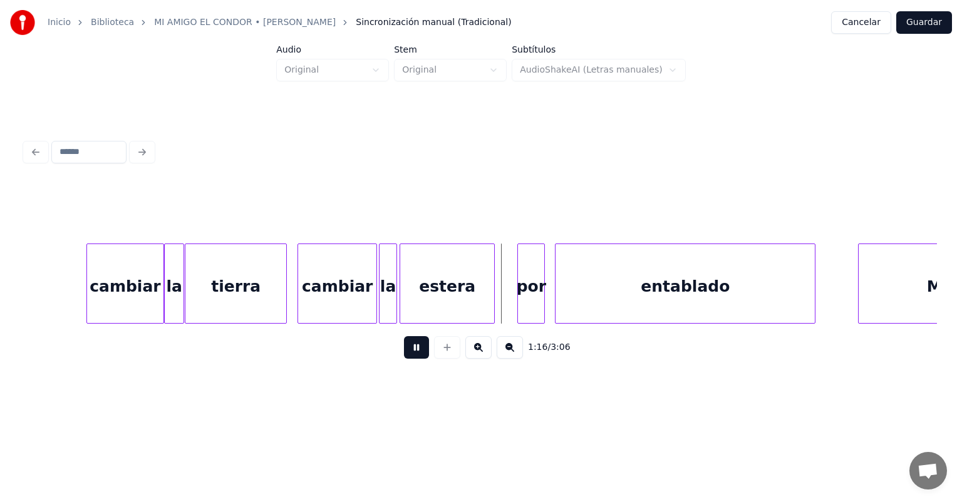
click at [406, 297] on div "estera" at bounding box center [447, 286] width 94 height 85
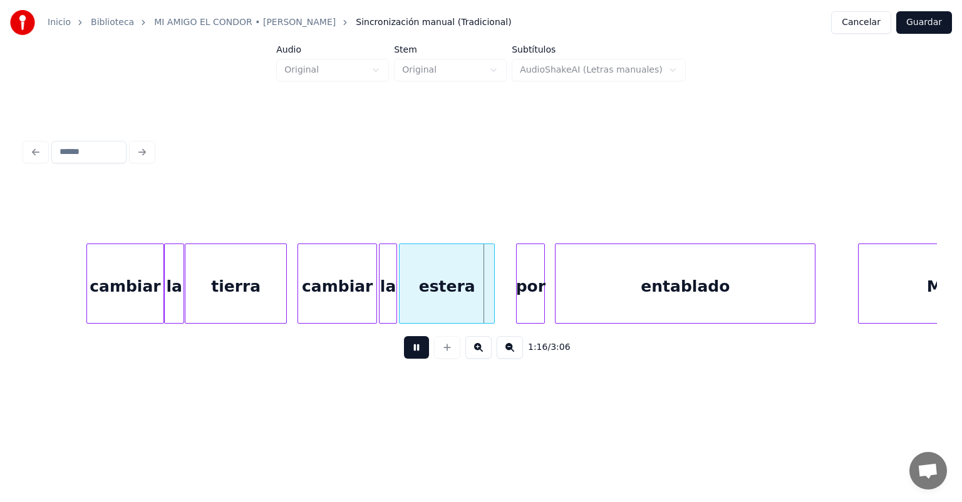
click at [520, 296] on div "por" at bounding box center [531, 286] width 28 height 85
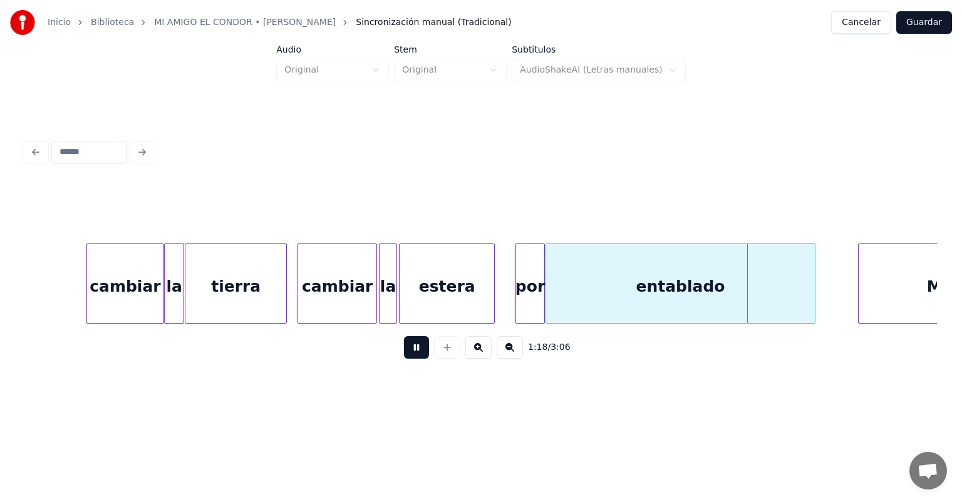
click at [861, 276] on div "Mi" at bounding box center [937, 286] width 157 height 85
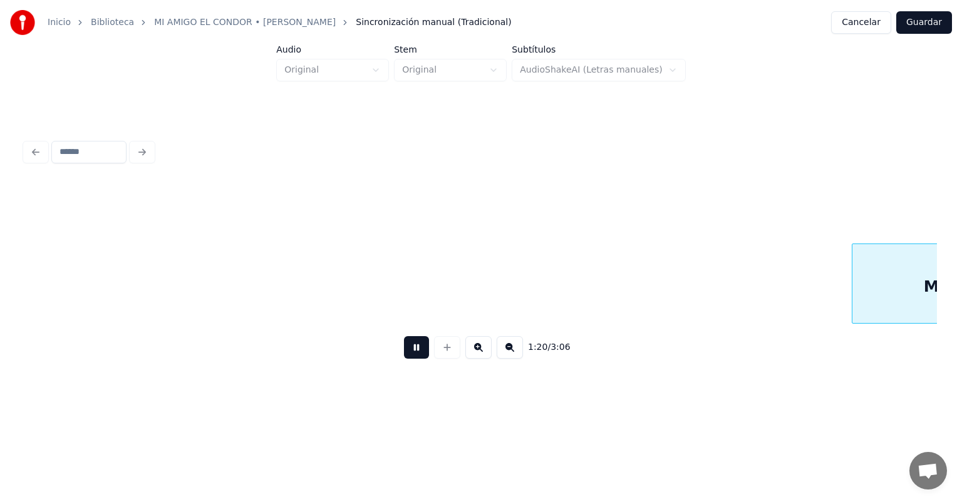
scroll to position [0, 10055]
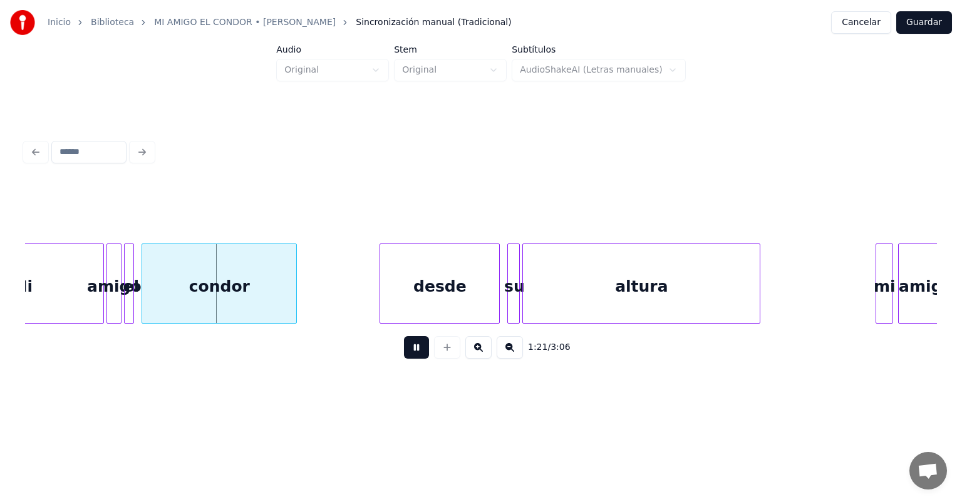
click at [75, 296] on div "Mi" at bounding box center [22, 286] width 163 height 85
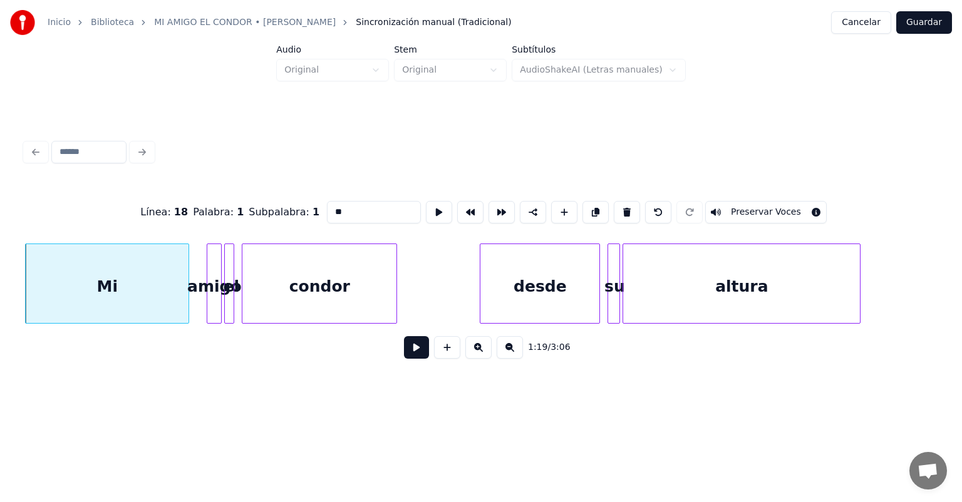
click at [181, 309] on div "Mi" at bounding box center [107, 286] width 163 height 85
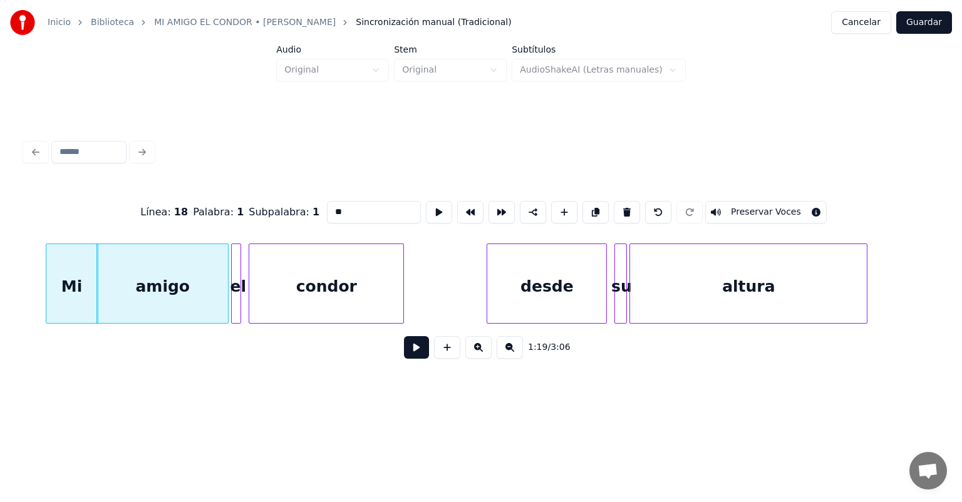
click at [404, 357] on button at bounding box center [416, 347] width 25 height 23
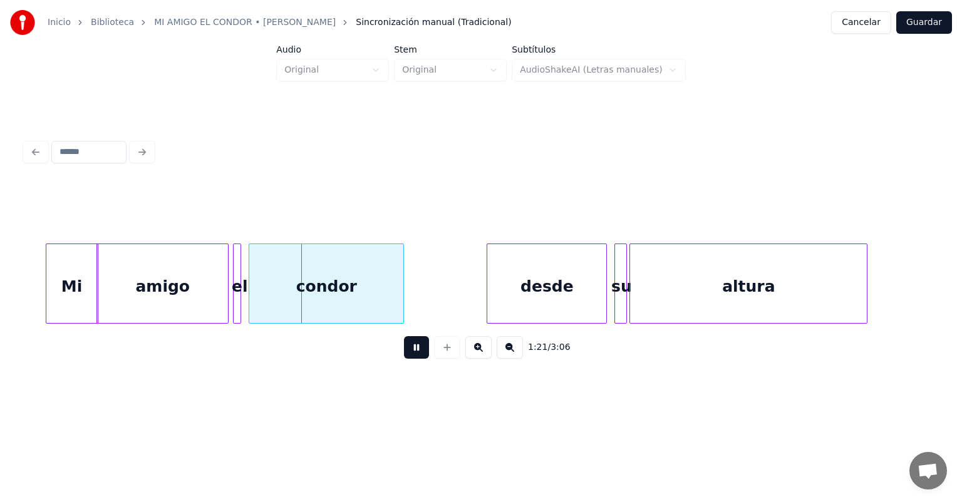
click at [235, 310] on div at bounding box center [236, 283] width 4 height 79
click at [251, 308] on div "condor" at bounding box center [323, 286] width 159 height 85
click at [225, 308] on div "amigo" at bounding box center [161, 284] width 130 height 80
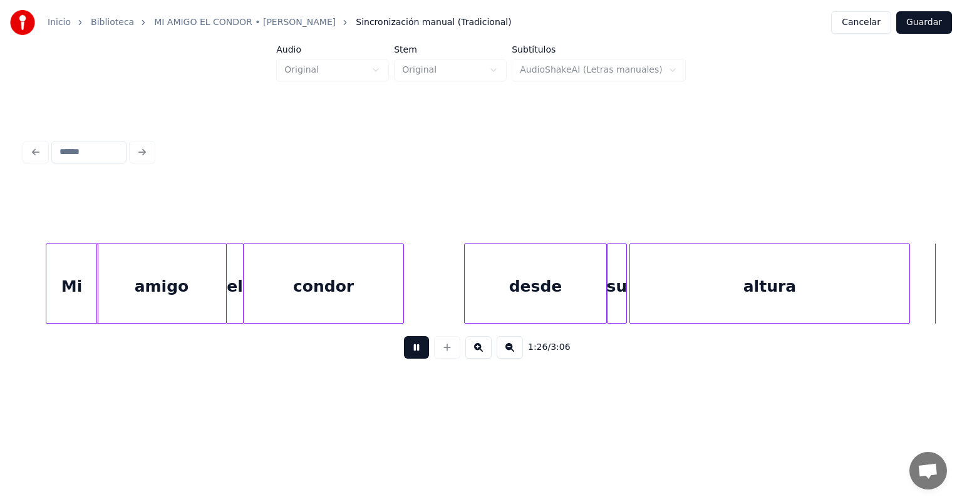
scroll to position [0, 10861]
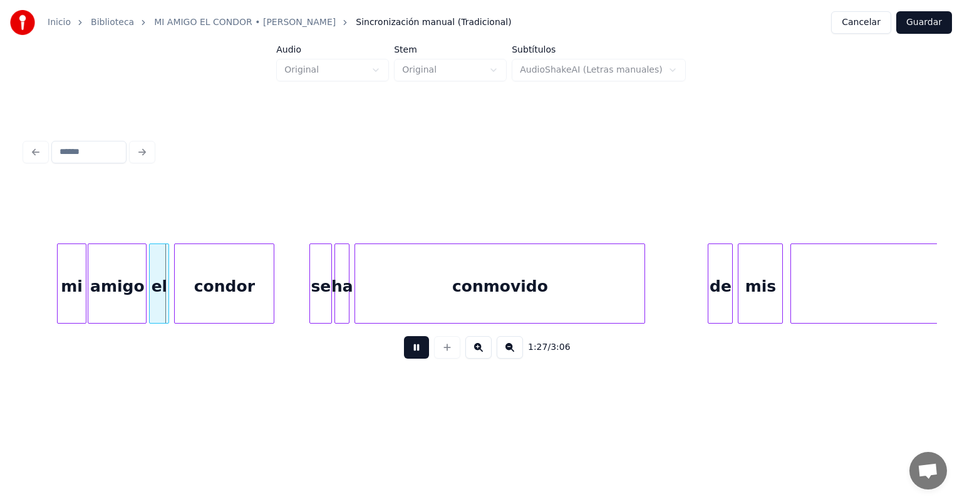
click at [93, 304] on div "amigo" at bounding box center [117, 286] width 58 height 85
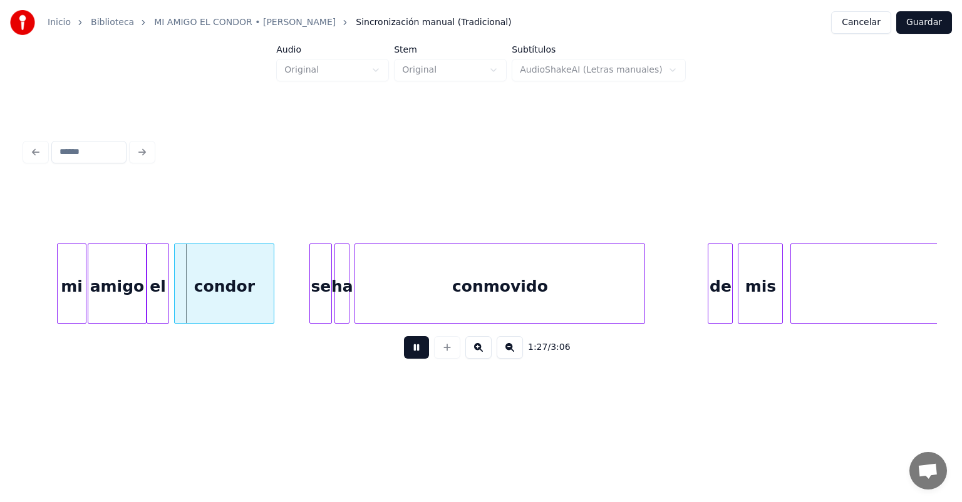
click at [150, 304] on div "el" at bounding box center [158, 286] width 22 height 85
click at [178, 304] on div "condor" at bounding box center [223, 286] width 101 height 85
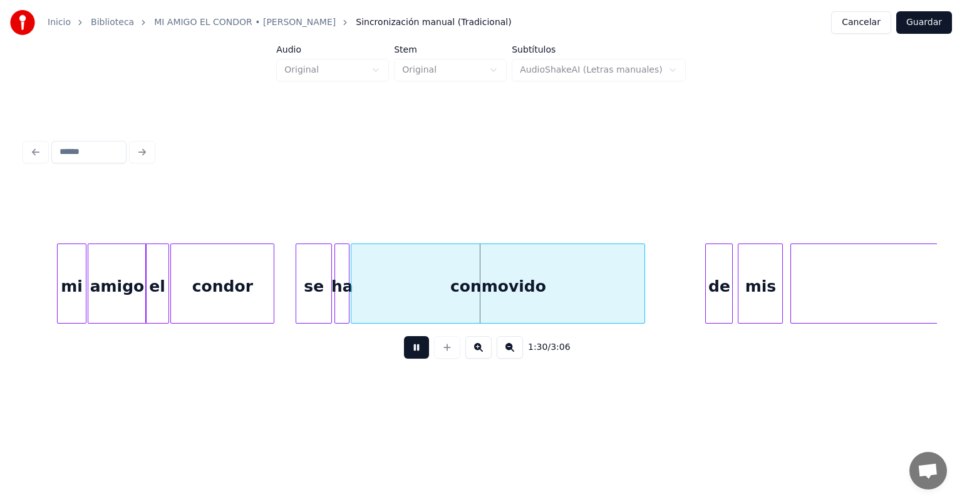
click at [709, 298] on div "de" at bounding box center [719, 286] width 26 height 85
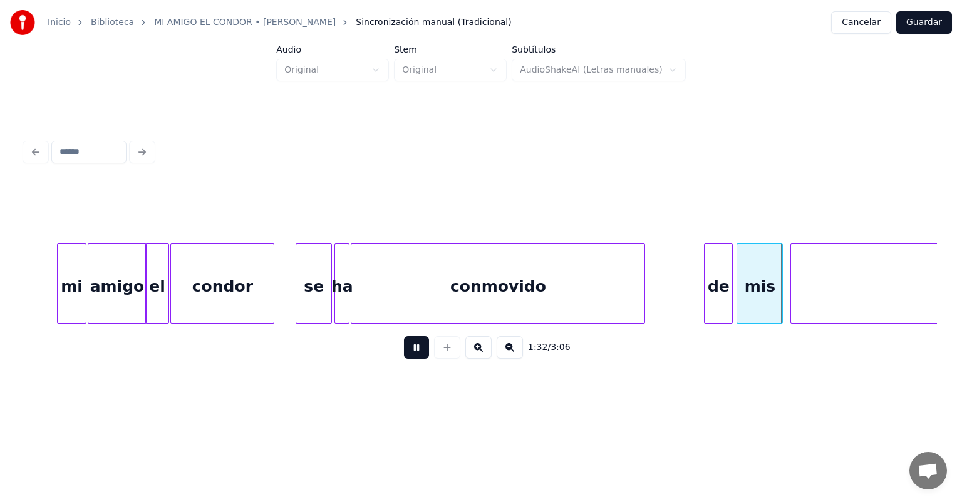
click at [739, 296] on div "mis" at bounding box center [759, 286] width 45 height 85
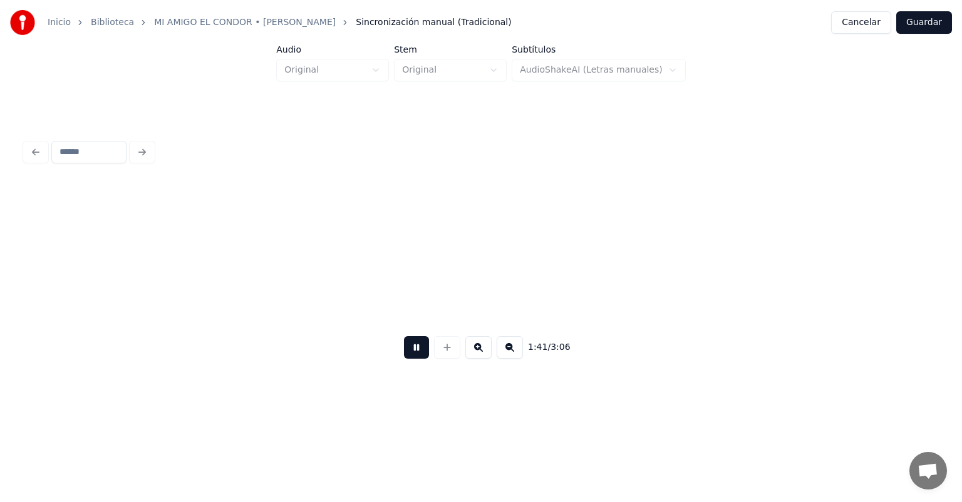
scroll to position [0, 12689]
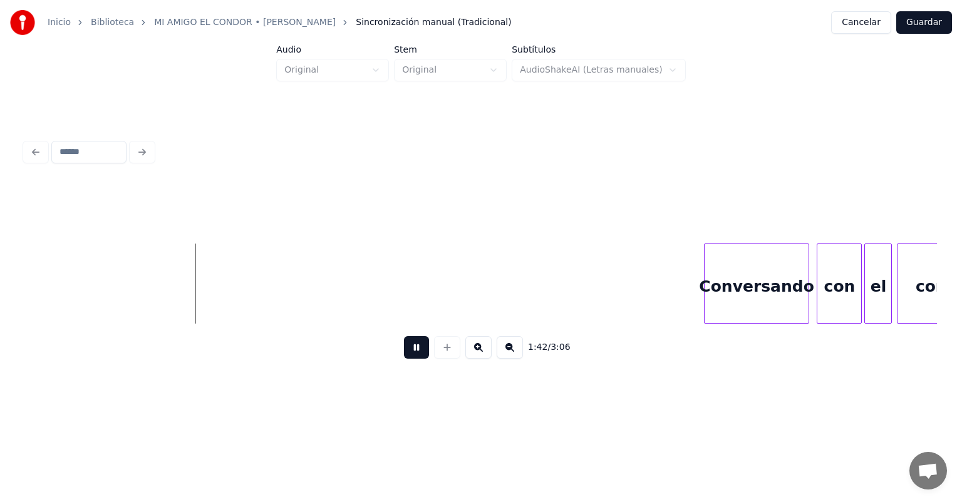
click at [709, 281] on div "Conversando" at bounding box center [757, 286] width 105 height 85
click at [819, 293] on div "con" at bounding box center [839, 286] width 44 height 85
click at [815, 291] on div "con" at bounding box center [836, 286] width 50 height 85
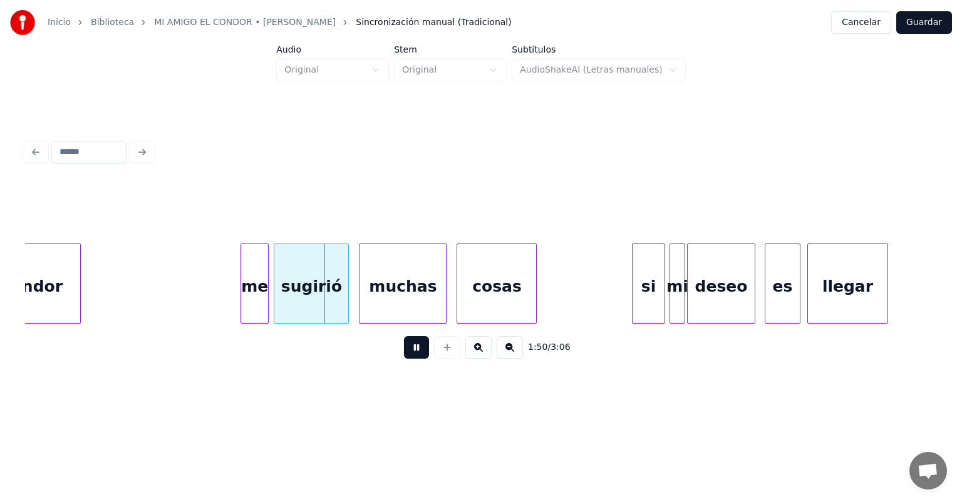
click at [276, 305] on div "sugirió" at bounding box center [311, 286] width 74 height 85
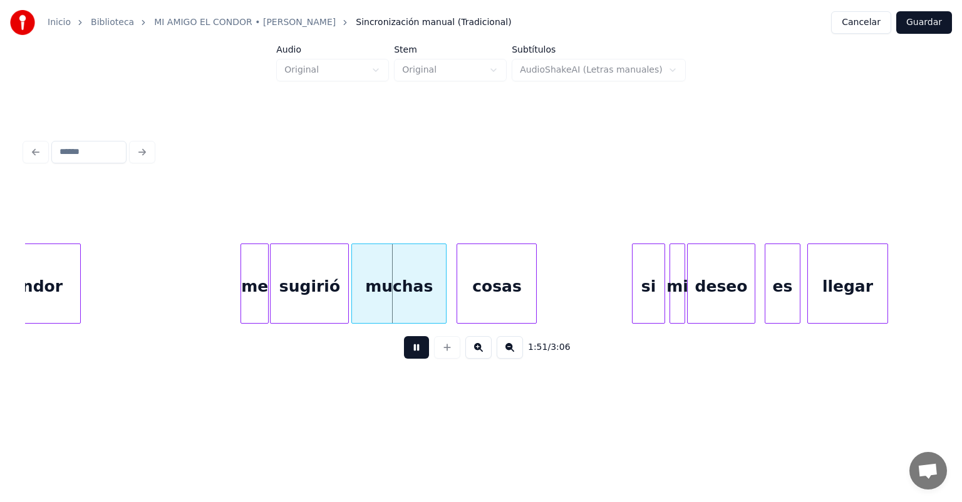
click at [361, 307] on div "muchas" at bounding box center [399, 286] width 94 height 85
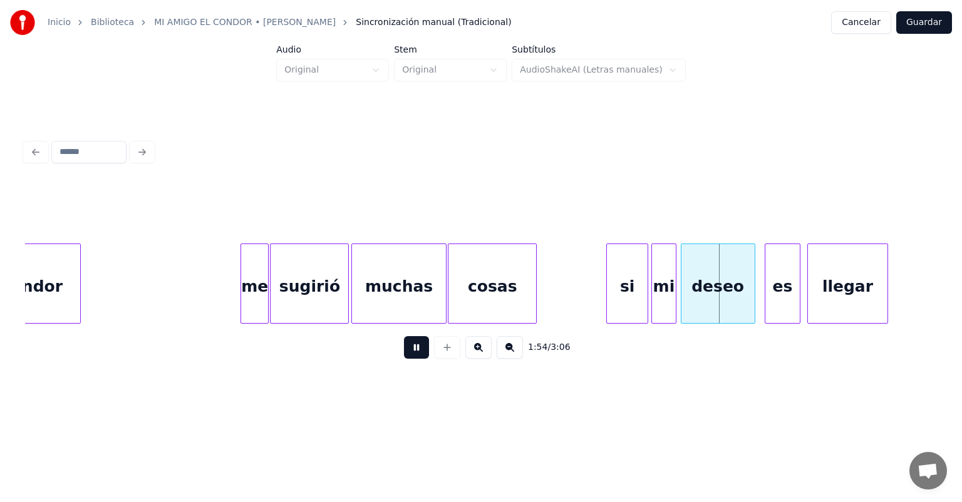
click at [689, 294] on div "deseo" at bounding box center [717, 286] width 73 height 85
click at [681, 297] on div at bounding box center [683, 283] width 4 height 79
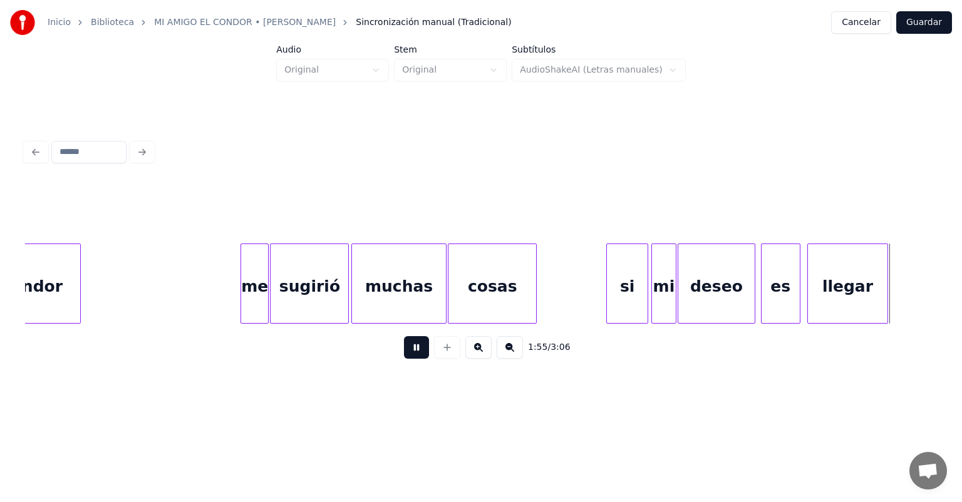
click at [766, 289] on div "es" at bounding box center [781, 286] width 38 height 85
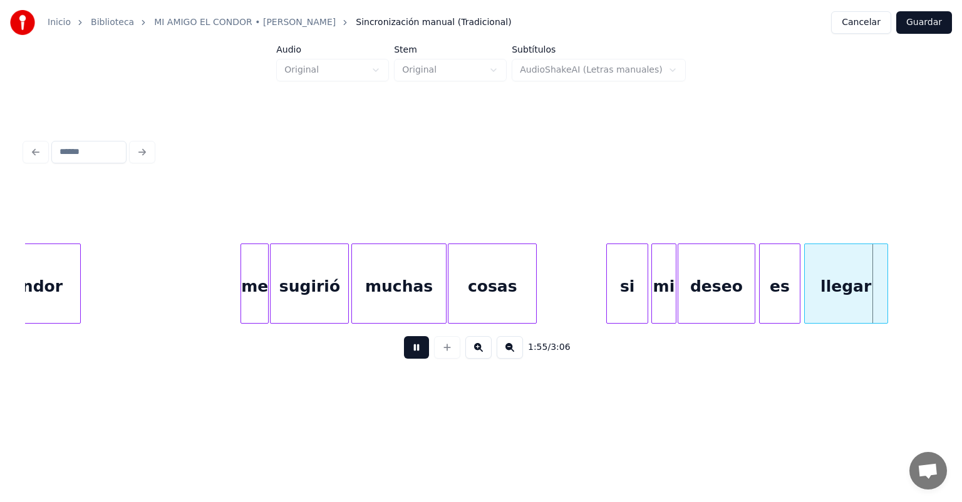
click at [809, 291] on div "llegar" at bounding box center [846, 286] width 83 height 85
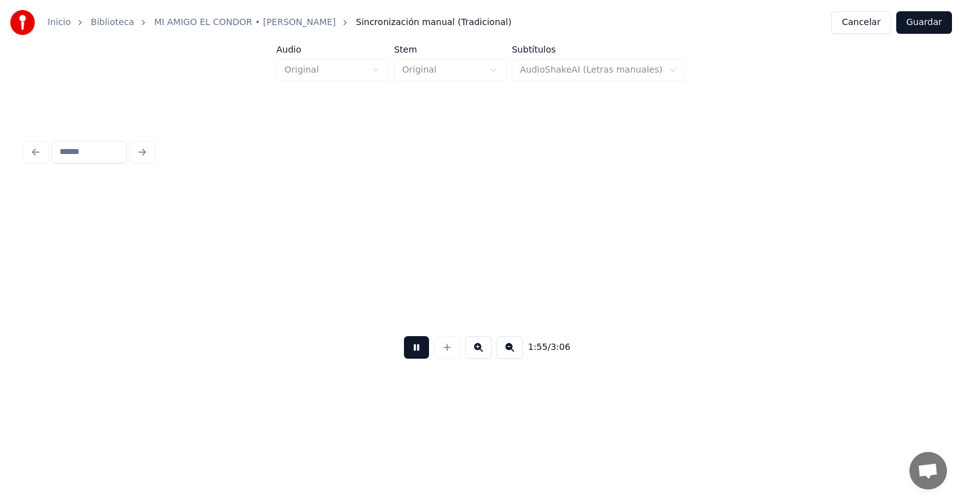
scroll to position [0, 14516]
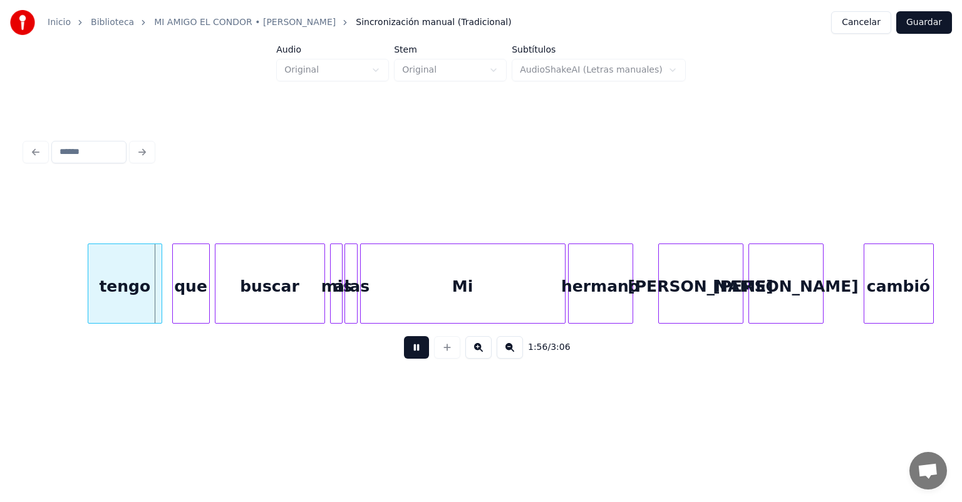
click at [90, 303] on div "tengo" at bounding box center [124, 286] width 73 height 85
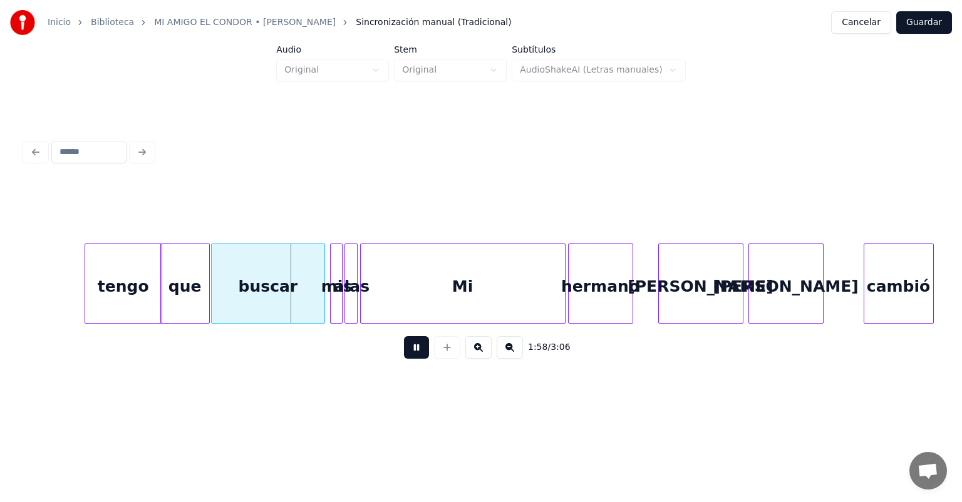
click at [215, 304] on div "buscar" at bounding box center [268, 286] width 112 height 85
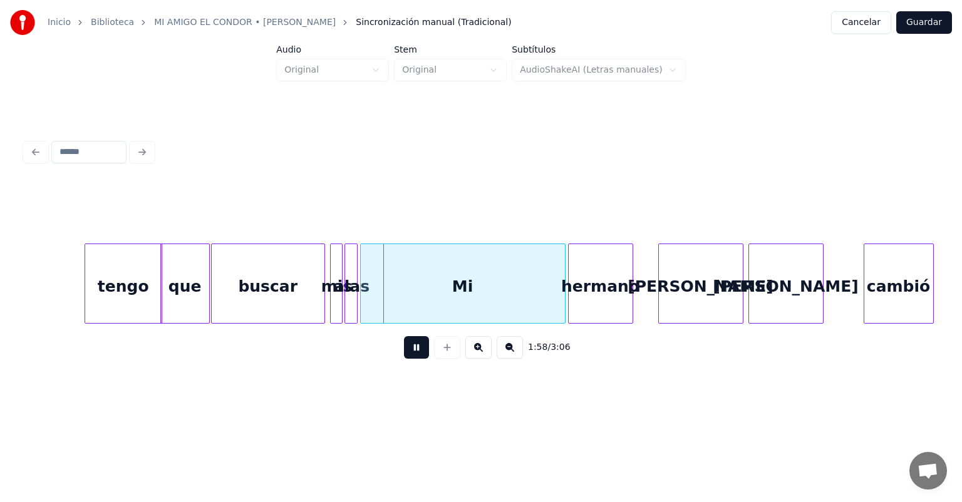
click at [388, 302] on div "Mi" at bounding box center [463, 286] width 204 height 85
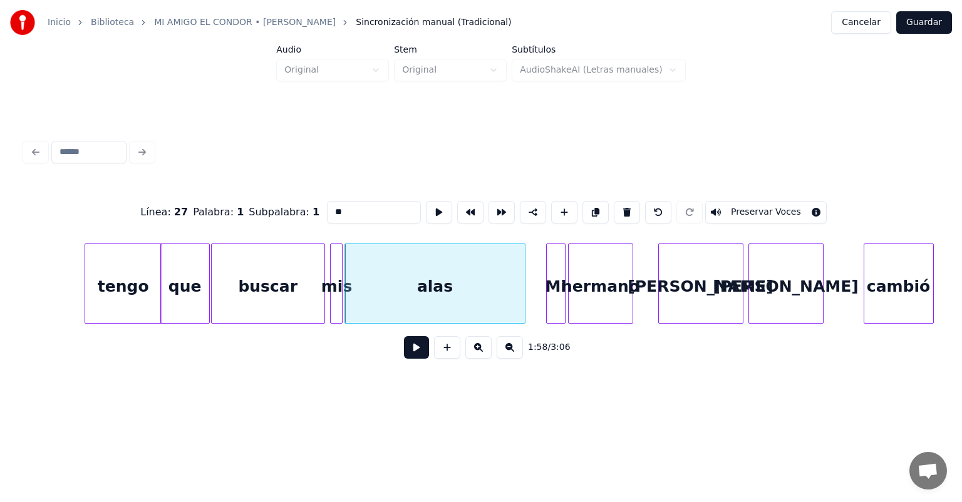
click at [257, 289] on div "buscar" at bounding box center [268, 286] width 113 height 85
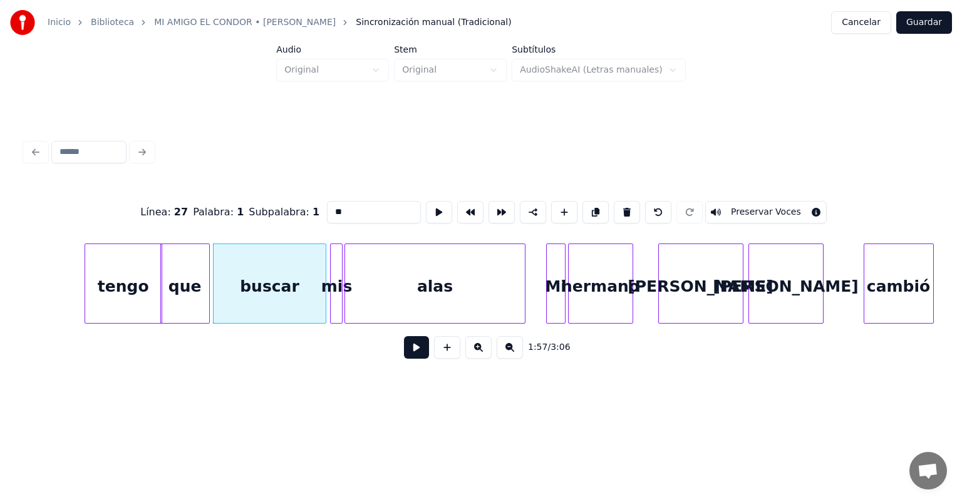
click at [412, 359] on button at bounding box center [416, 347] width 25 height 23
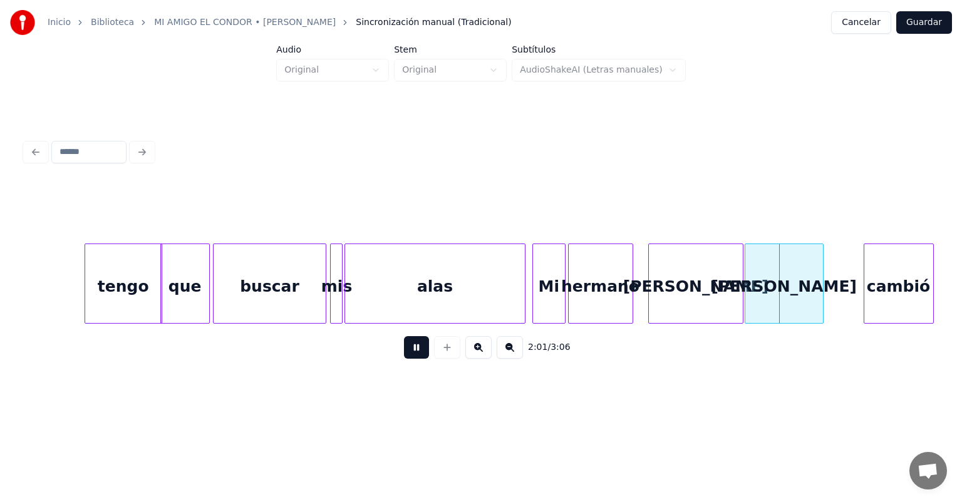
click at [752, 289] on div "[PERSON_NAME]" at bounding box center [784, 286] width 78 height 85
click at [866, 281] on div "cambió" at bounding box center [898, 286] width 69 height 85
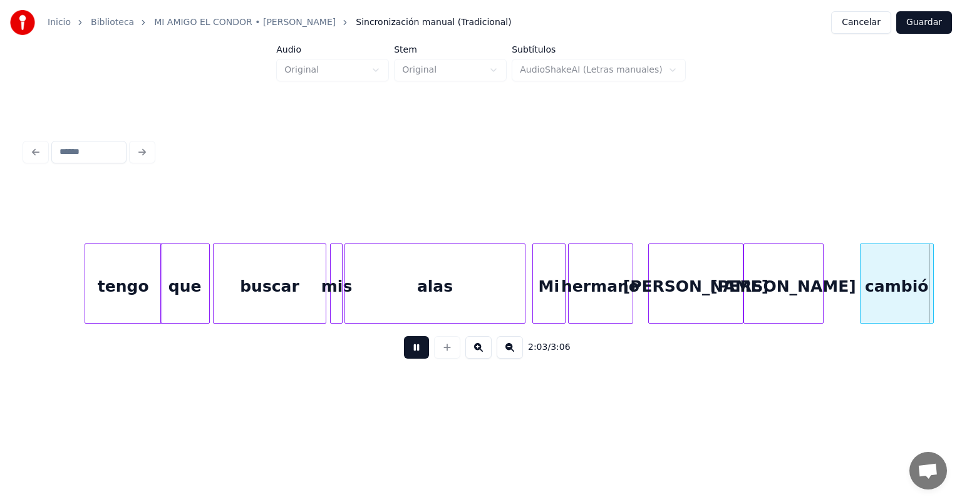
scroll to position [0, 15428]
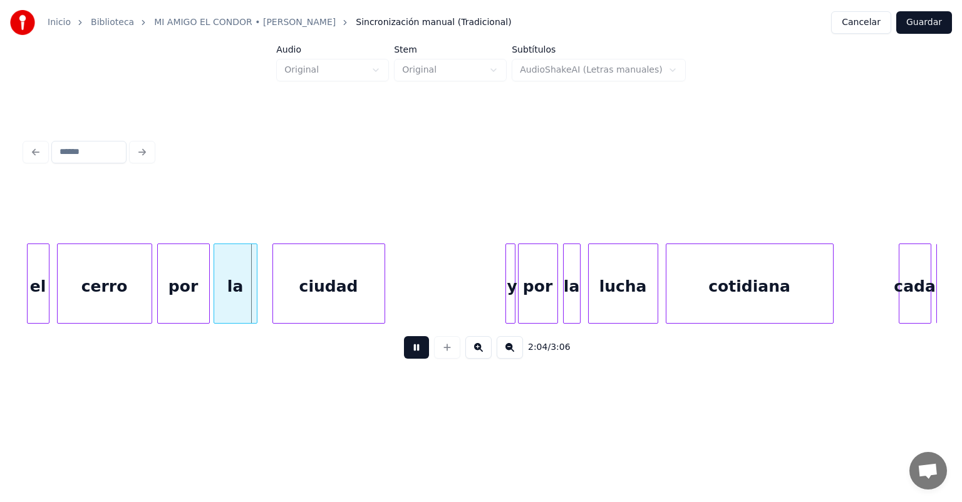
click at [222, 301] on div "la" at bounding box center [235, 286] width 43 height 85
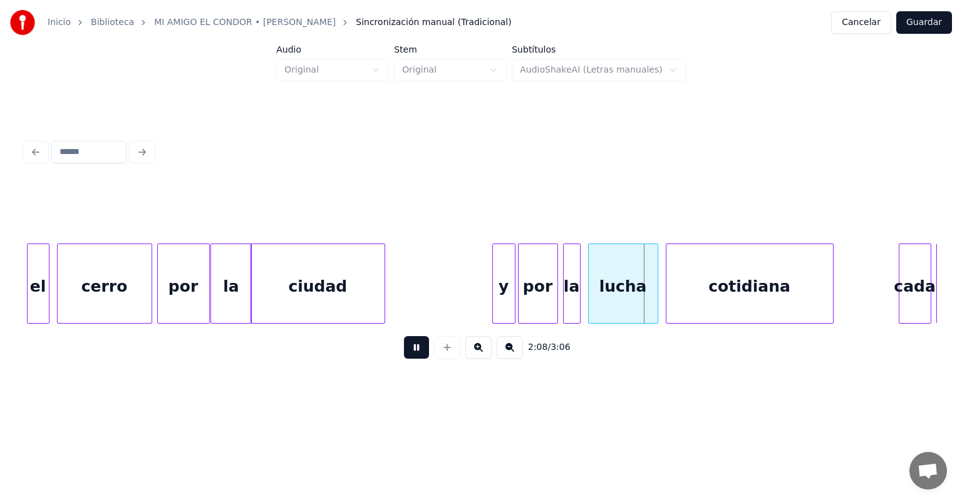
click at [539, 294] on div "por" at bounding box center [538, 286] width 39 height 85
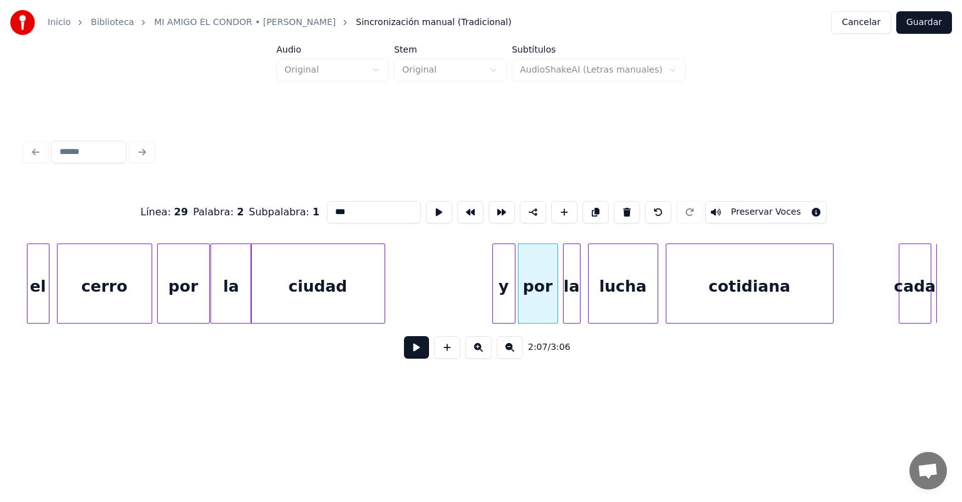
click at [334, 205] on input "***" at bounding box center [374, 212] width 94 height 23
type input "**"
click at [409, 348] on button at bounding box center [416, 347] width 25 height 23
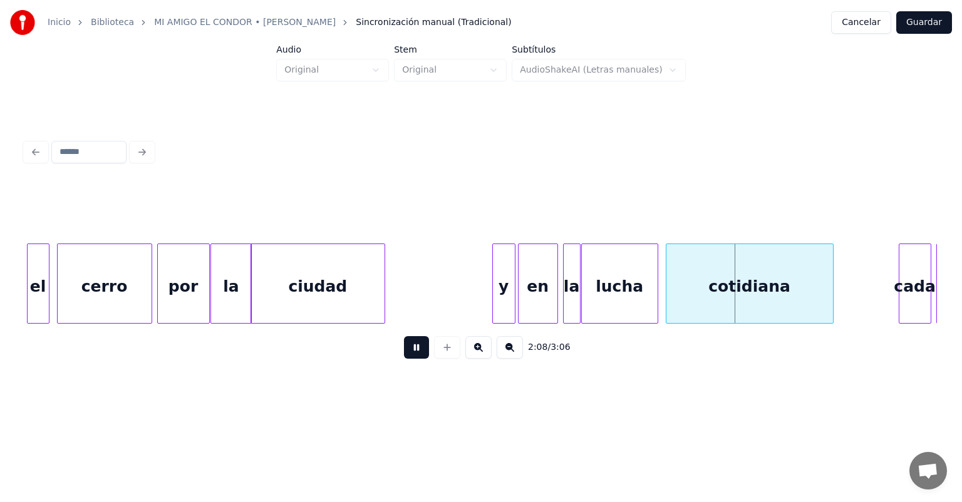
click at [590, 299] on div "lucha" at bounding box center [620, 286] width 76 height 85
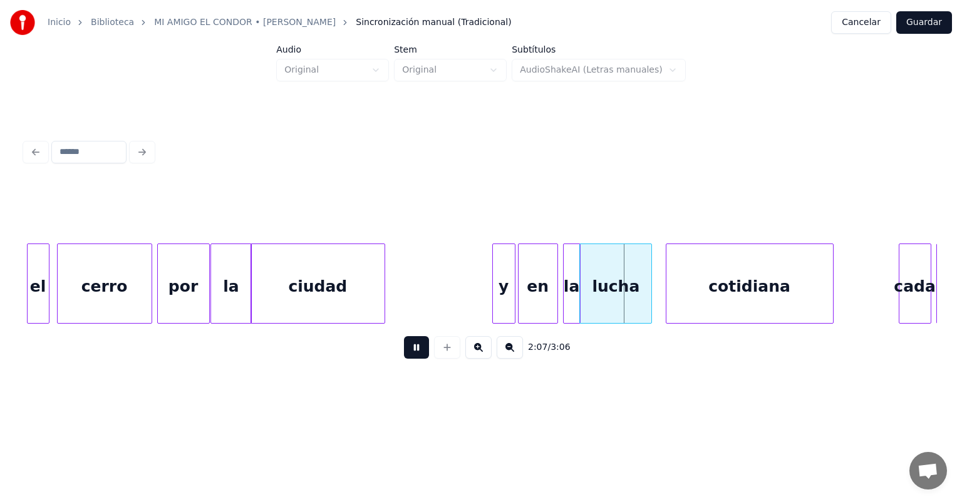
click at [649, 293] on div "lucha" at bounding box center [615, 286] width 71 height 85
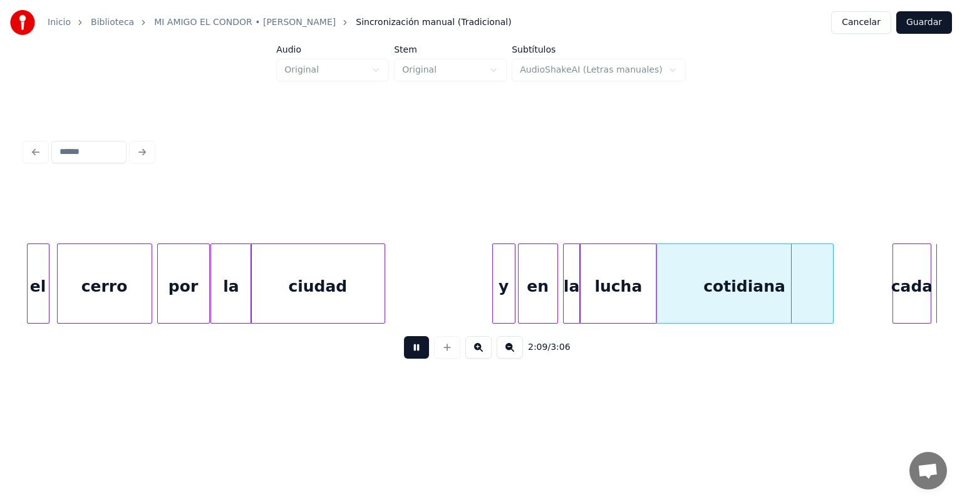
click at [899, 281] on div "cada" at bounding box center [911, 286] width 37 height 85
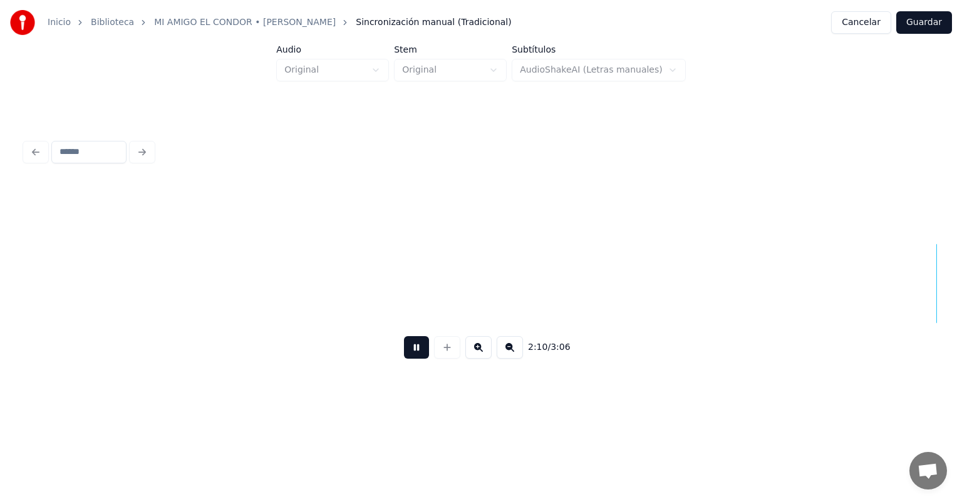
scroll to position [0, 16342]
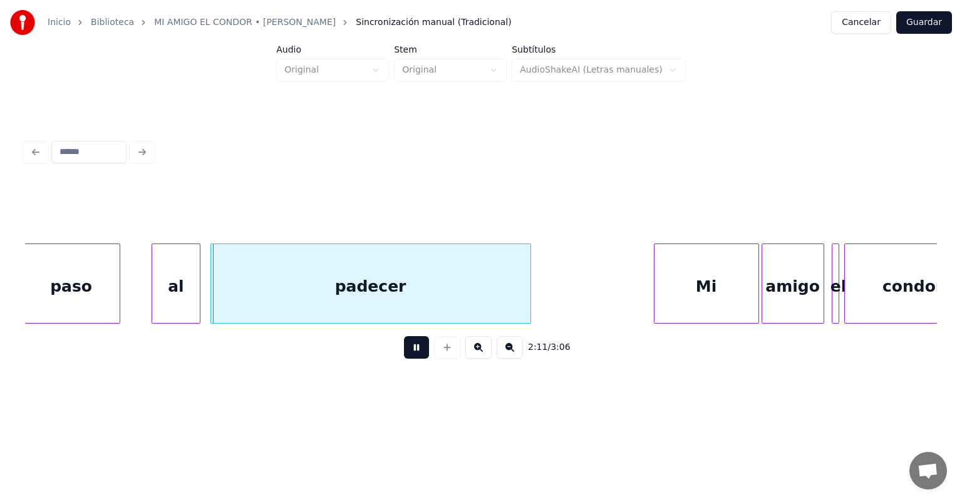
click at [160, 303] on div "al" at bounding box center [175, 286] width 47 height 85
click at [212, 303] on div "padecer" at bounding box center [368, 286] width 323 height 85
click at [656, 294] on div "Mi" at bounding box center [706, 286] width 104 height 85
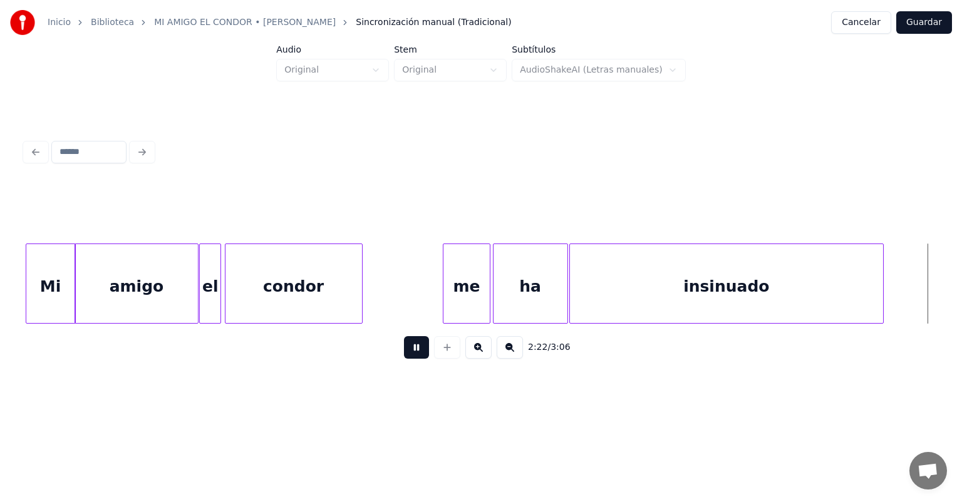
scroll to position [0, 17875]
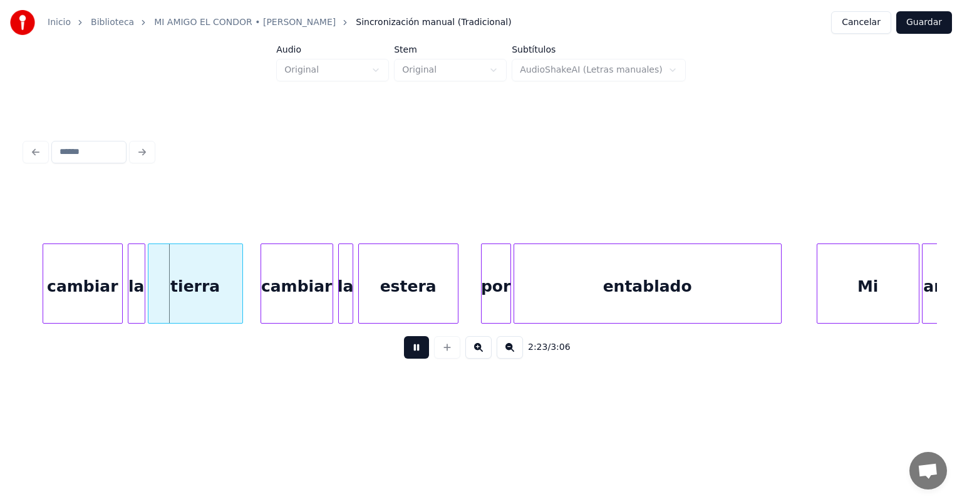
click at [46, 306] on div at bounding box center [45, 283] width 4 height 79
click at [131, 304] on div "la" at bounding box center [133, 286] width 21 height 85
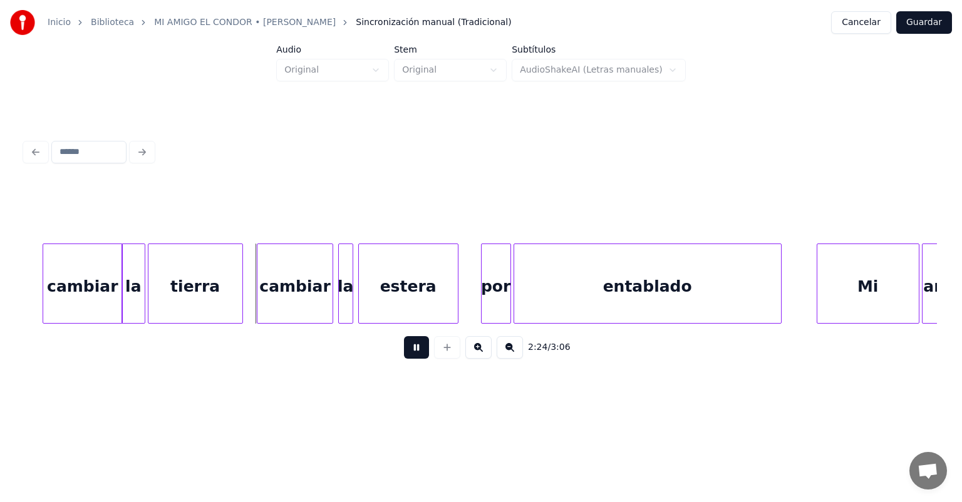
click at [262, 307] on div "cambiar" at bounding box center [294, 286] width 75 height 85
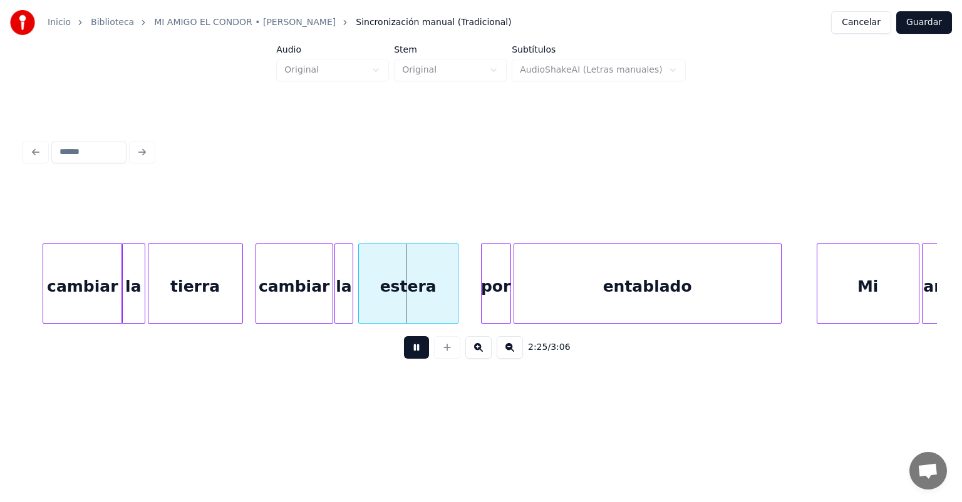
click at [340, 303] on div "la" at bounding box center [343, 286] width 17 height 85
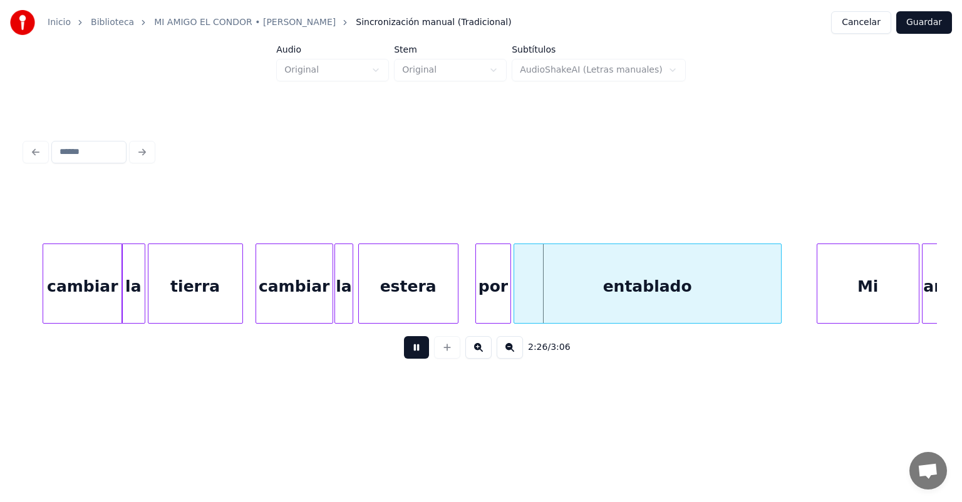
click at [484, 302] on div "por" at bounding box center [493, 286] width 34 height 85
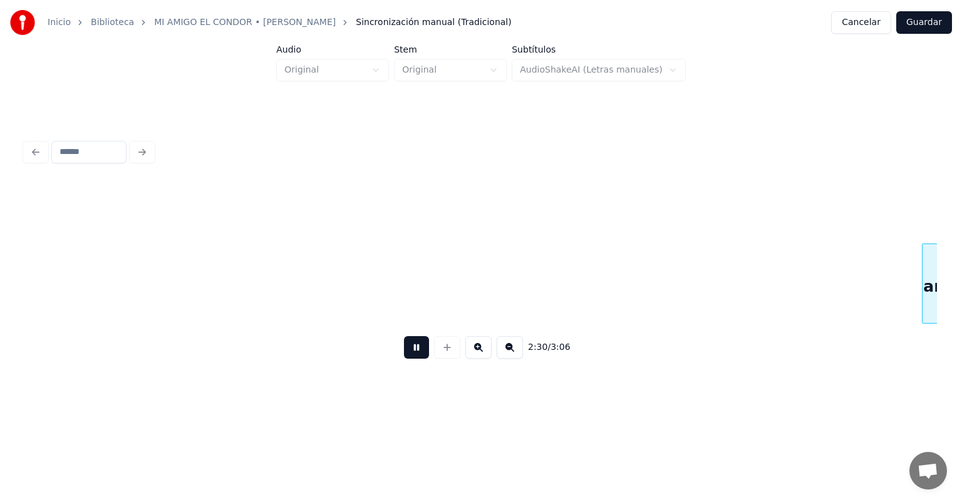
scroll to position [0, 18788]
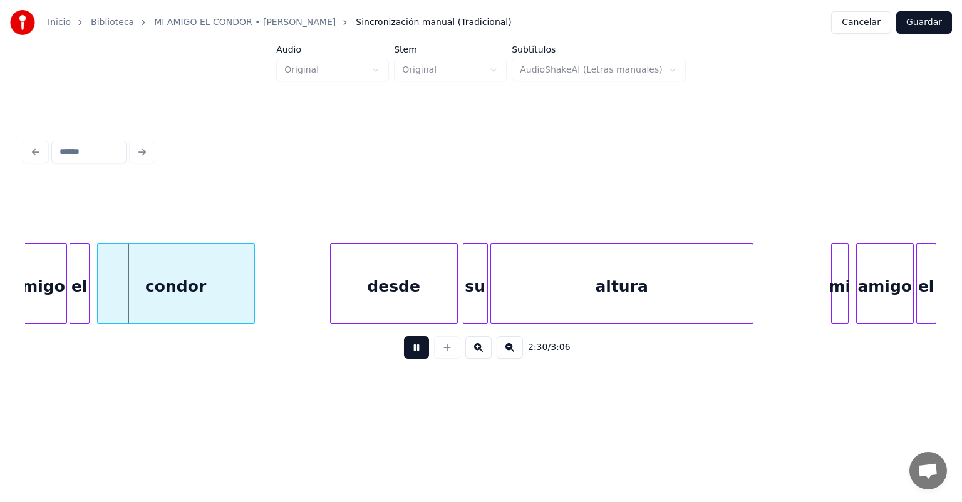
click at [406, 351] on button at bounding box center [416, 347] width 25 height 23
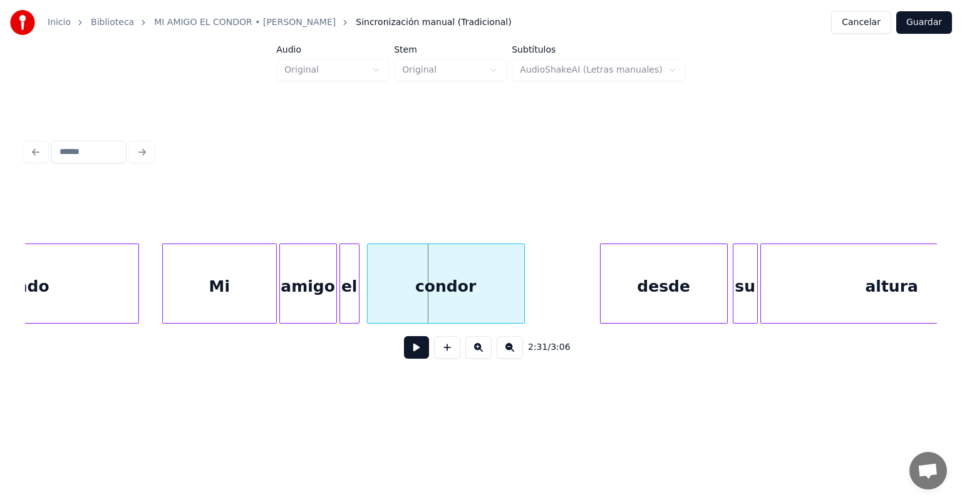
scroll to position [0, 18478]
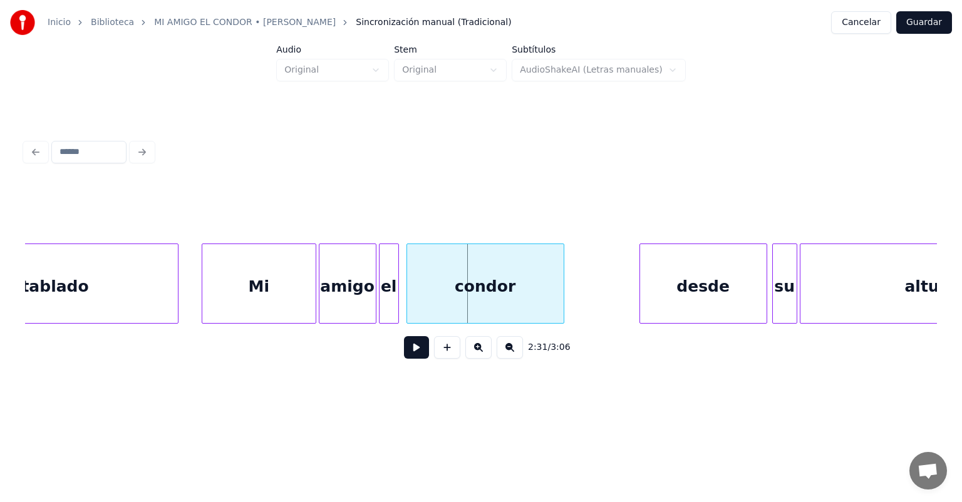
click at [277, 289] on div "Mi" at bounding box center [258, 286] width 113 height 85
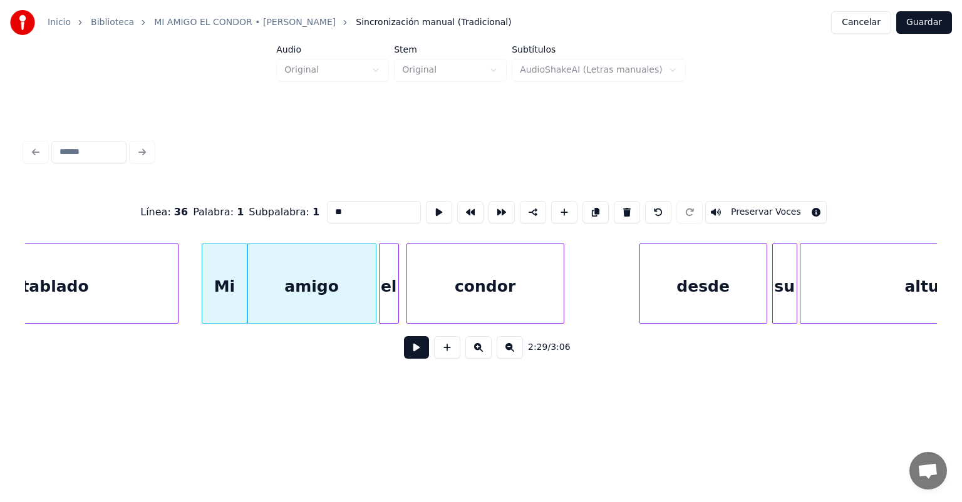
click at [404, 359] on button at bounding box center [416, 347] width 25 height 23
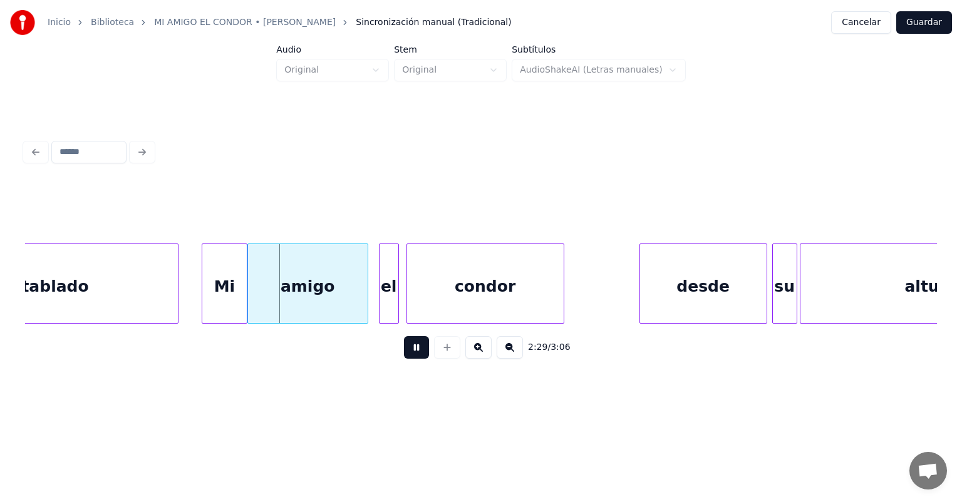
click at [382, 306] on div "el" at bounding box center [389, 286] width 19 height 85
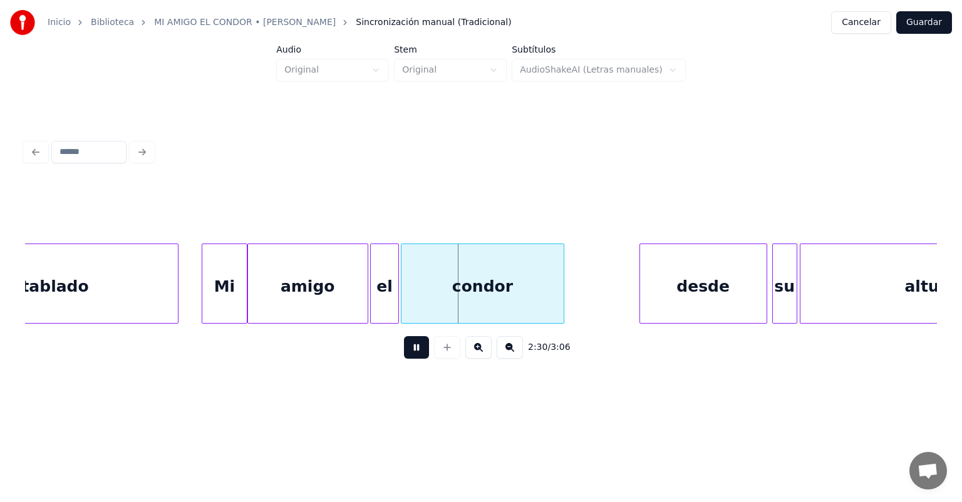
click at [408, 308] on div "condor" at bounding box center [482, 286] width 162 height 85
click at [639, 296] on div "desde" at bounding box center [698, 286] width 135 height 85
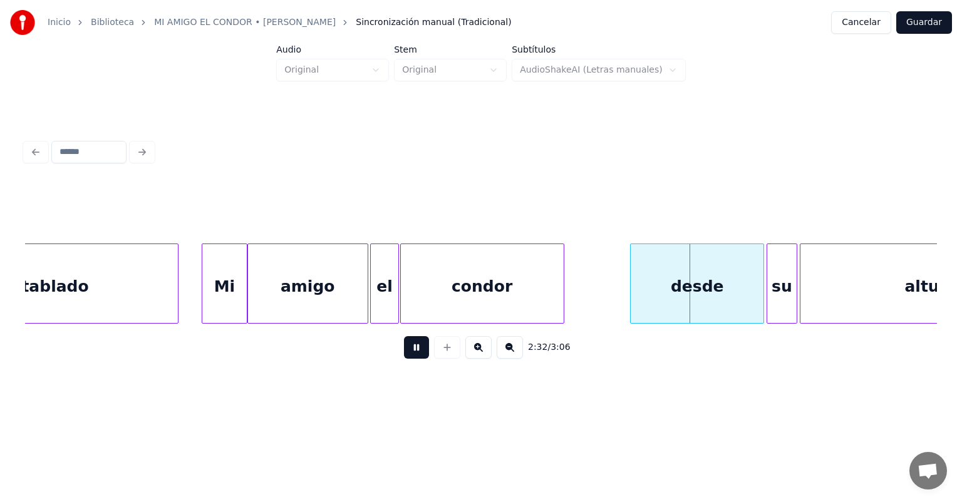
click at [774, 295] on div "su" at bounding box center [781, 286] width 29 height 85
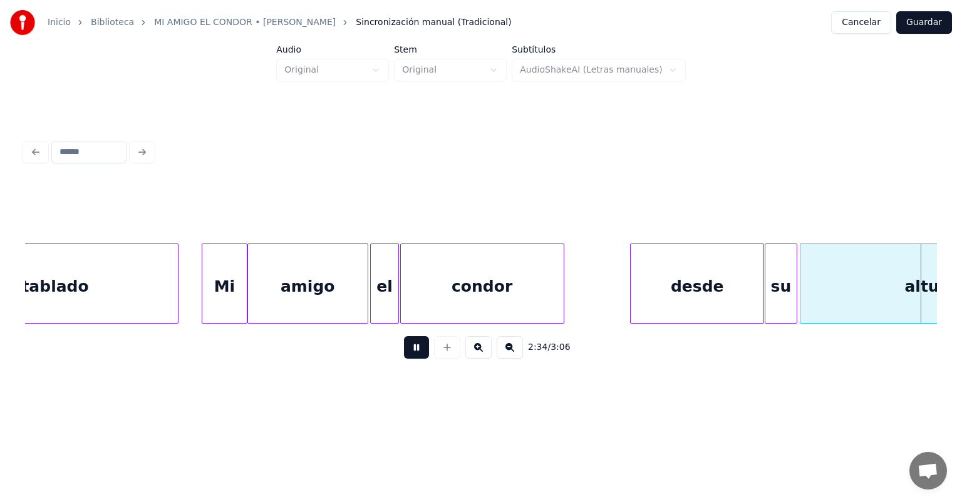
scroll to position [0, 19391]
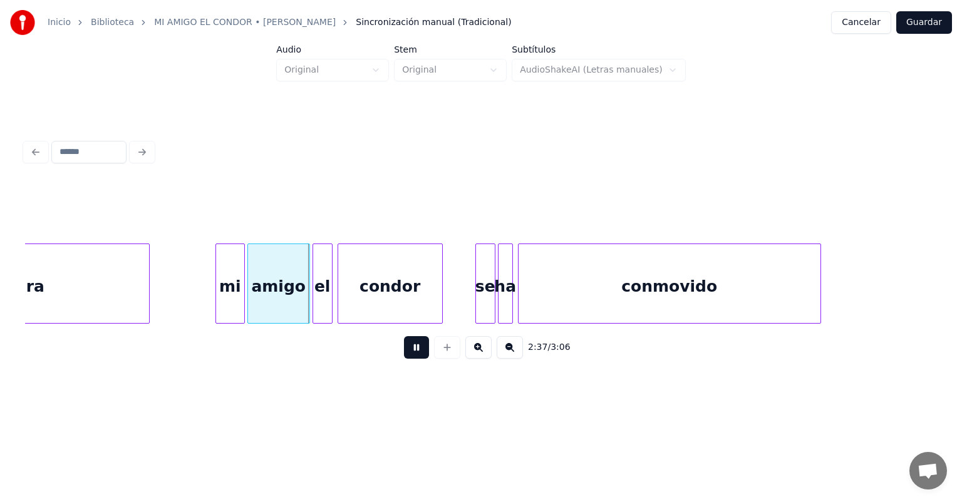
click at [253, 303] on div "amigo" at bounding box center [278, 286] width 61 height 85
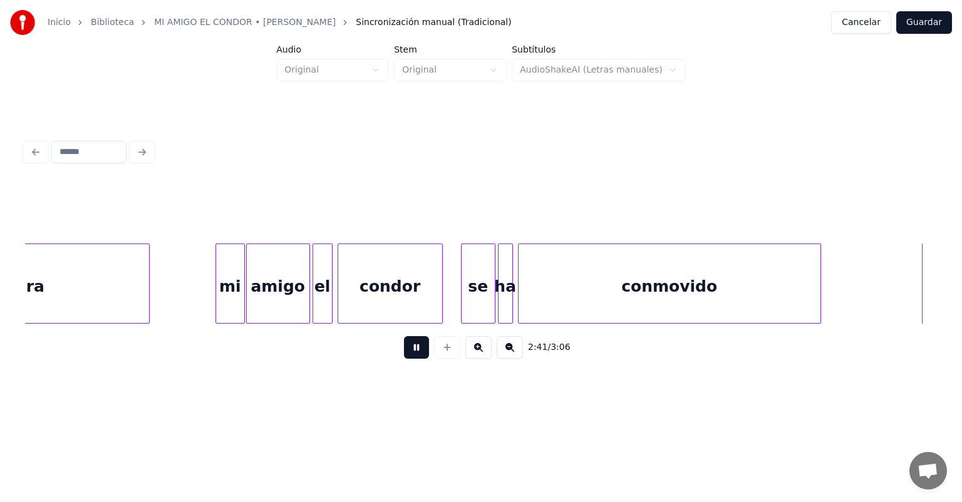
scroll to position [0, 20305]
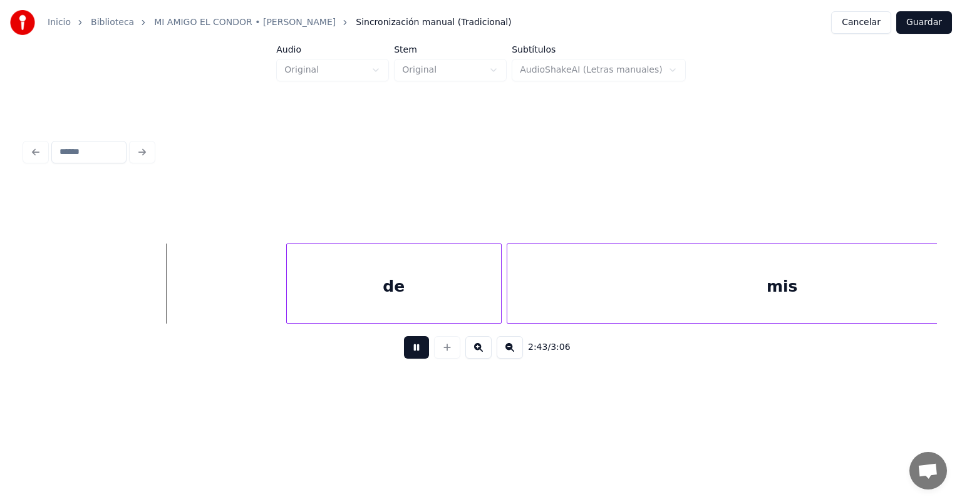
click at [287, 303] on div at bounding box center [289, 283] width 4 height 79
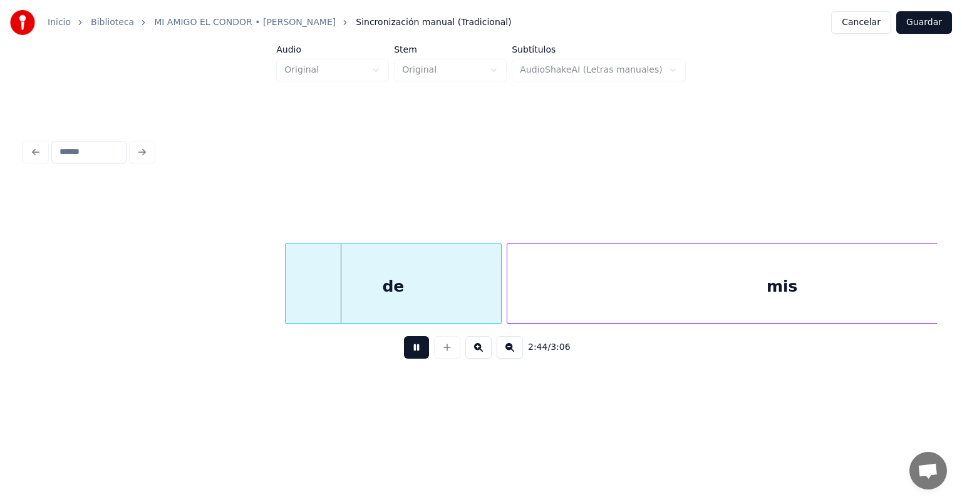
click at [287, 304] on div "de" at bounding box center [393, 286] width 215 height 85
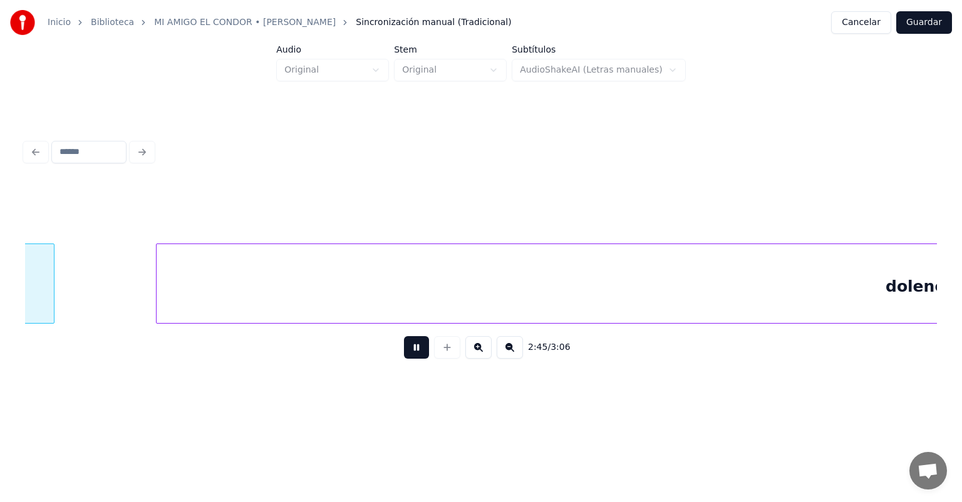
scroll to position [0, 20779]
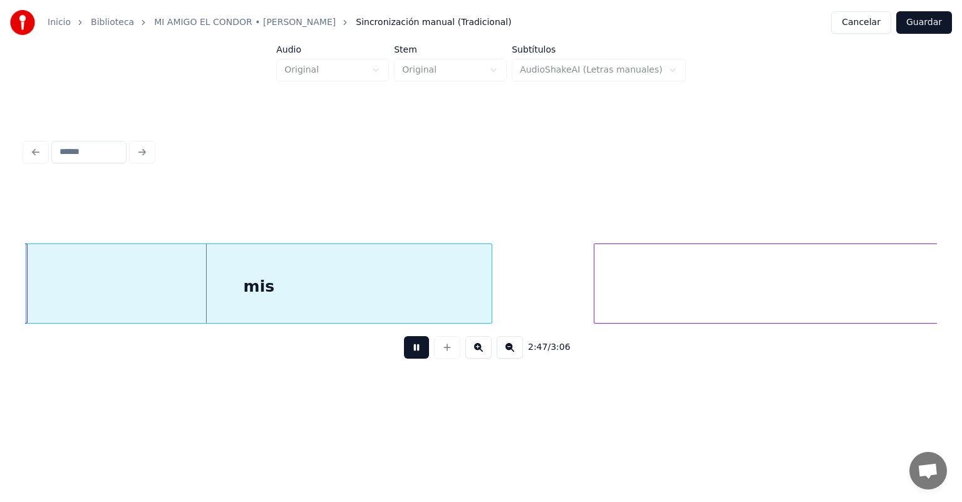
click at [594, 296] on div at bounding box center [596, 283] width 4 height 79
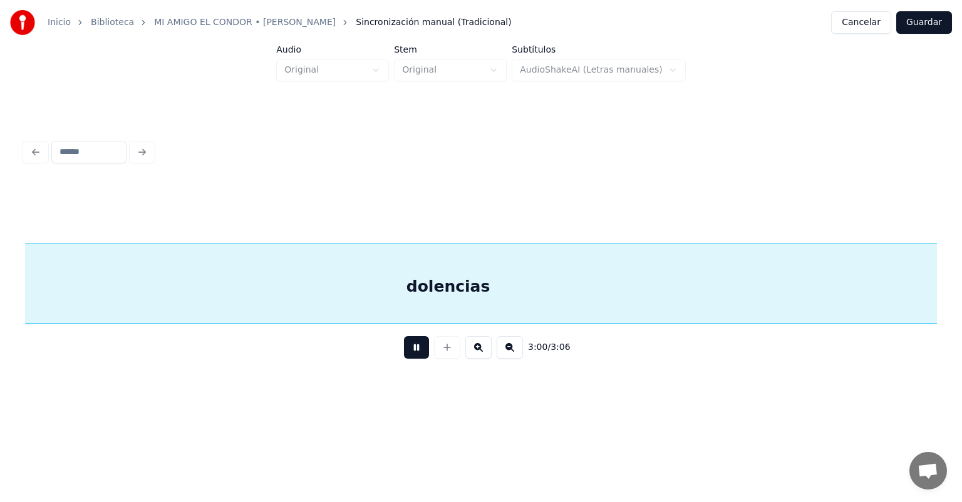
scroll to position [0, 22477]
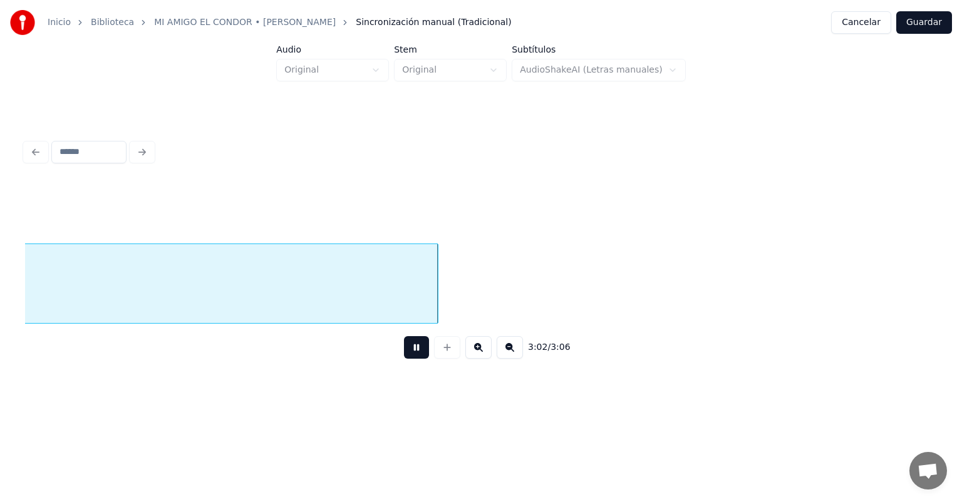
click at [913, 28] on button "Guardar" at bounding box center [924, 22] width 56 height 23
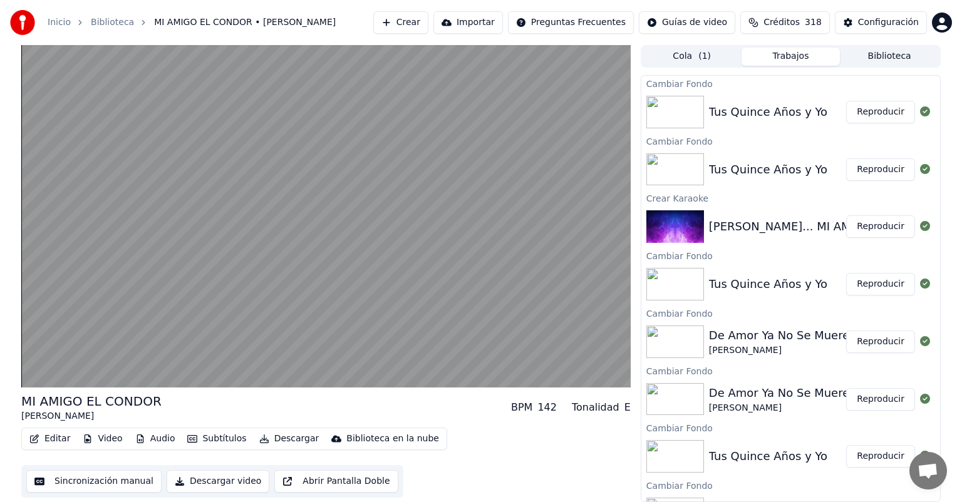
click at [185, 268] on video at bounding box center [325, 216] width 609 height 343
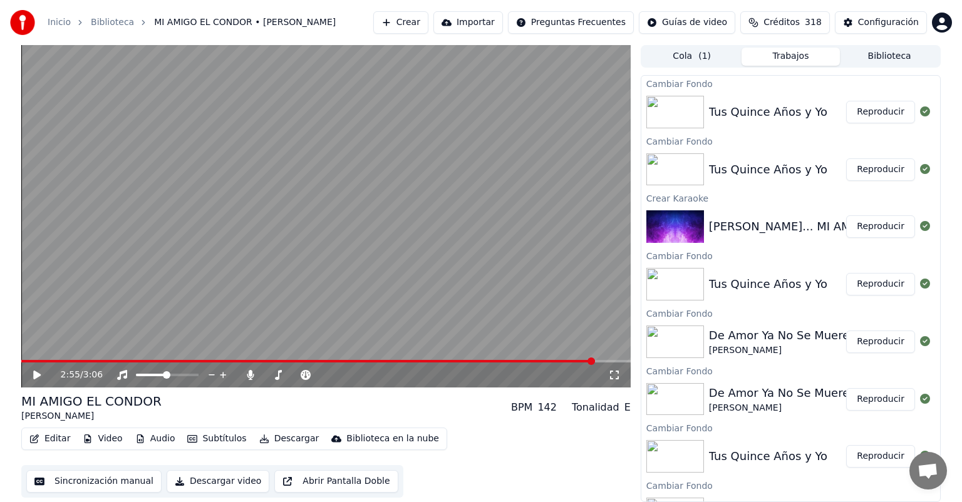
click at [219, 370] on icon at bounding box center [223, 375] width 12 height 13
click at [247, 373] on icon at bounding box center [250, 375] width 13 height 10
click at [39, 376] on icon at bounding box center [37, 375] width 8 height 9
click at [276, 440] on button "Descargar" at bounding box center [289, 439] width 70 height 18
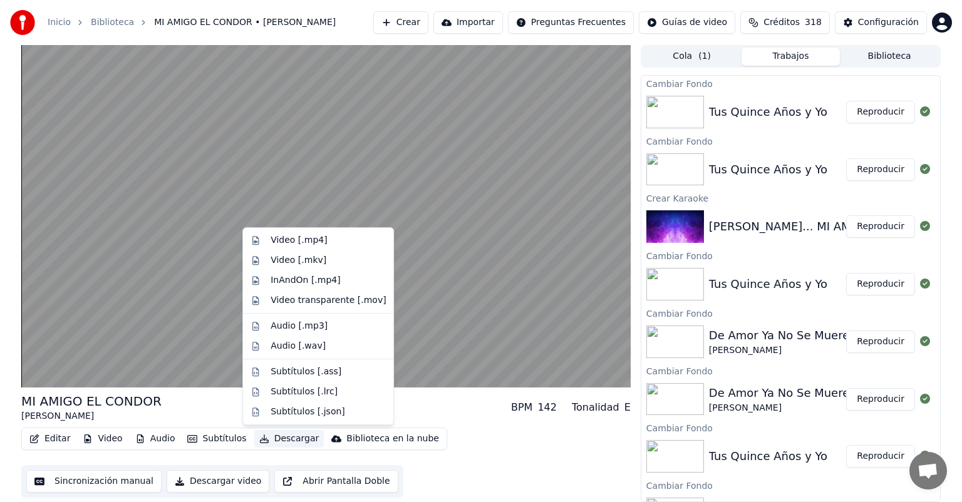
click at [253, 242] on div "Video [.mp4]" at bounding box center [318, 240] width 145 height 20
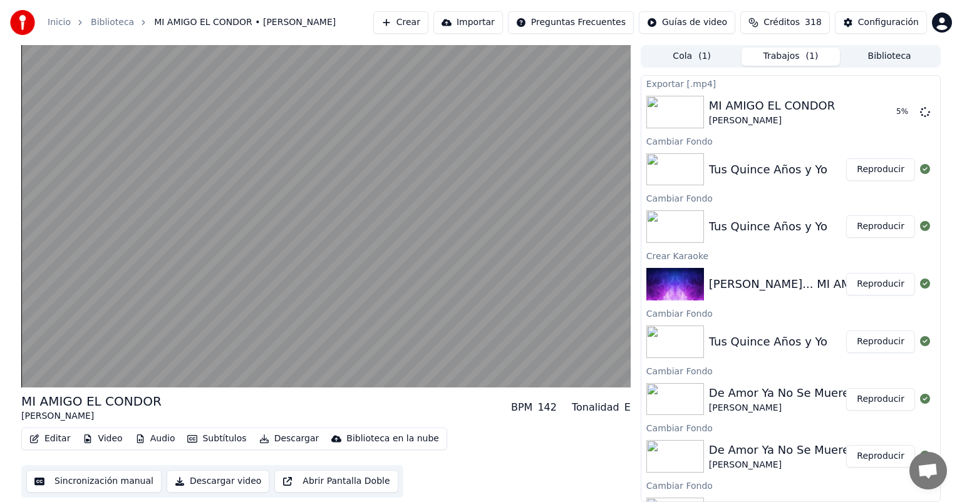
click at [869, 170] on button "Reproducir" at bounding box center [880, 169] width 69 height 23
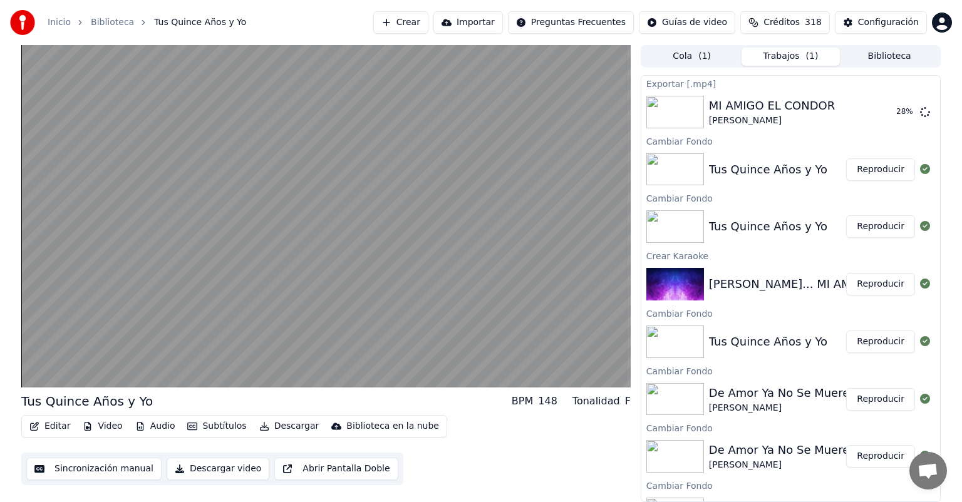
click at [75, 323] on video at bounding box center [325, 216] width 609 height 343
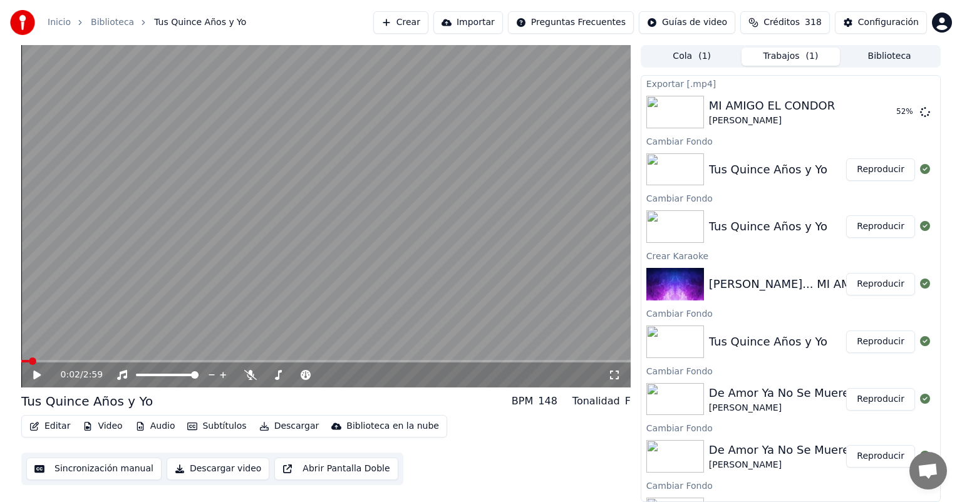
click at [200, 427] on button "Subtítulos" at bounding box center [216, 427] width 69 height 18
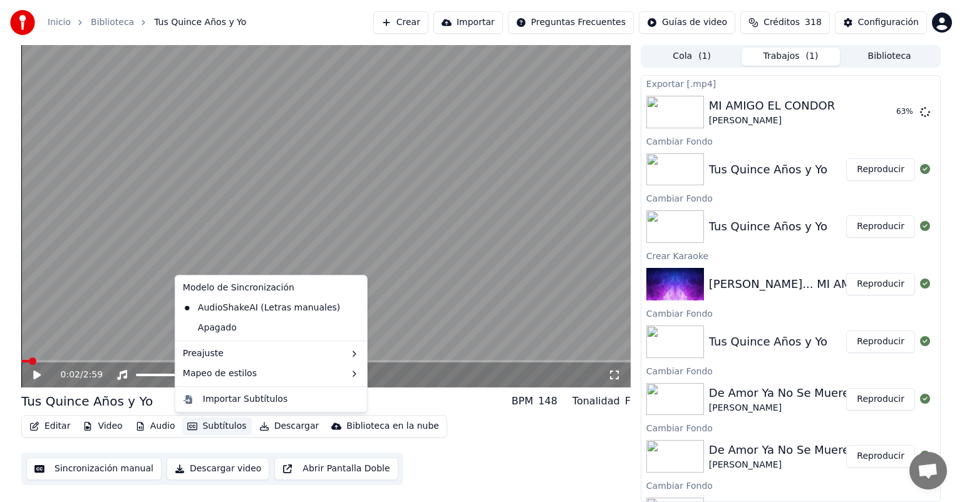
click at [274, 427] on button "Descargar" at bounding box center [289, 427] width 70 height 18
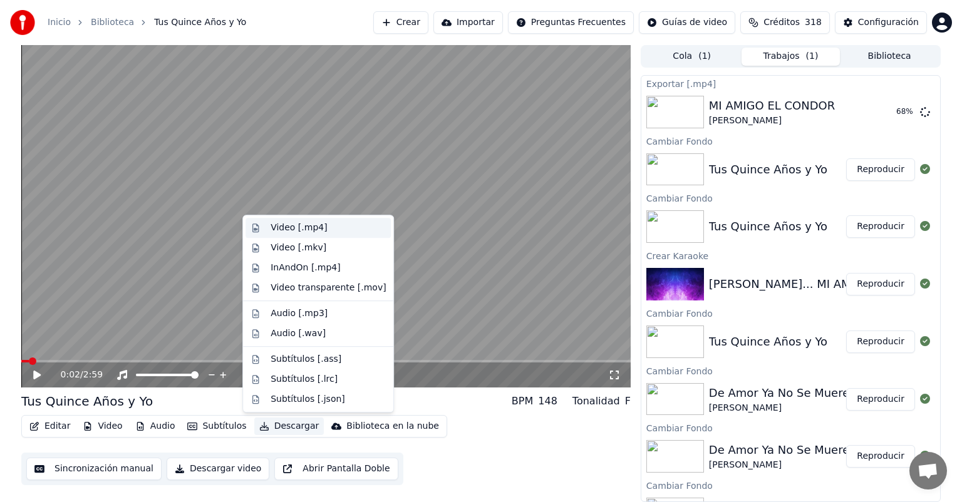
click at [273, 230] on div "Video [.mp4]" at bounding box center [299, 228] width 56 height 13
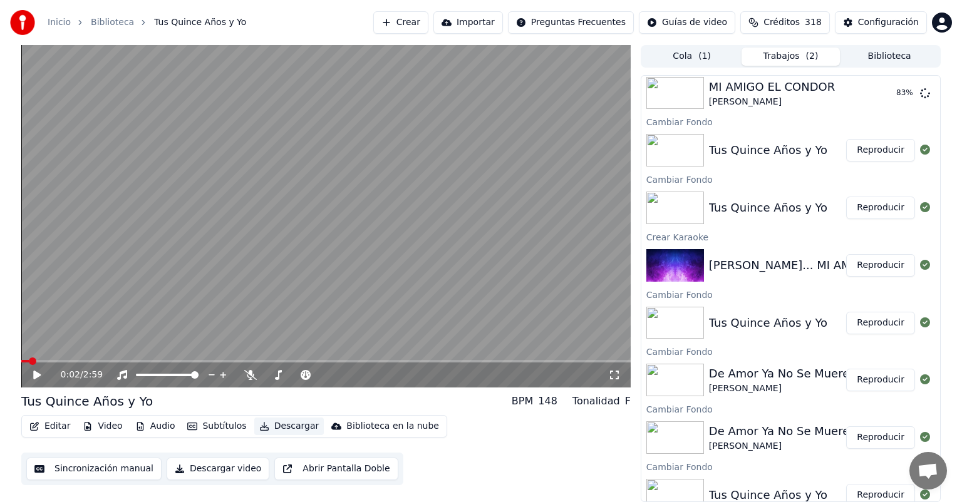
scroll to position [78, 0]
click at [878, 380] on button "Reproducir" at bounding box center [880, 379] width 69 height 23
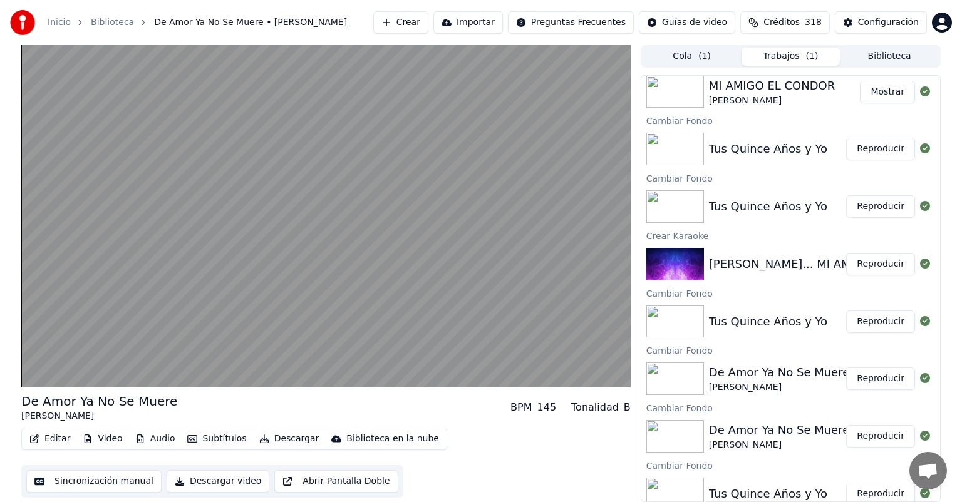
click at [209, 262] on video at bounding box center [325, 216] width 609 height 343
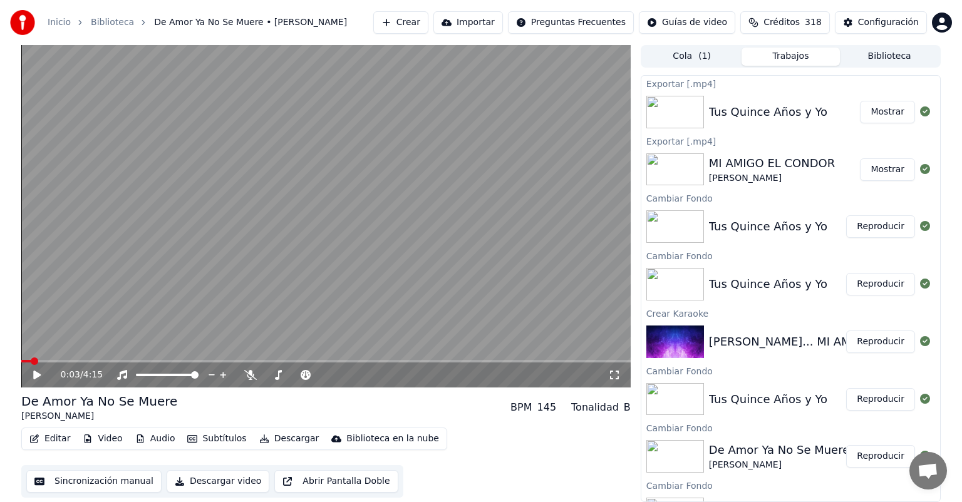
click at [410, 23] on button "Crear" at bounding box center [400, 22] width 55 height 23
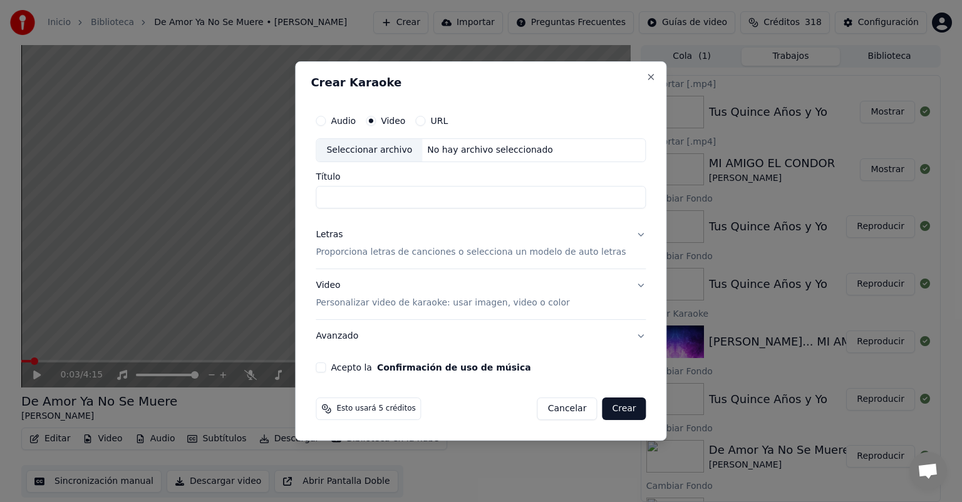
click at [425, 125] on button "URL" at bounding box center [420, 121] width 10 height 10
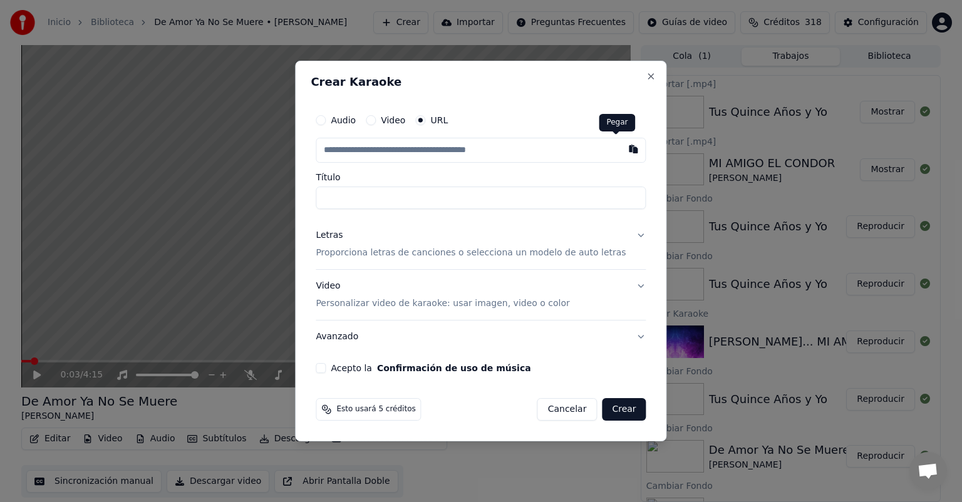
click at [621, 149] on button "button" at bounding box center [633, 149] width 25 height 23
type input "**********"
click at [400, 248] on p "Proporciona letras de canciones o selecciona un modelo de auto letras" at bounding box center [471, 253] width 310 height 13
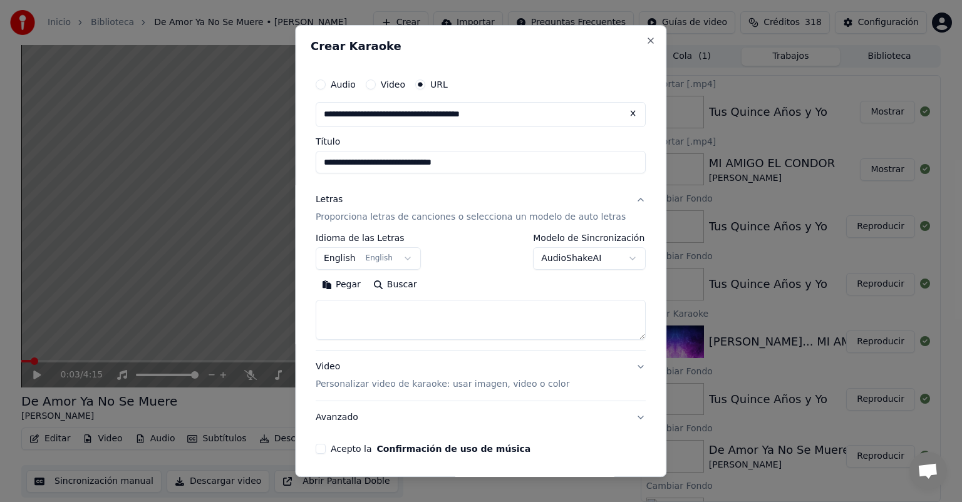
click at [359, 281] on button "Pegar" at bounding box center [341, 285] width 51 height 20
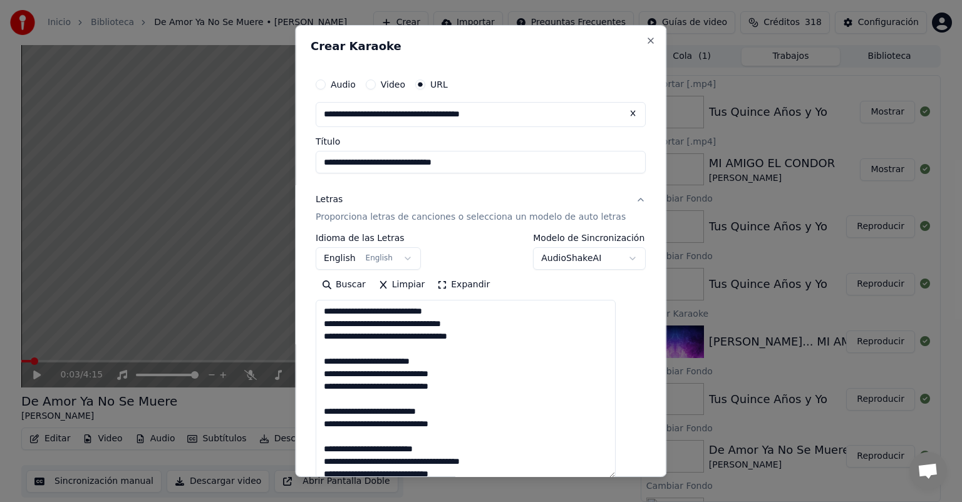
drag, startPoint x: 621, startPoint y: 334, endPoint x: 619, endPoint y: 472, distance: 137.8
click at [616, 472] on textarea "**********" at bounding box center [466, 389] width 300 height 178
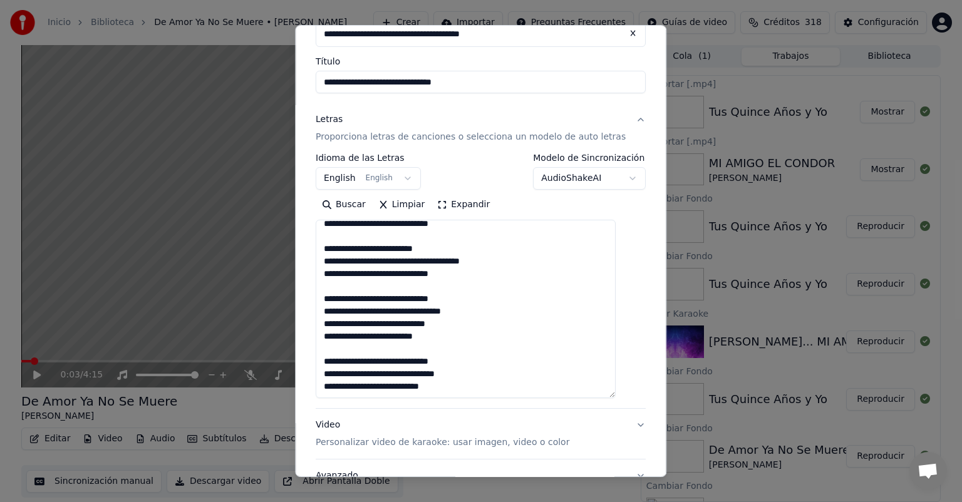
scroll to position [90, 0]
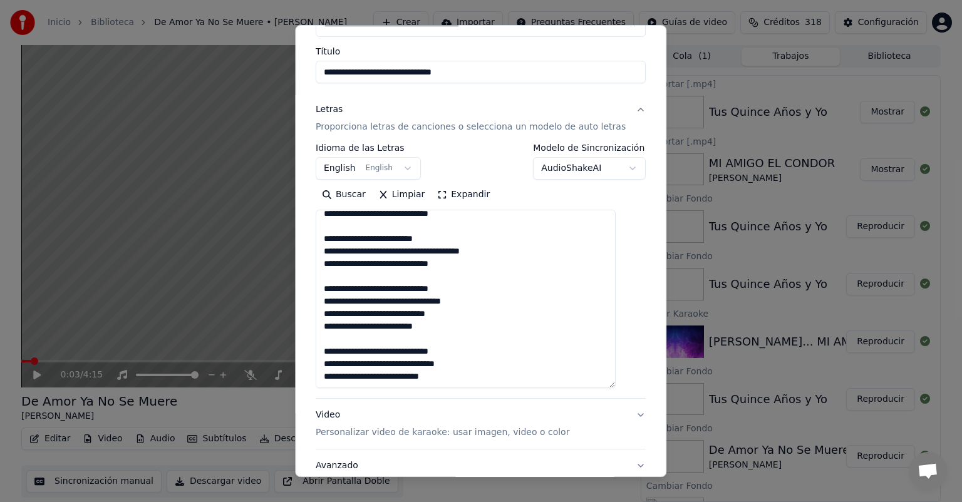
click at [461, 313] on textarea "**********" at bounding box center [466, 299] width 300 height 178
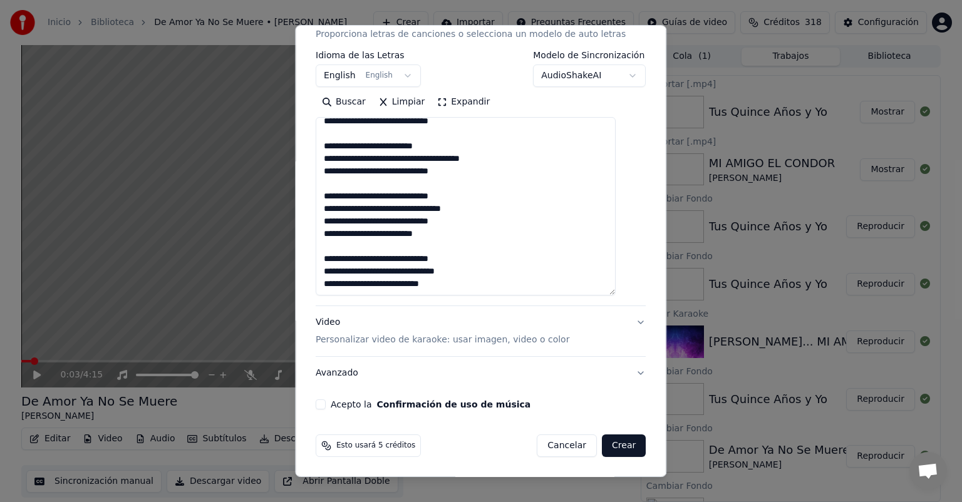
type textarea "**********"
click at [404, 341] on p "Personalizar video de karaoke: usar imagen, video o color" at bounding box center [443, 340] width 254 height 13
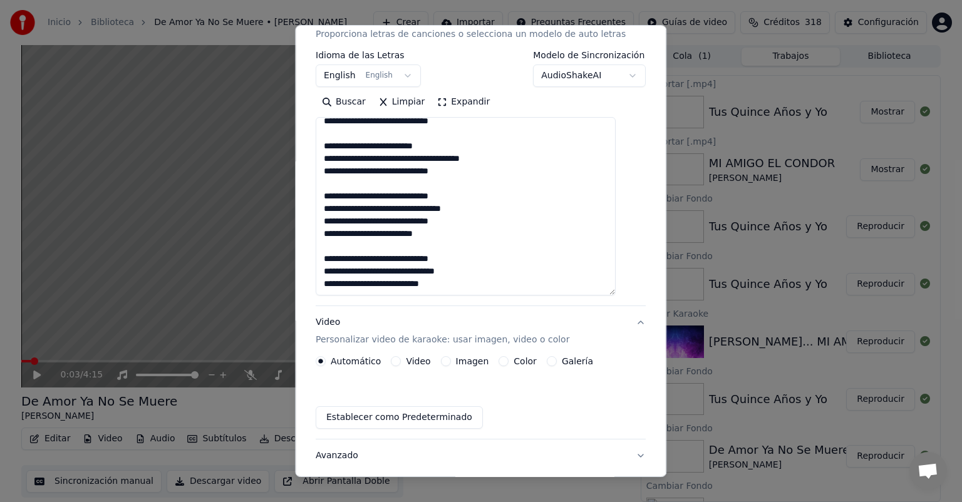
scroll to position [11, 0]
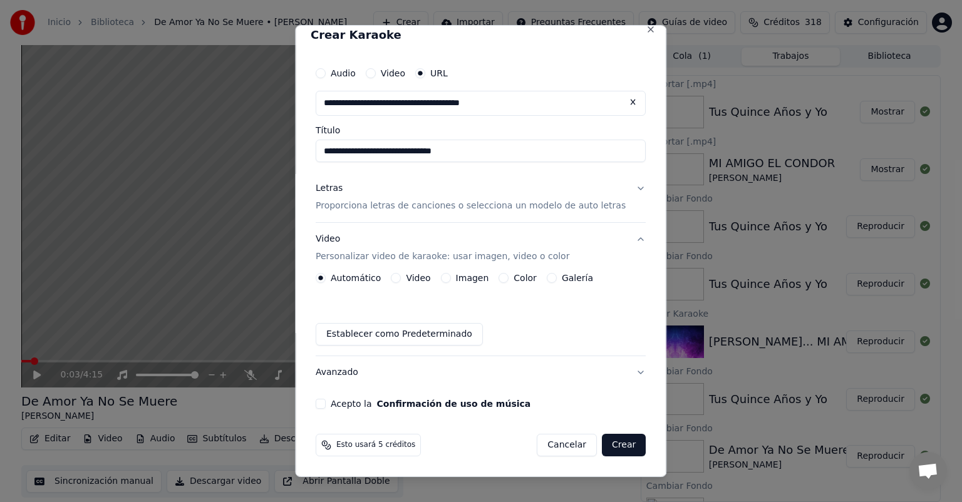
click at [451, 279] on button "Imagen" at bounding box center [446, 278] width 10 height 10
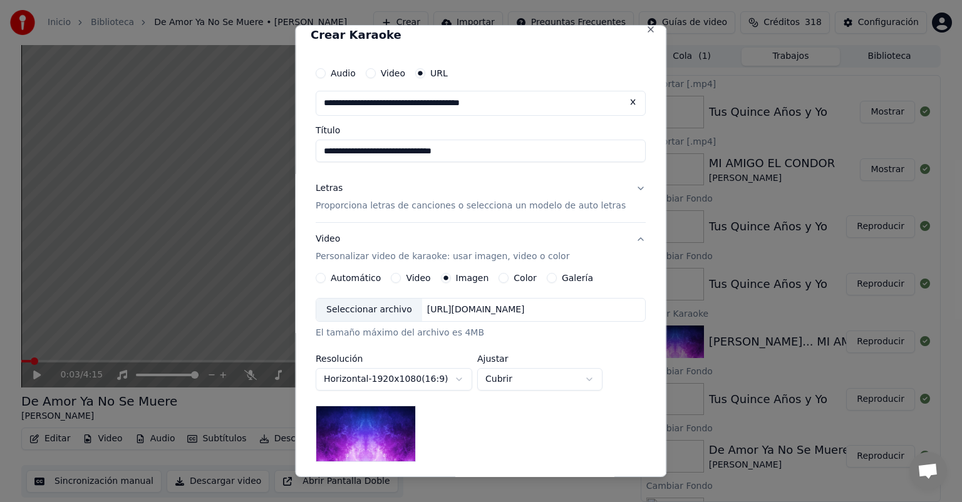
click at [371, 308] on div "Seleccionar archivo" at bounding box center [369, 310] width 106 height 23
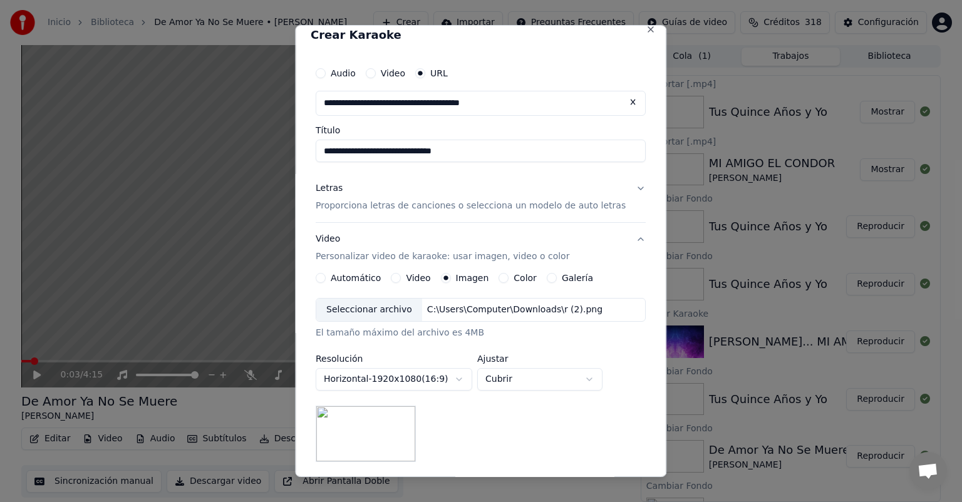
click at [522, 381] on body "Inicio Biblioteca De Amor Ya No Se Muere • [PERSON_NAME] Importar Preguntas Fre…" at bounding box center [481, 251] width 962 height 502
select select "*******"
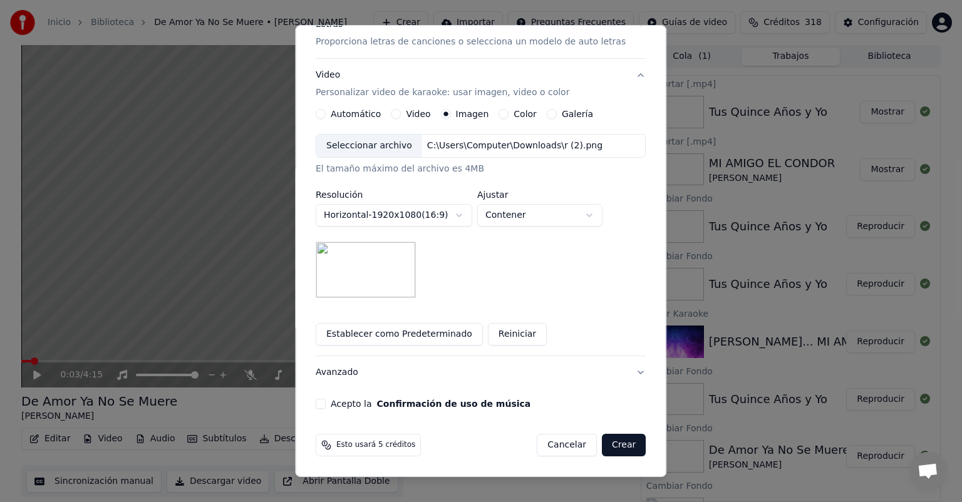
click at [602, 447] on button "Crear" at bounding box center [624, 445] width 44 height 23
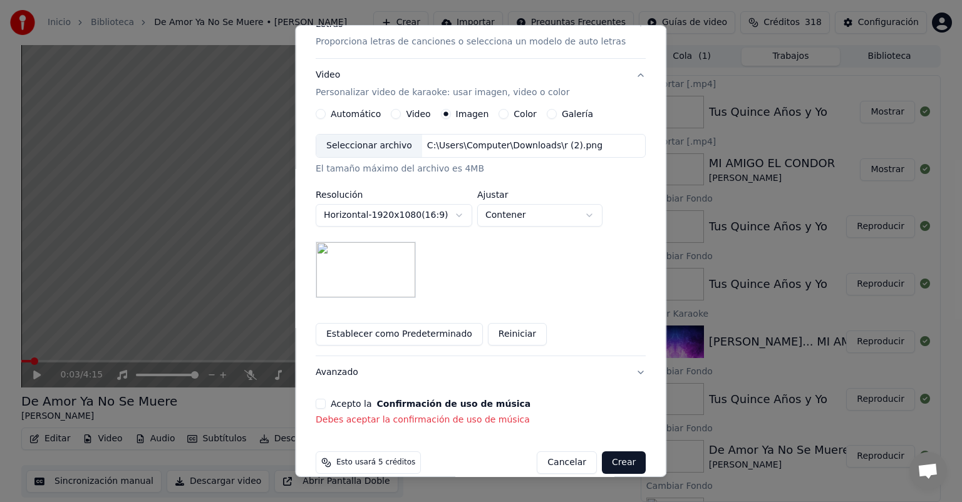
click at [330, 398] on div "**********" at bounding box center [481, 162] width 340 height 540
click at [326, 401] on button "Acepto la Confirmación de uso de música" at bounding box center [321, 404] width 10 height 10
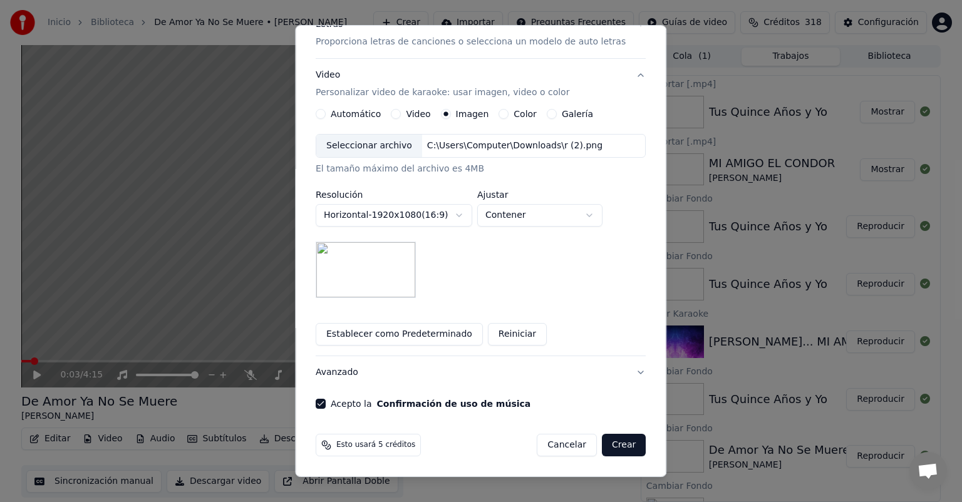
click at [604, 440] on button "Crear" at bounding box center [624, 445] width 44 height 23
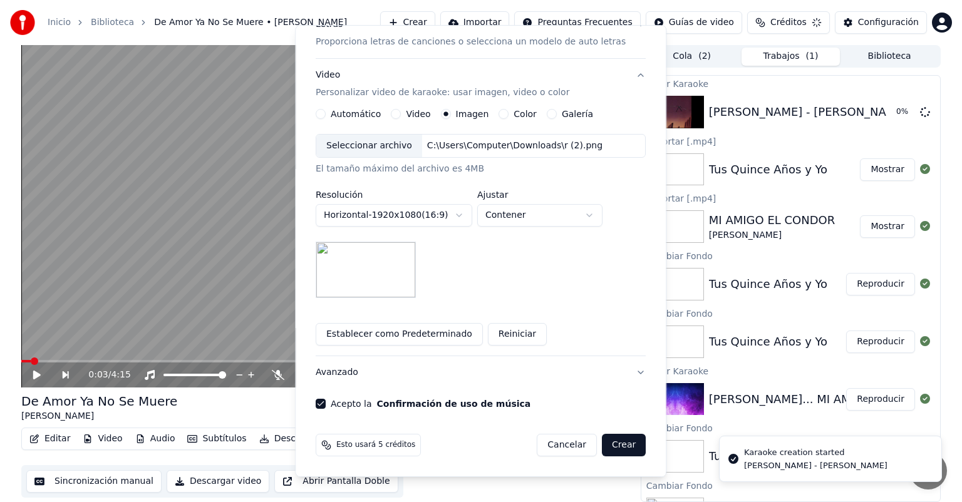
scroll to position [11, 0]
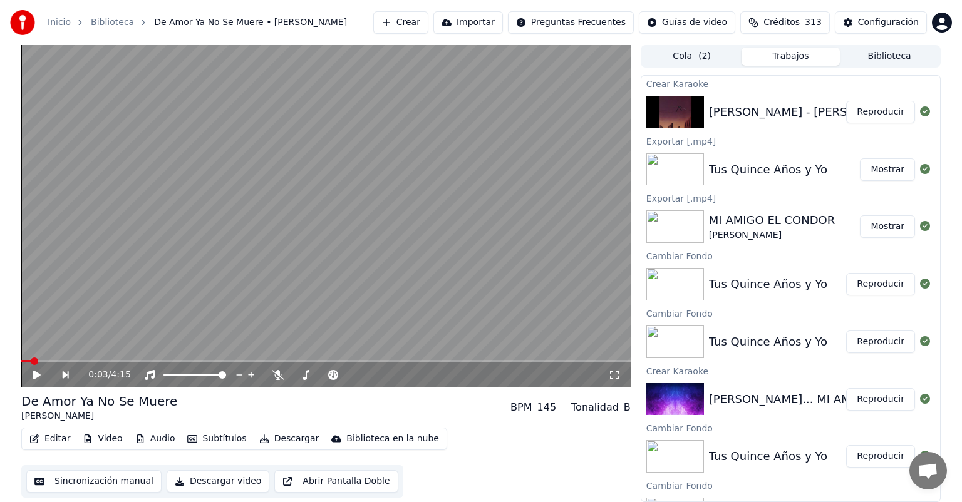
click at [861, 110] on button "Reproducir" at bounding box center [880, 112] width 69 height 23
click at [47, 361] on span at bounding box center [325, 361] width 609 height 3
click at [64, 361] on span at bounding box center [42, 361] width 43 height 3
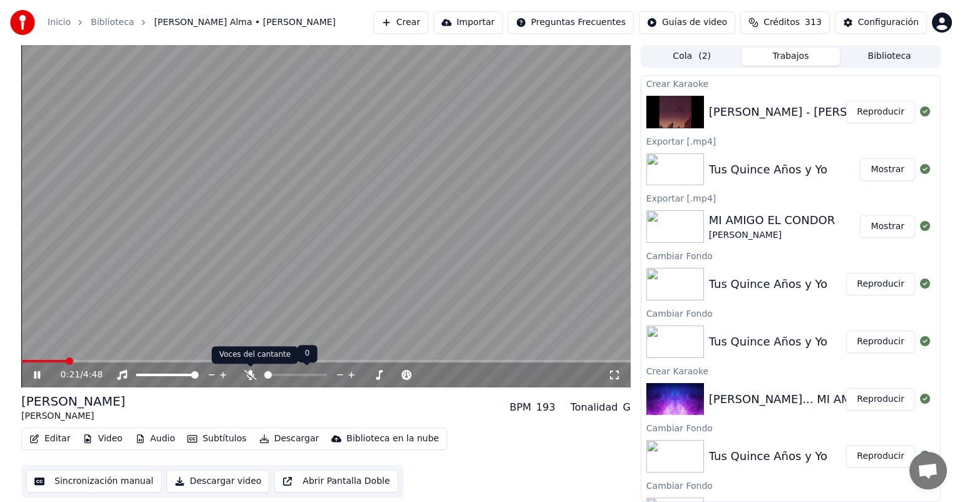
click at [252, 372] on icon at bounding box center [250, 375] width 13 height 10
click at [102, 365] on span at bounding box center [105, 362] width 8 height 8
click at [123, 362] on span at bounding box center [126, 362] width 8 height 8
click at [103, 360] on span at bounding box center [76, 361] width 111 height 3
click at [93, 360] on span at bounding box center [57, 361] width 72 height 3
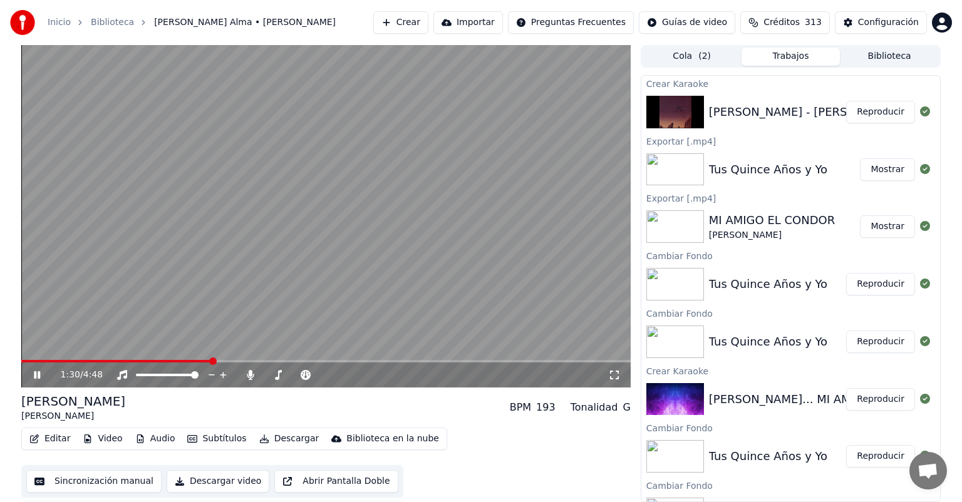
click at [211, 361] on span at bounding box center [325, 361] width 609 height 3
click at [324, 361] on span at bounding box center [325, 361] width 609 height 3
click at [465, 364] on div "2:25 / 4:48" at bounding box center [325, 375] width 609 height 25
click at [463, 361] on span at bounding box center [325, 361] width 609 height 3
click at [495, 361] on span at bounding box center [325, 361] width 609 height 3
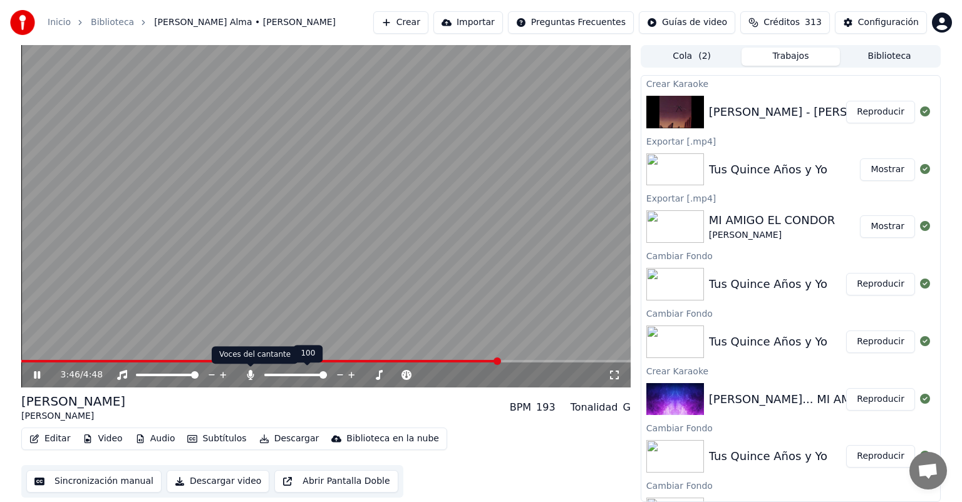
click at [247, 375] on icon at bounding box center [250, 375] width 7 height 10
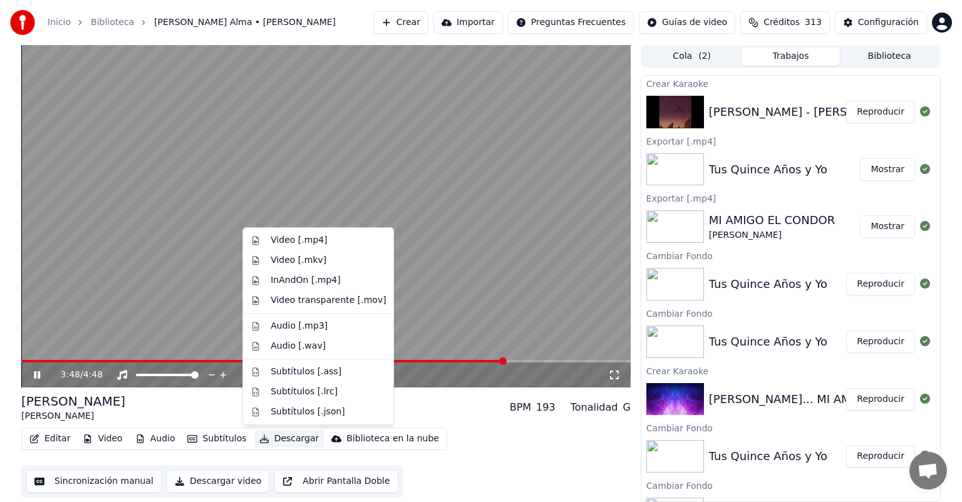
click at [294, 439] on button "Descargar" at bounding box center [289, 439] width 70 height 18
click at [286, 235] on div "Video [.mp4]" at bounding box center [299, 240] width 56 height 13
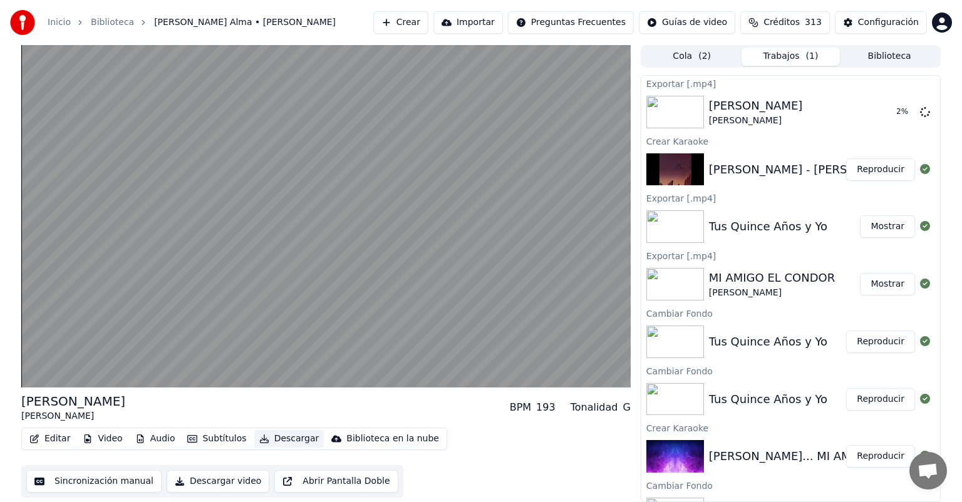
scroll to position [202, 0]
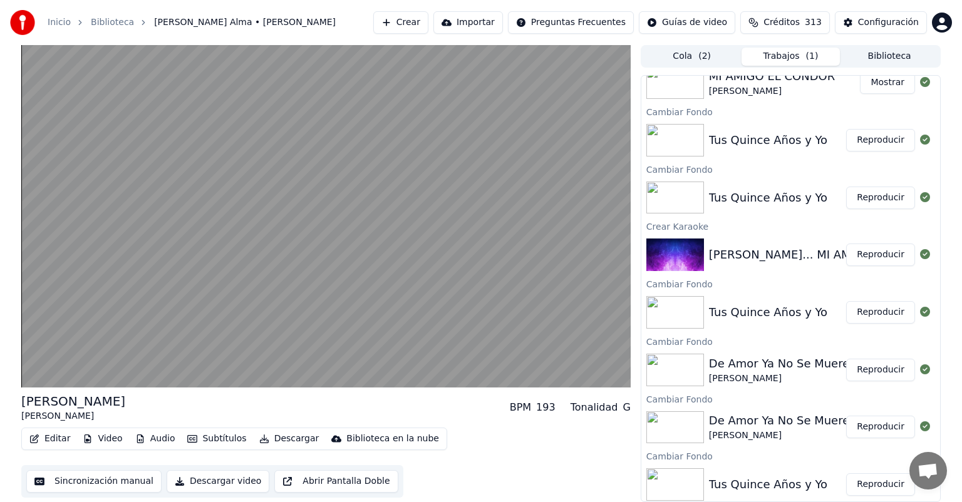
click at [871, 363] on button "Reproducir" at bounding box center [880, 370] width 69 height 23
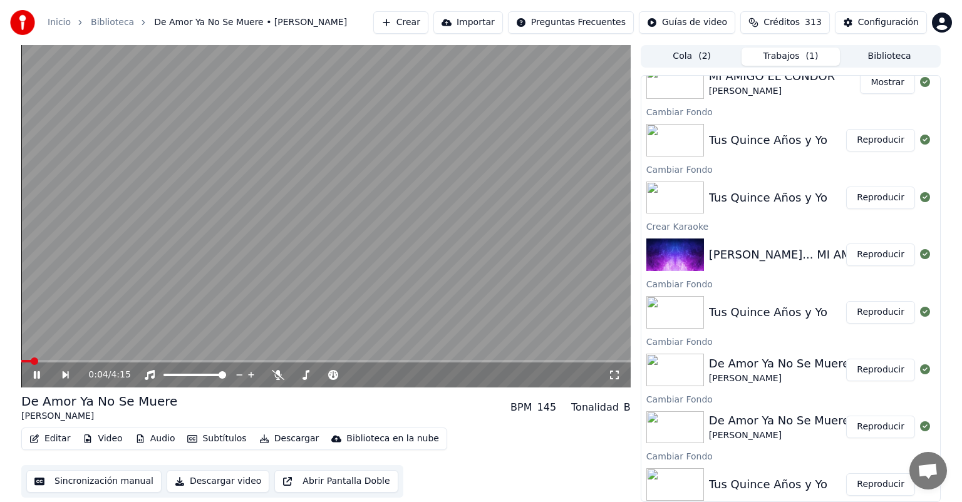
click at [276, 443] on button "Descargar" at bounding box center [289, 439] width 70 height 18
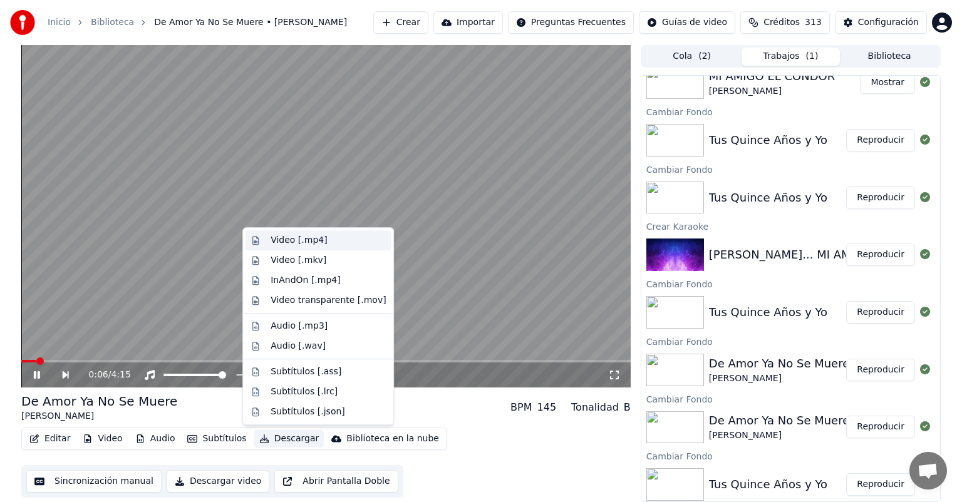
click at [286, 243] on div "Video [.mp4]" at bounding box center [299, 240] width 56 height 13
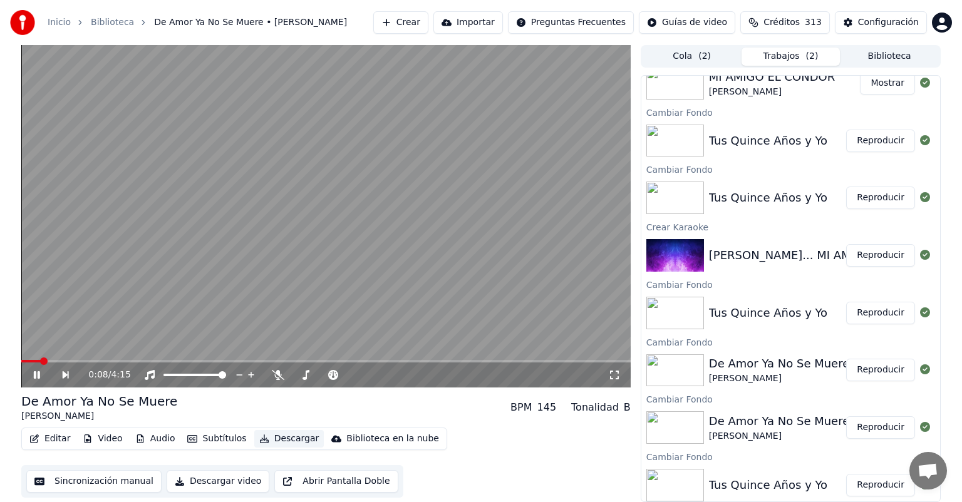
scroll to position [638, 0]
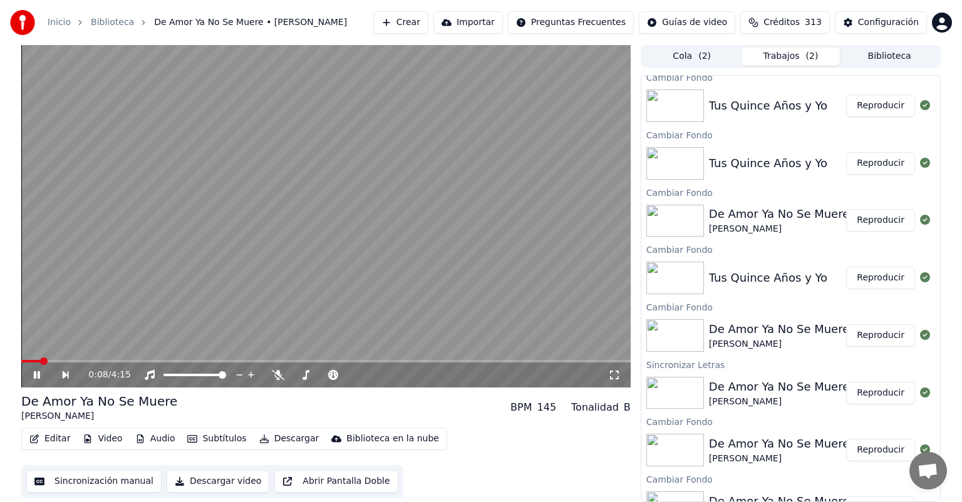
click at [857, 339] on button "Reproducir" at bounding box center [880, 335] width 69 height 23
click at [99, 440] on button "Video" at bounding box center [102, 439] width 49 height 18
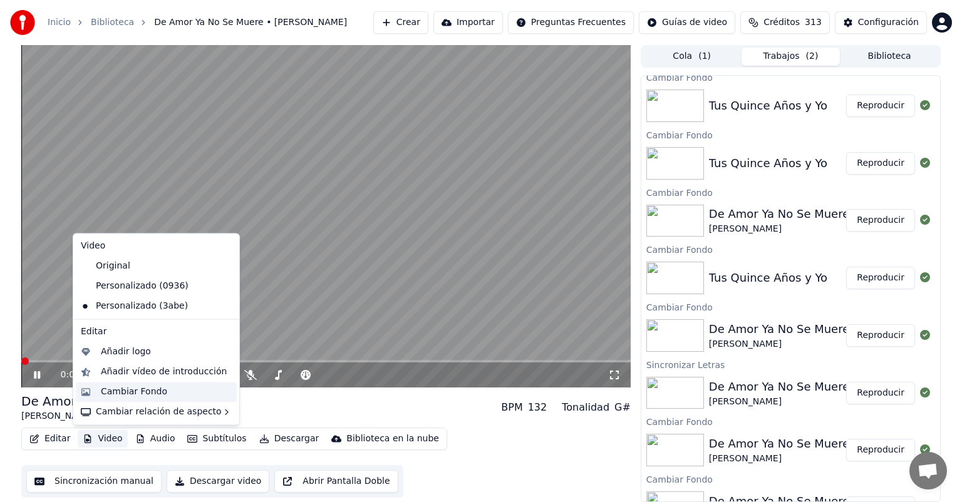
click at [118, 390] on div "Cambiar Fondo" at bounding box center [134, 392] width 66 height 13
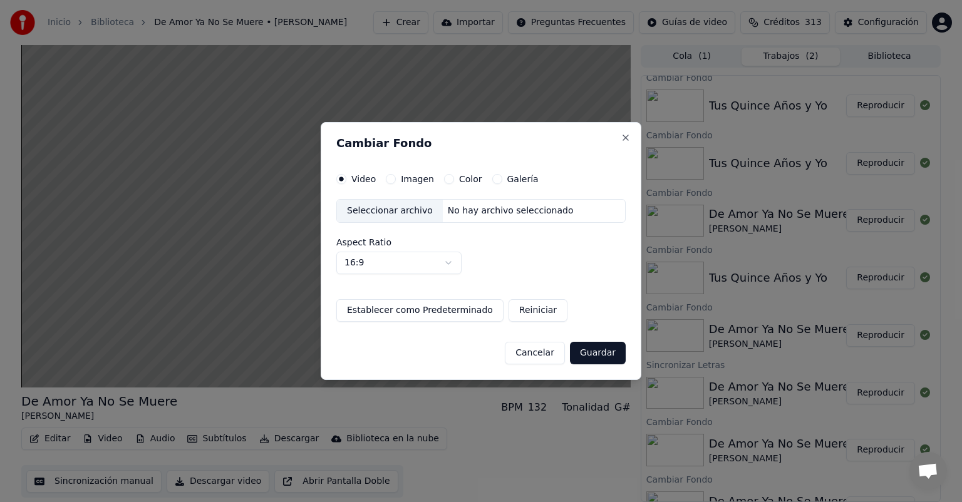
click at [386, 175] on button "Imagen" at bounding box center [391, 179] width 10 height 10
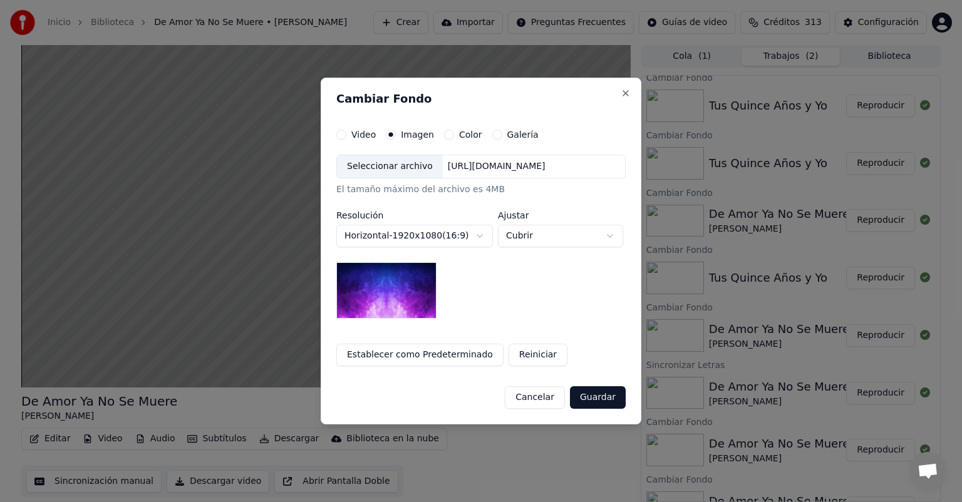
click at [385, 168] on div "Seleccionar archivo" at bounding box center [390, 166] width 106 height 23
click at [562, 240] on button "Cubrir" at bounding box center [560, 236] width 125 height 23
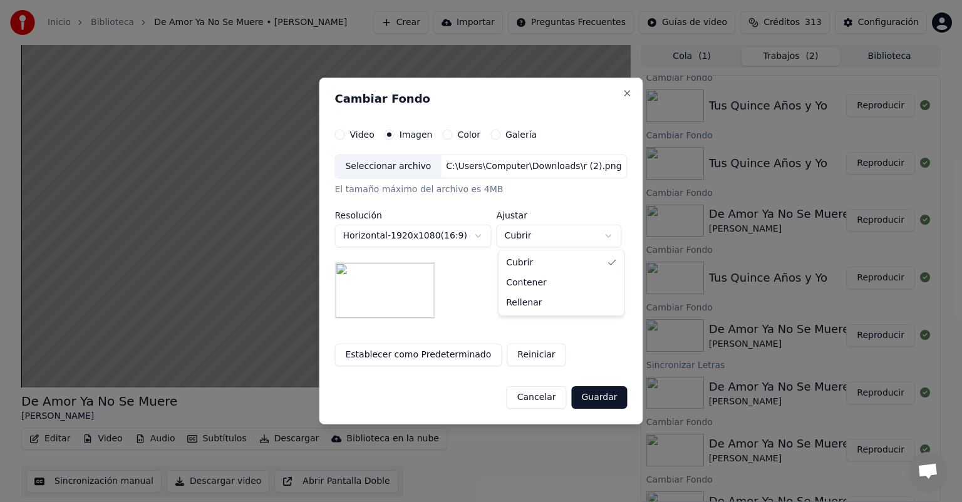
select select "*******"
click at [591, 396] on button "Guardar" at bounding box center [599, 397] width 56 height 23
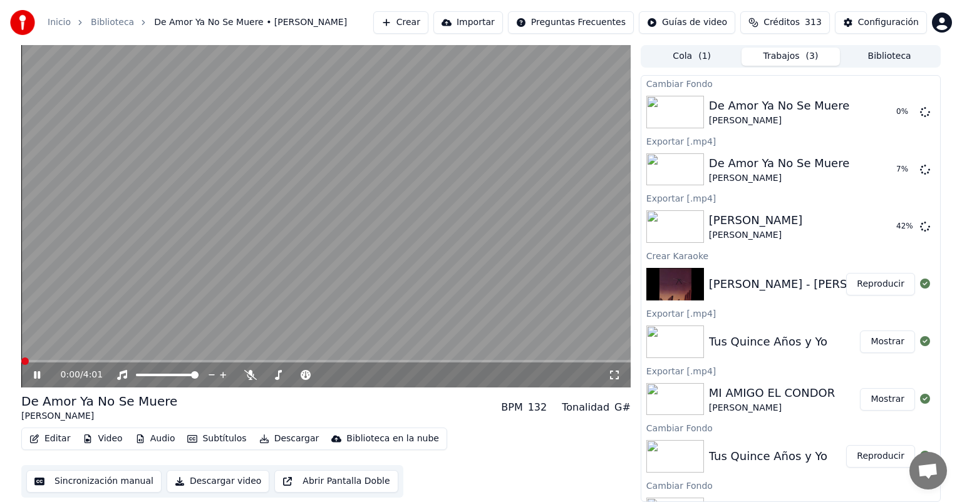
click at [39, 377] on icon at bounding box center [37, 375] width 6 height 8
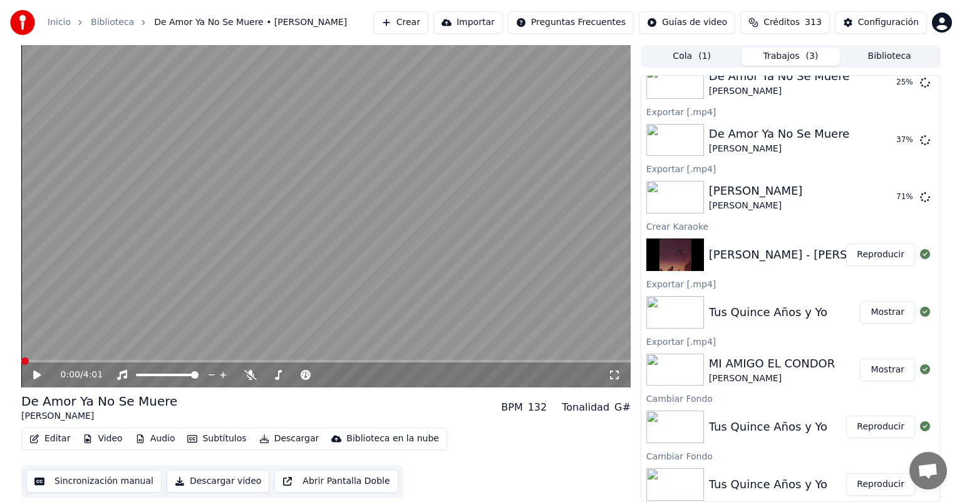
click at [862, 338] on div "Cambiar Fondo De Amor Ya No Se Muere [PERSON_NAME] 25 % Exportar [.mp4] De Amor…" at bounding box center [791, 288] width 300 height 427
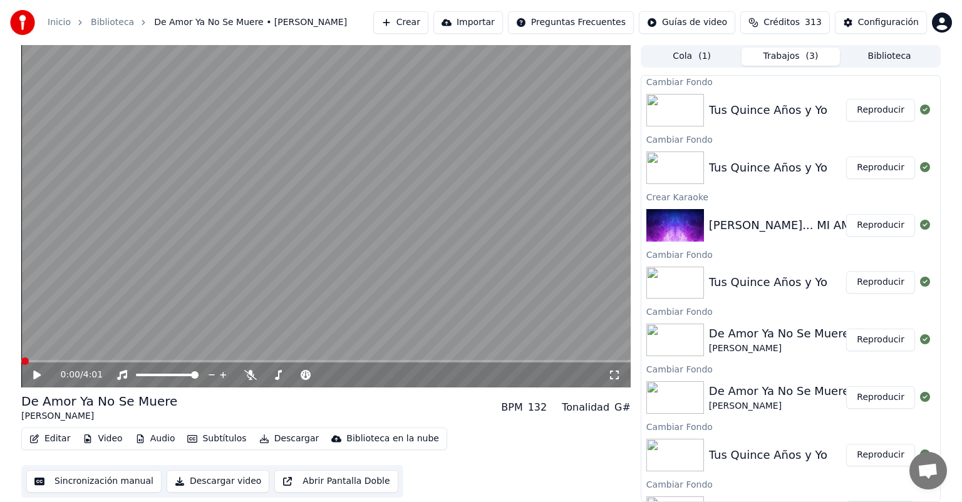
click at [862, 338] on button "Reproducir" at bounding box center [880, 340] width 69 height 23
click at [319, 376] on span at bounding box center [323, 375] width 8 height 8
click at [315, 376] on span at bounding box center [318, 375] width 8 height 8
click at [27, 363] on span at bounding box center [28, 362] width 8 height 8
click at [35, 378] on icon at bounding box center [37, 375] width 6 height 8
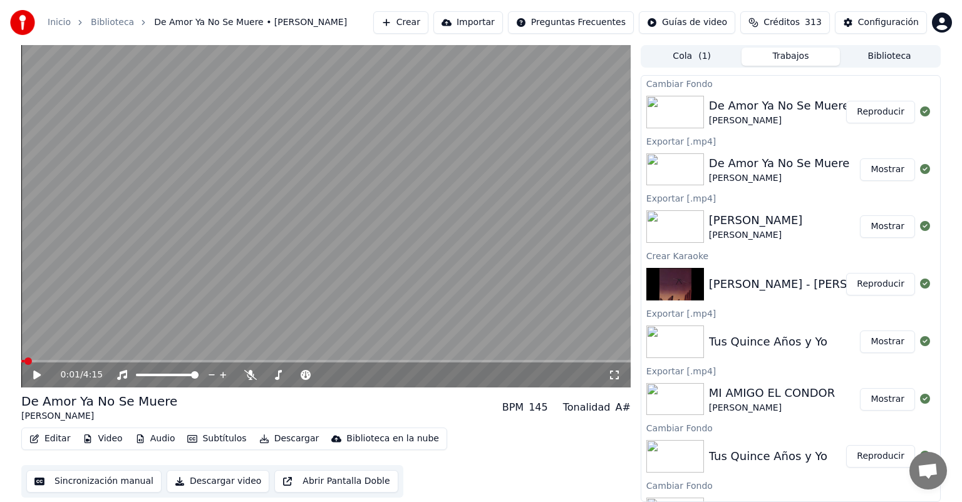
click at [864, 118] on button "Reproducir" at bounding box center [880, 112] width 69 height 23
click at [872, 291] on button "Reproducir" at bounding box center [880, 284] width 69 height 23
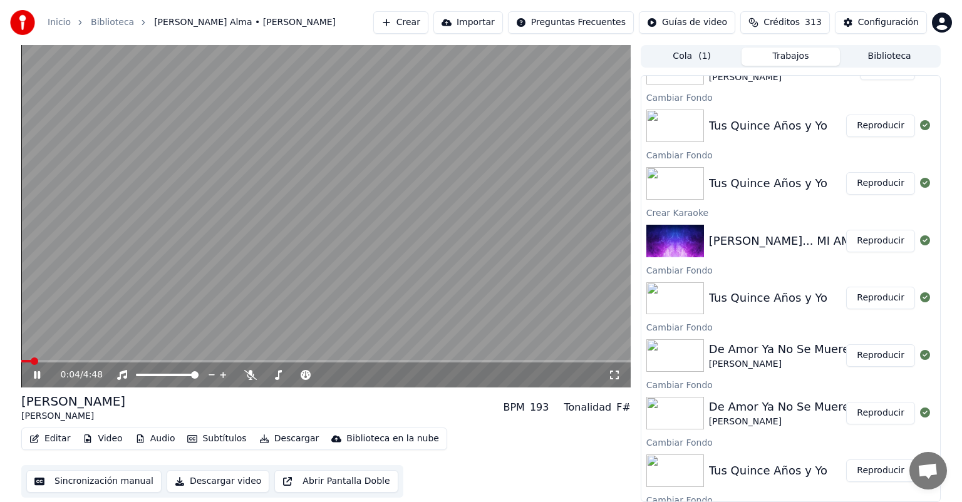
scroll to position [331, 0]
click at [869, 354] on button "Reproducir" at bounding box center [880, 355] width 69 height 23
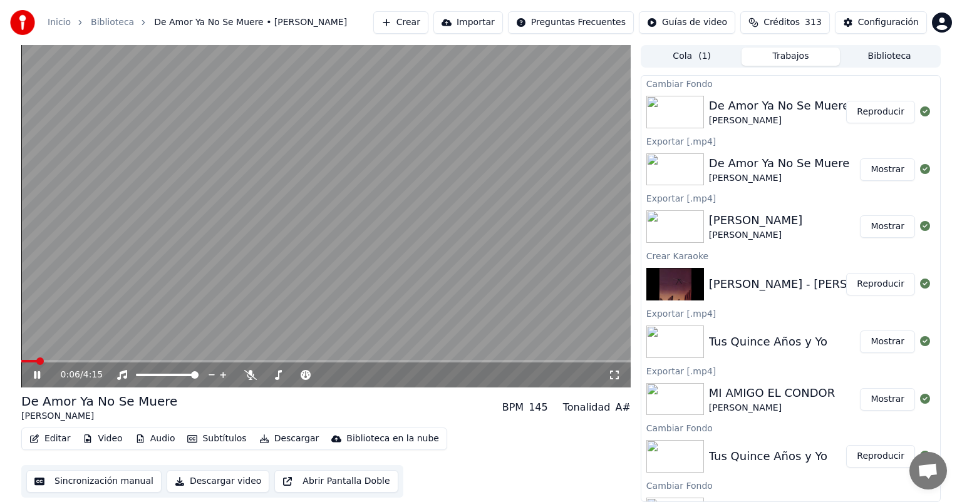
click at [876, 122] on button "Reproducir" at bounding box center [880, 112] width 69 height 23
click at [269, 440] on button "Descargar" at bounding box center [289, 439] width 70 height 18
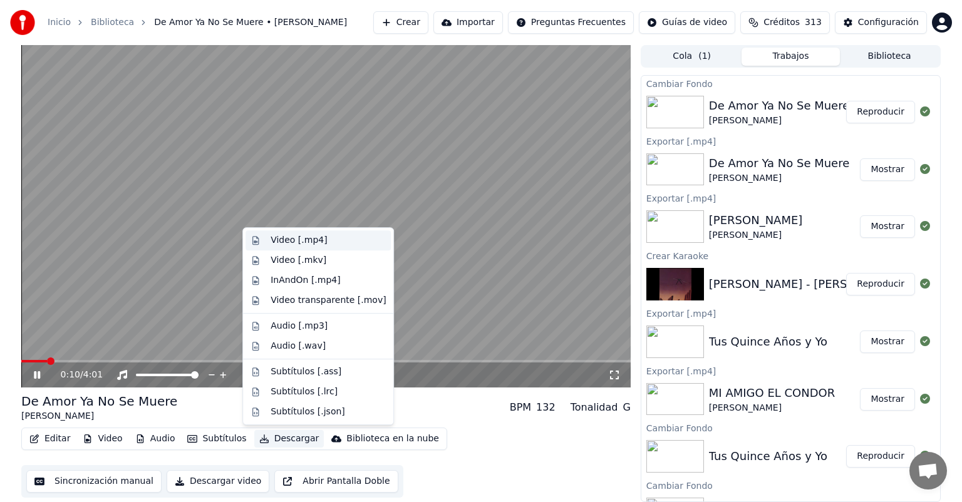
click at [271, 240] on div "Video [.mp4]" at bounding box center [299, 240] width 56 height 13
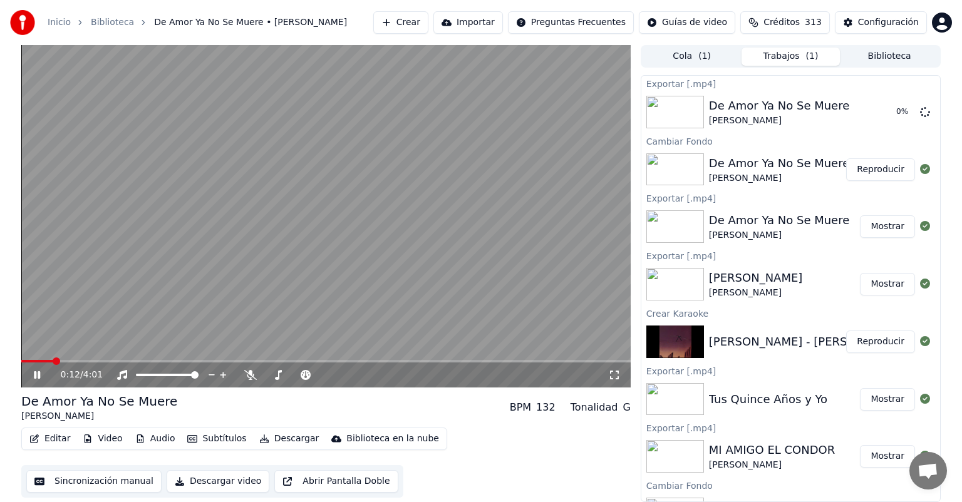
click at [36, 373] on icon at bounding box center [37, 375] width 6 height 8
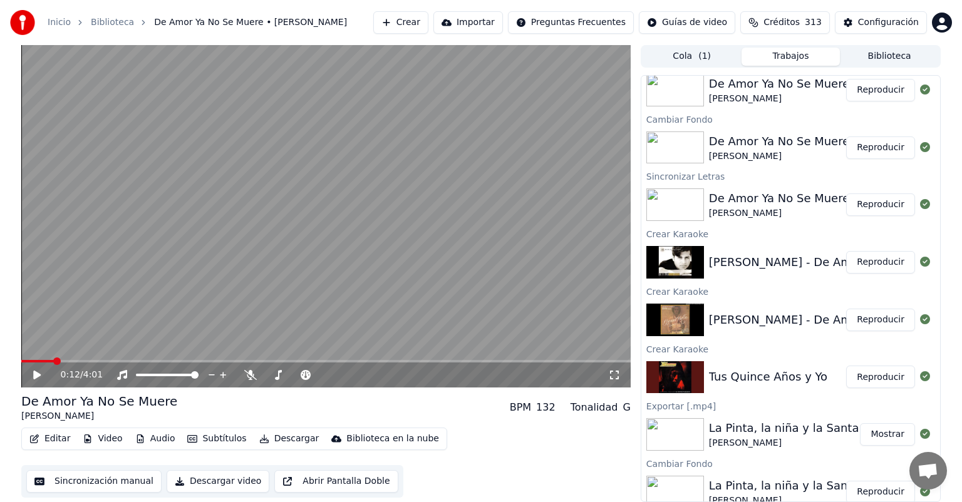
scroll to position [1117, 0]
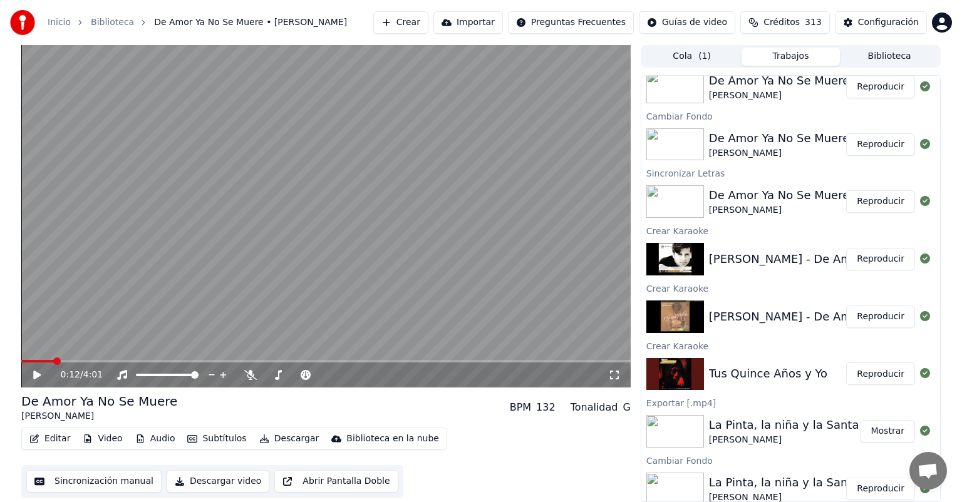
click at [869, 58] on button "Biblioteca" at bounding box center [889, 57] width 99 height 18
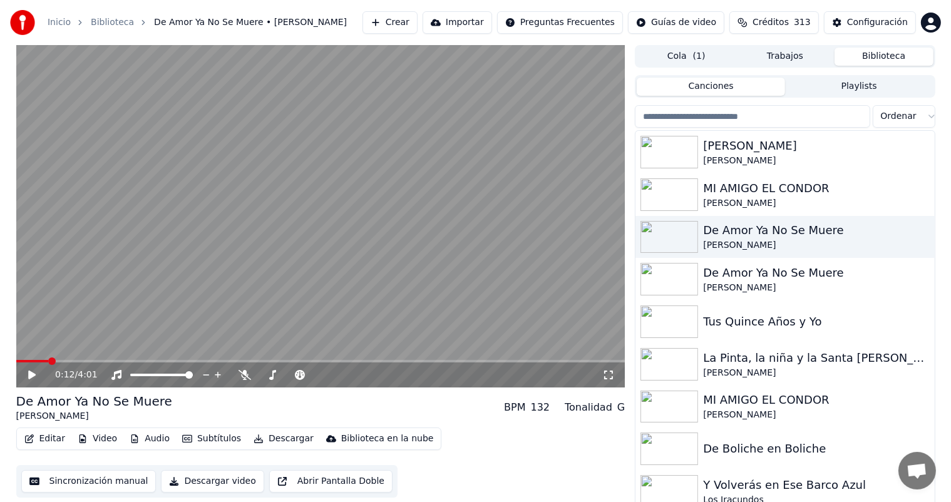
click at [750, 115] on input "search" at bounding box center [752, 116] width 235 height 23
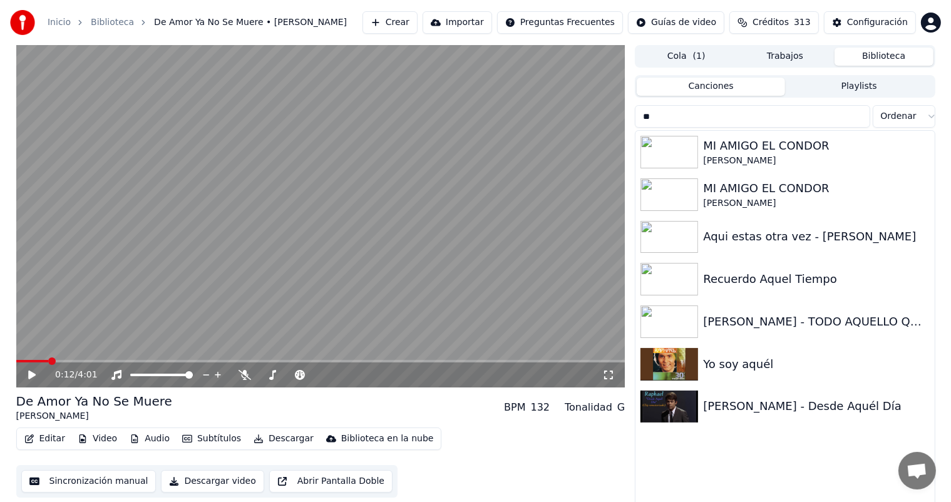
type input "*"
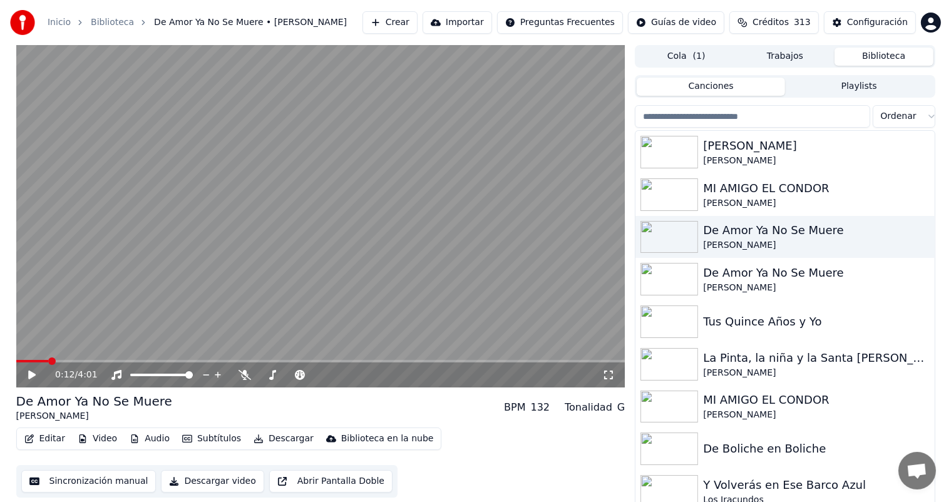
click at [401, 19] on button "Crear" at bounding box center [390, 22] width 55 height 23
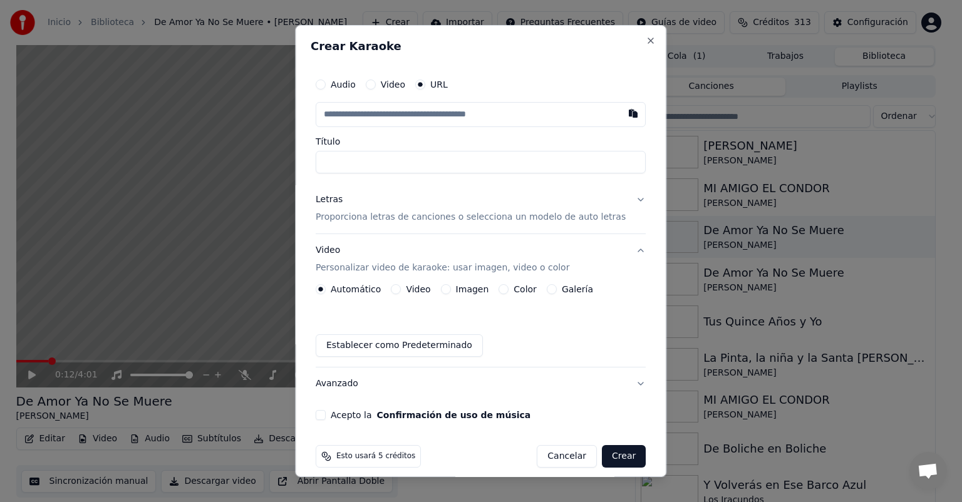
click at [606, 125] on input "text" at bounding box center [481, 114] width 330 height 25
click at [621, 120] on button "button" at bounding box center [633, 113] width 25 height 23
type input "**********"
click at [368, 213] on p "Proporciona letras de canciones o selecciona un modelo de auto letras" at bounding box center [471, 217] width 310 height 13
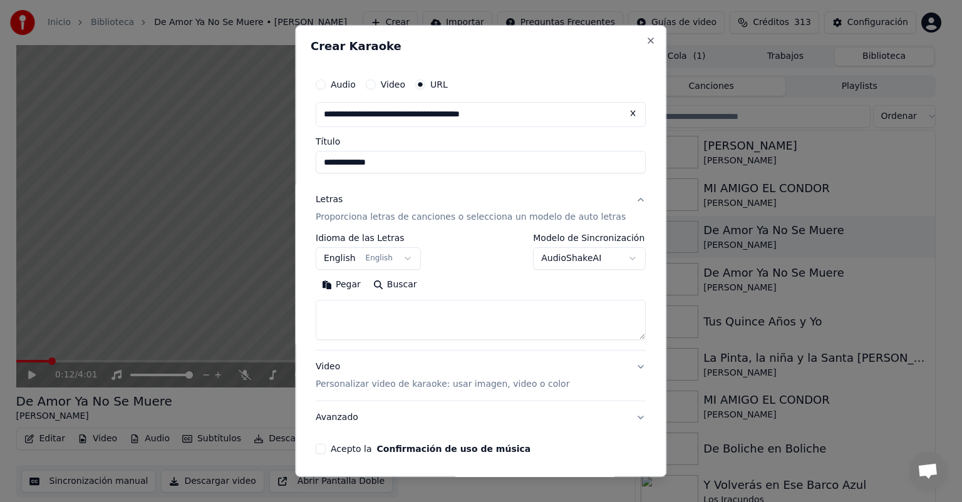
click at [354, 293] on button "Pegar" at bounding box center [341, 285] width 51 height 20
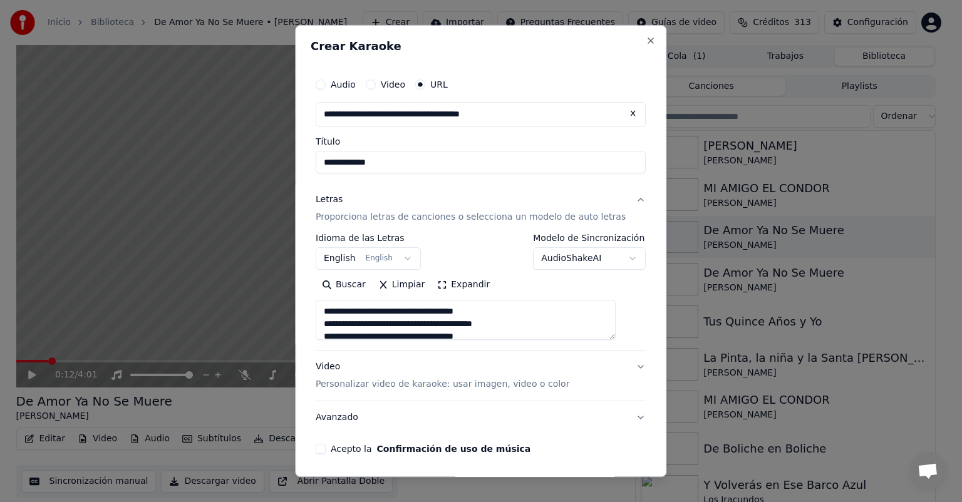
scroll to position [45, 0]
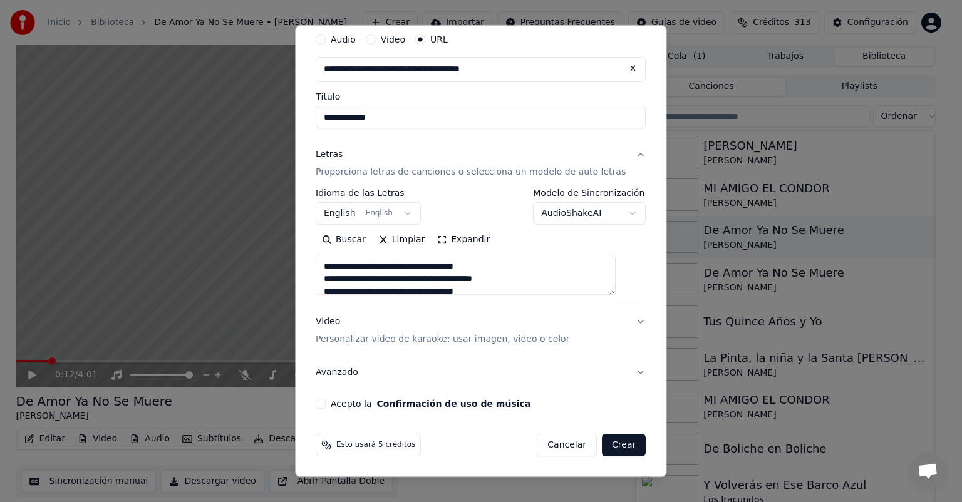
click at [326, 405] on button "Acepto la Confirmación de uso de música" at bounding box center [321, 404] width 10 height 10
click at [365, 346] on button "Video Personalizar video de karaoke: usar imagen, video o color" at bounding box center [481, 331] width 330 height 50
type textarea "**********"
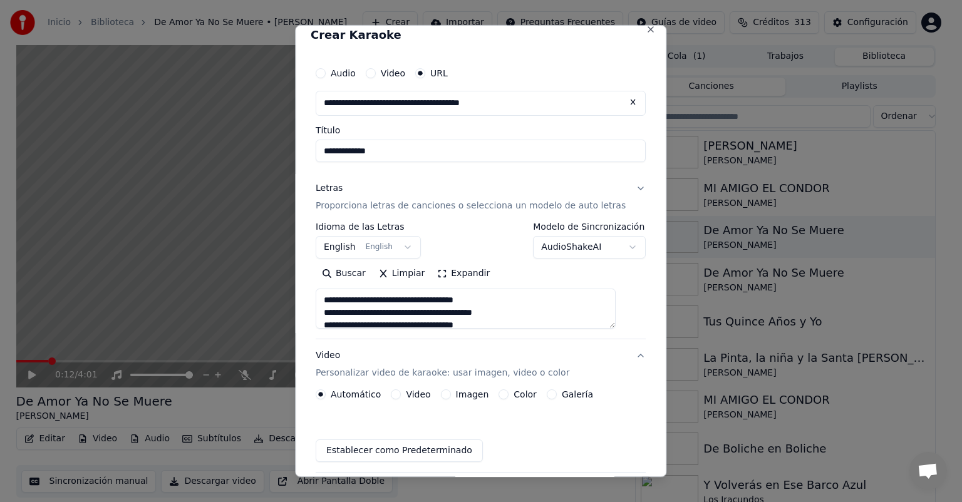
scroll to position [11, 0]
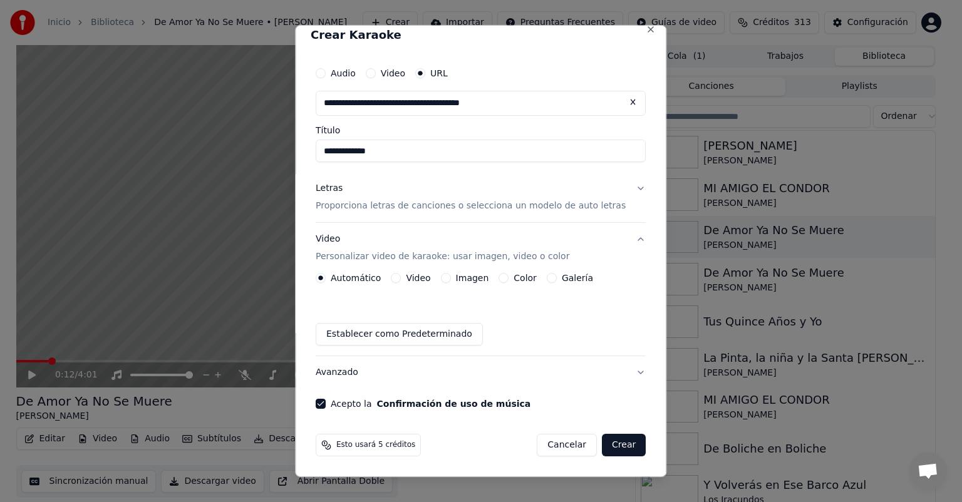
click at [451, 274] on button "Imagen" at bounding box center [446, 278] width 10 height 10
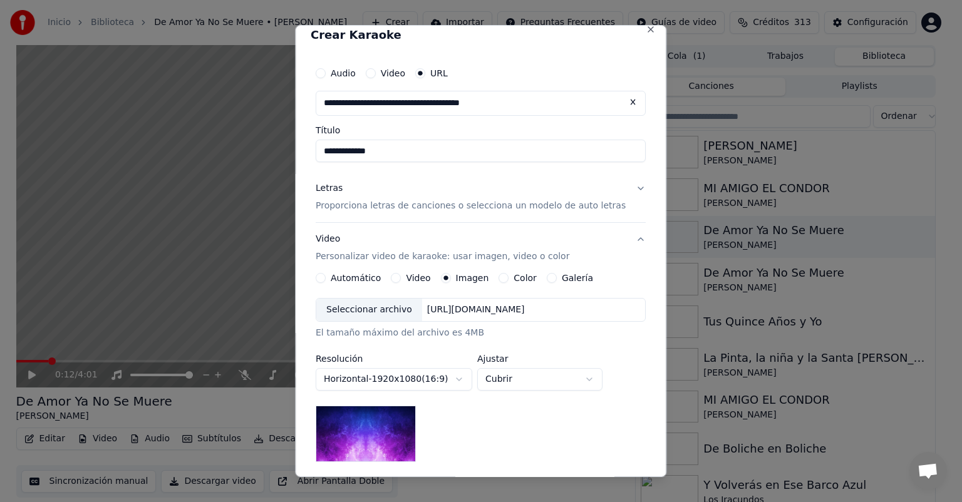
click at [384, 319] on div "Seleccionar archivo" at bounding box center [369, 310] width 106 height 23
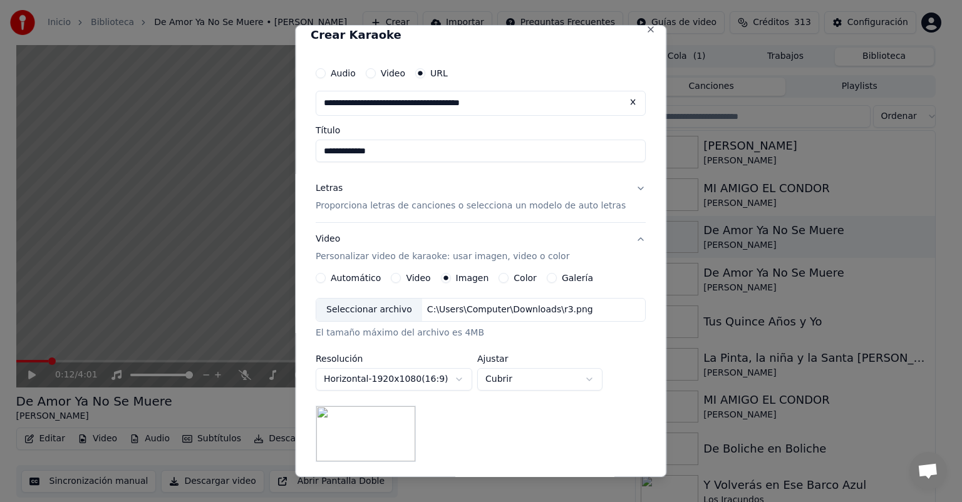
scroll to position [175, 0]
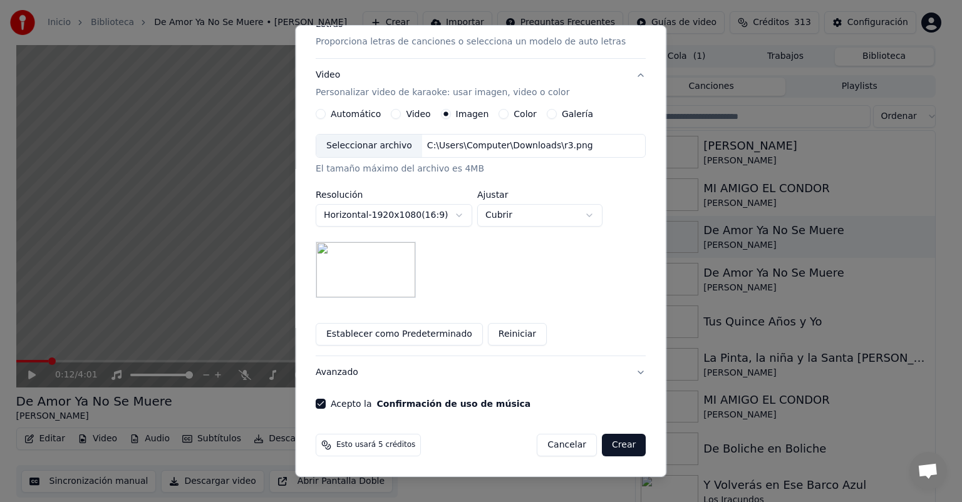
click at [522, 209] on body "**********" at bounding box center [475, 251] width 951 height 502
select select "*******"
click at [605, 448] on button "Crear" at bounding box center [624, 445] width 44 height 23
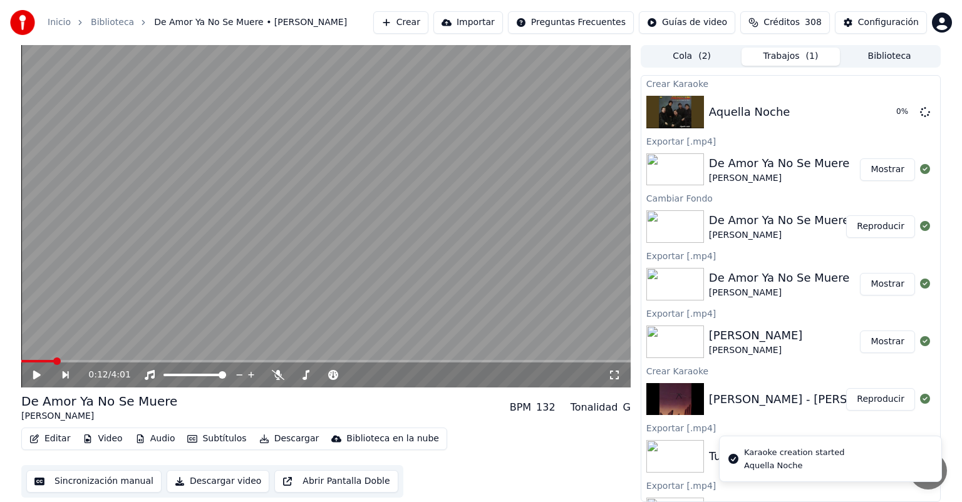
scroll to position [0, 0]
click at [876, 112] on button "Reproducir" at bounding box center [880, 112] width 69 height 23
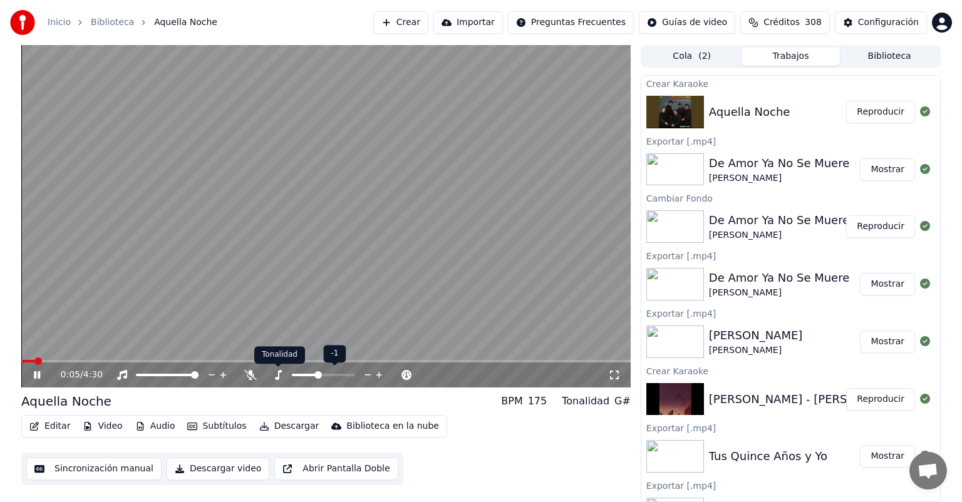
click at [278, 375] on icon at bounding box center [278, 375] width 7 height 10
click at [277, 436] on div "Editar Video Audio Subtítulos Descargar Biblioteca en la nube" at bounding box center [234, 426] width 426 height 23
click at [279, 427] on button "Descargar" at bounding box center [289, 427] width 70 height 18
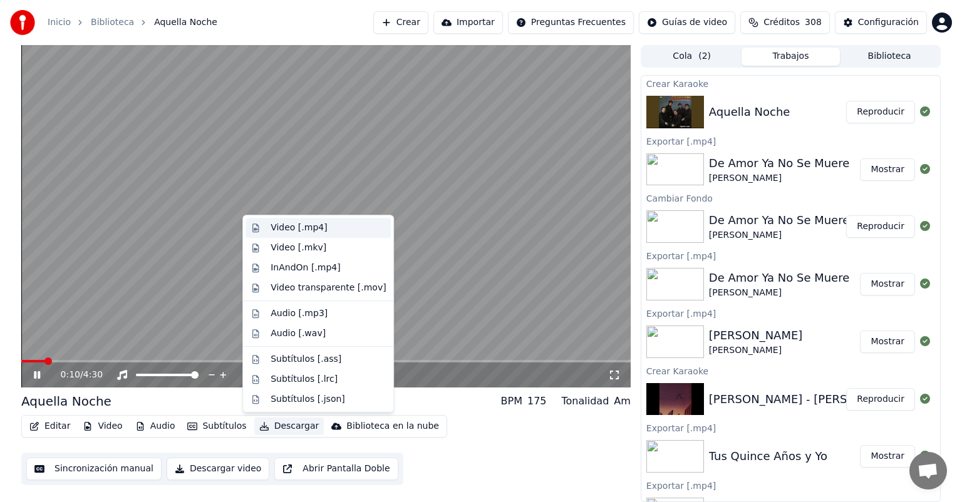
click at [289, 231] on div "Video [.mp4]" at bounding box center [299, 228] width 56 height 13
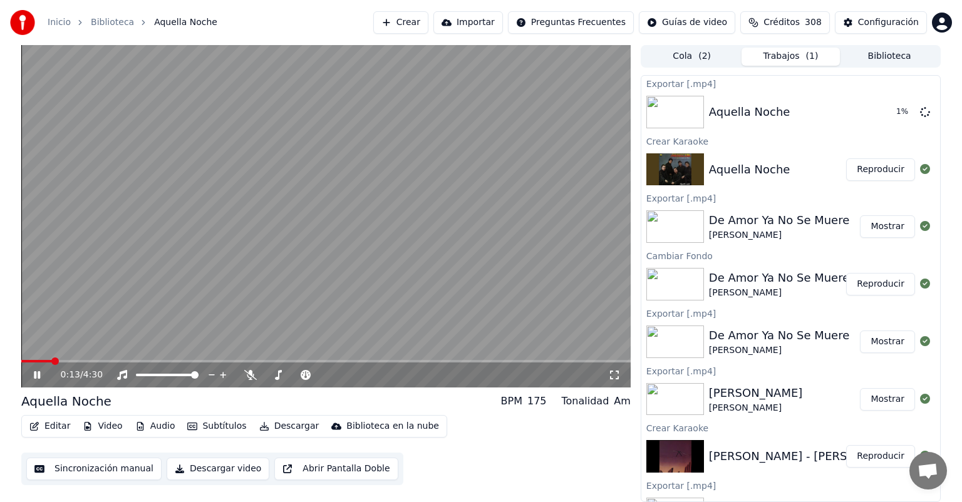
click at [39, 377] on icon at bounding box center [37, 375] width 6 height 8
